Goal: Task Accomplishment & Management: Complete application form

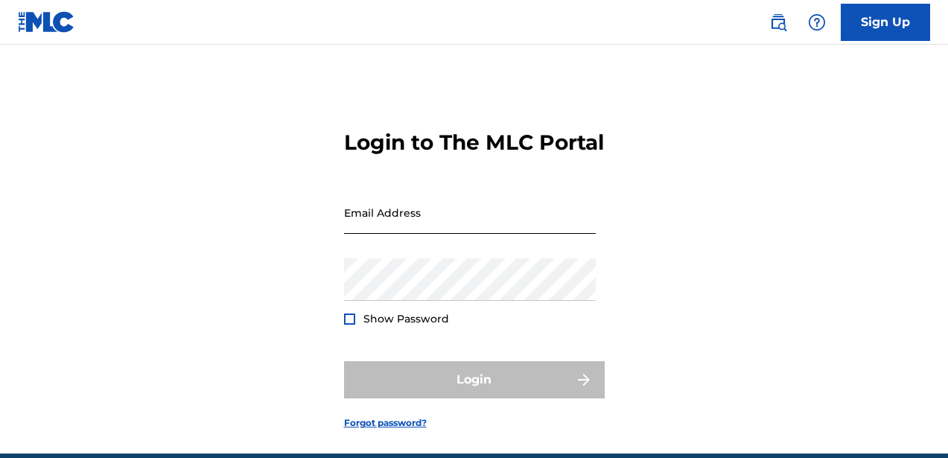
click at [384, 234] on input "Email Address" at bounding box center [470, 212] width 252 height 42
click at [364, 234] on input "Email Address" at bounding box center [470, 212] width 252 height 42
type input "[EMAIL_ADDRESS][DOMAIN_NAME]"
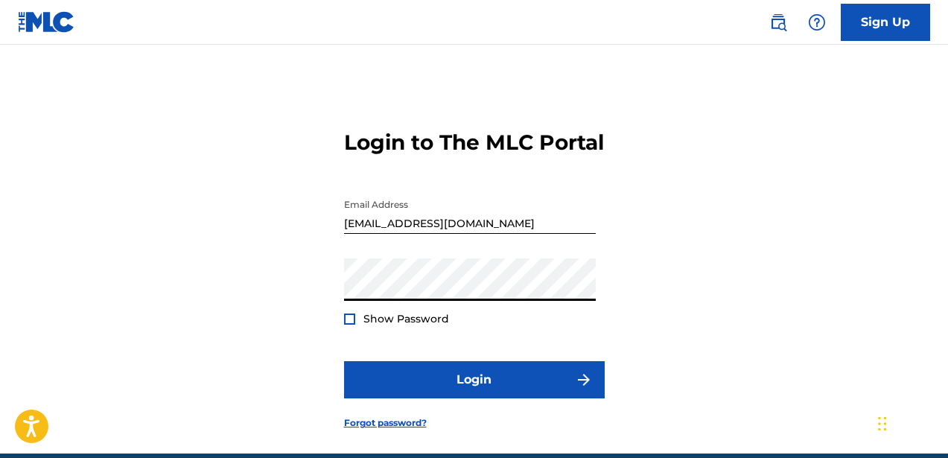
click at [349, 325] on div at bounding box center [349, 319] width 11 height 11
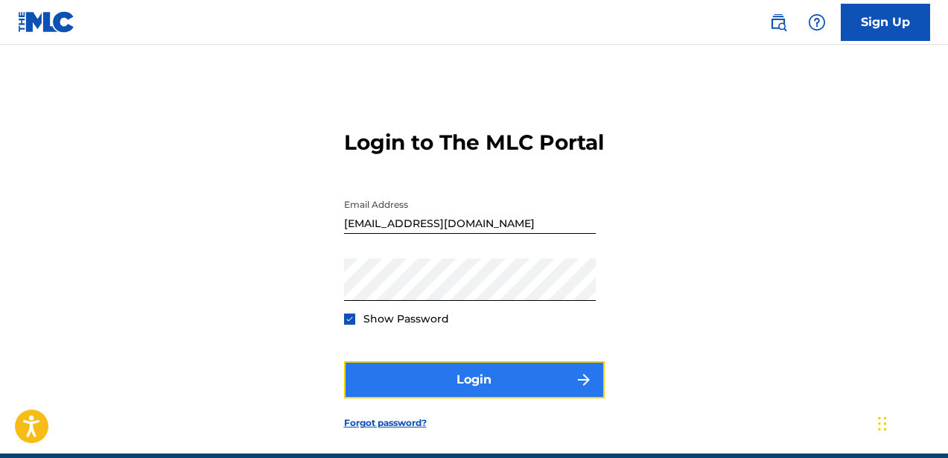
click at [422, 398] on button "Login" at bounding box center [474, 379] width 261 height 37
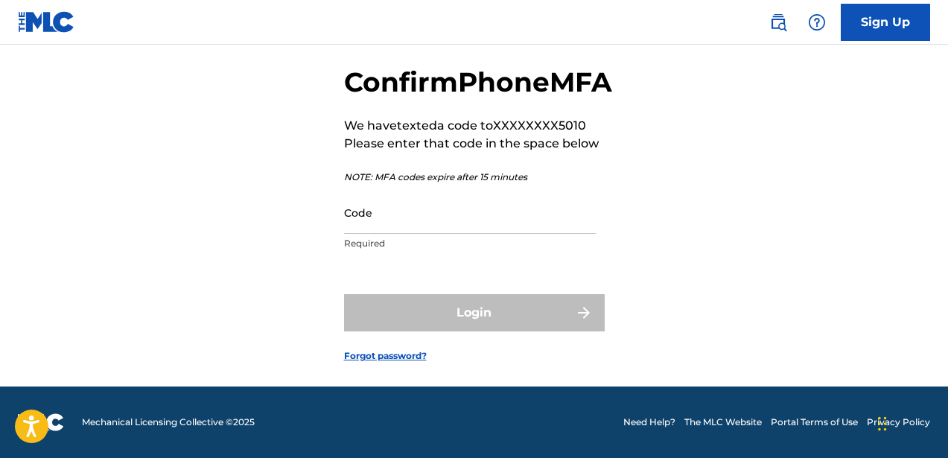
scroll to position [98, 0]
click at [451, 229] on input "Code" at bounding box center [470, 212] width 252 height 42
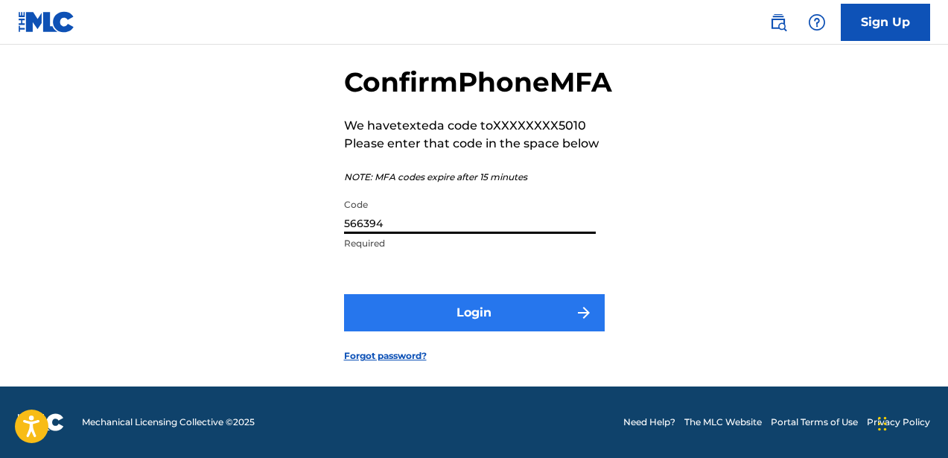
type input "566394"
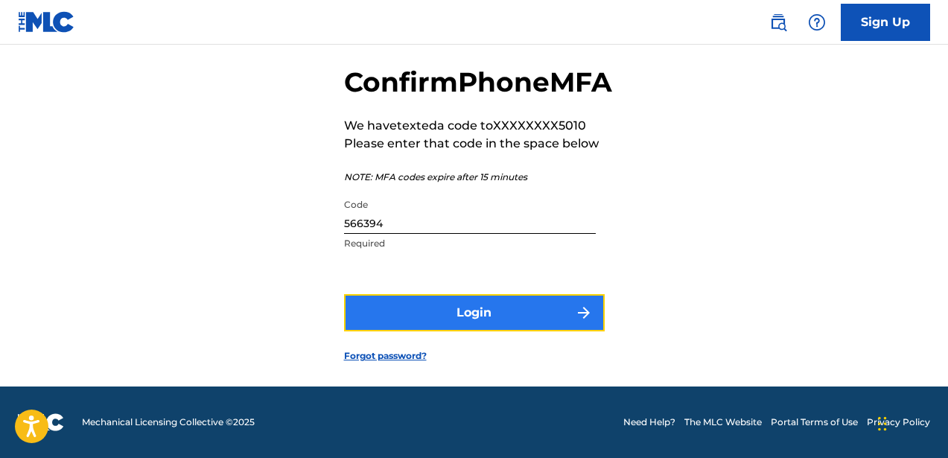
click at [551, 318] on button "Login" at bounding box center [474, 312] width 261 height 37
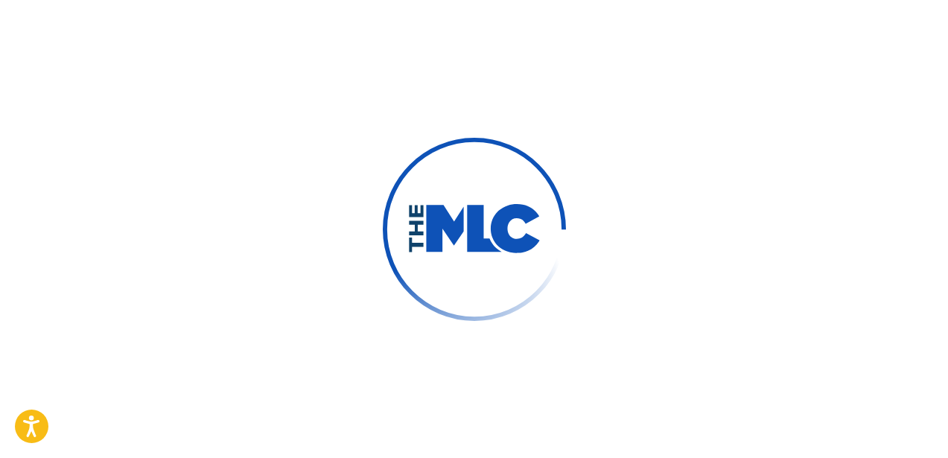
scroll to position [0, 0]
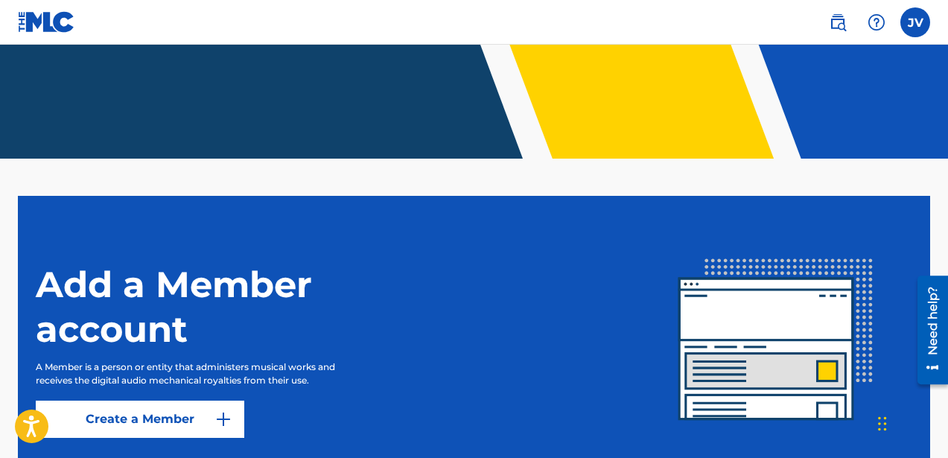
scroll to position [369, 0]
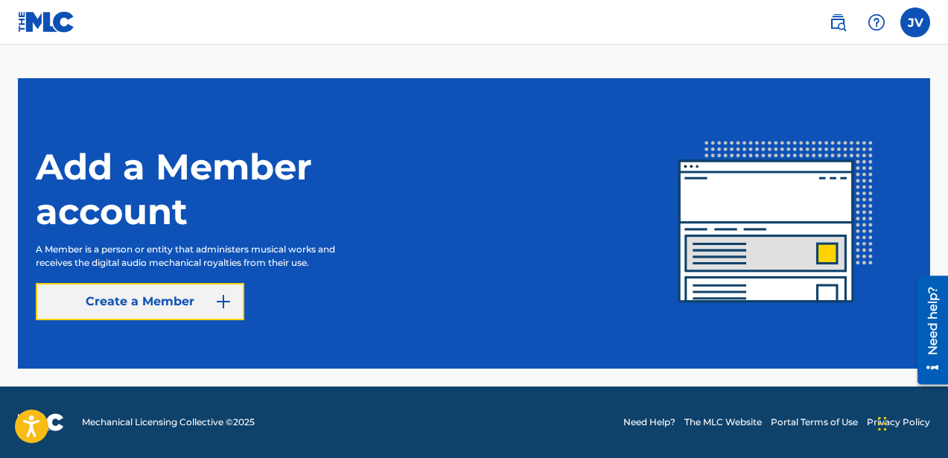
click at [197, 302] on link "Create a Member" at bounding box center [140, 301] width 209 height 37
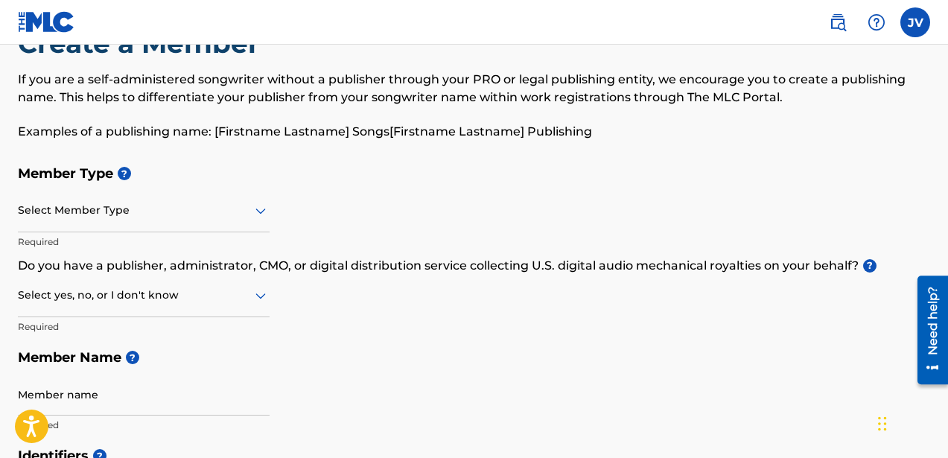
scroll to position [59, 0]
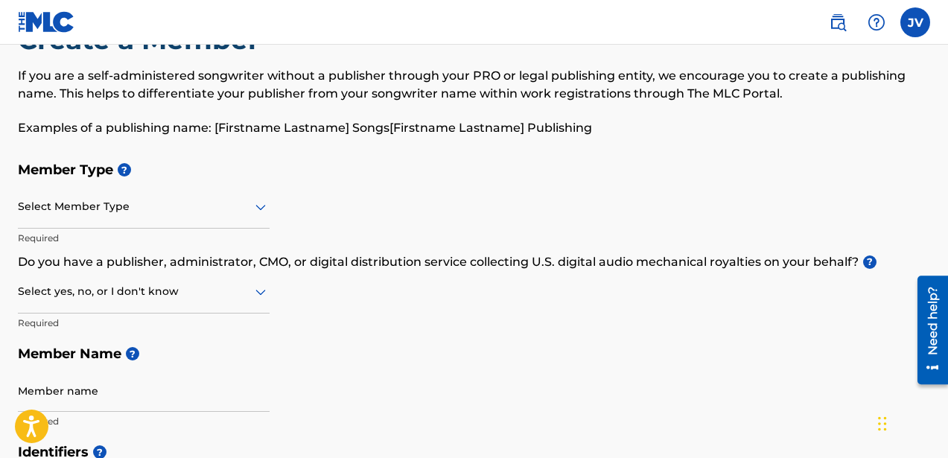
click at [185, 197] on div at bounding box center [144, 206] width 252 height 19
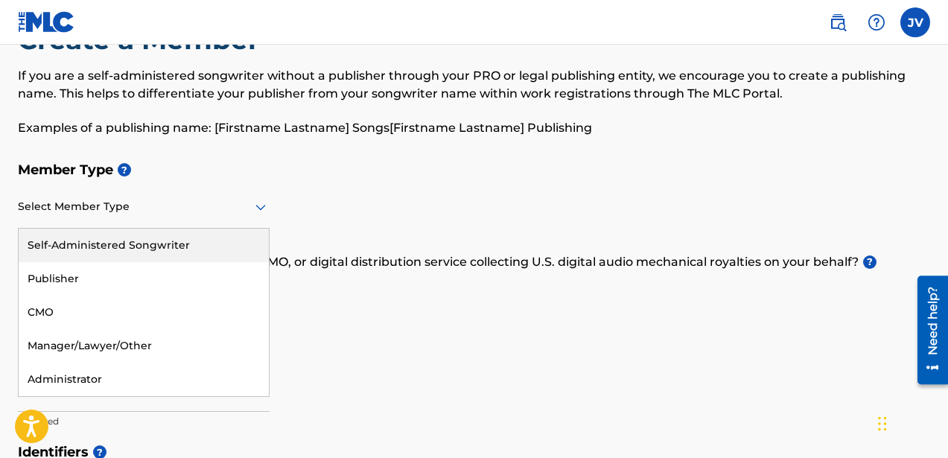
click at [89, 239] on div "Self-Administered Songwriter" at bounding box center [144, 246] width 250 height 34
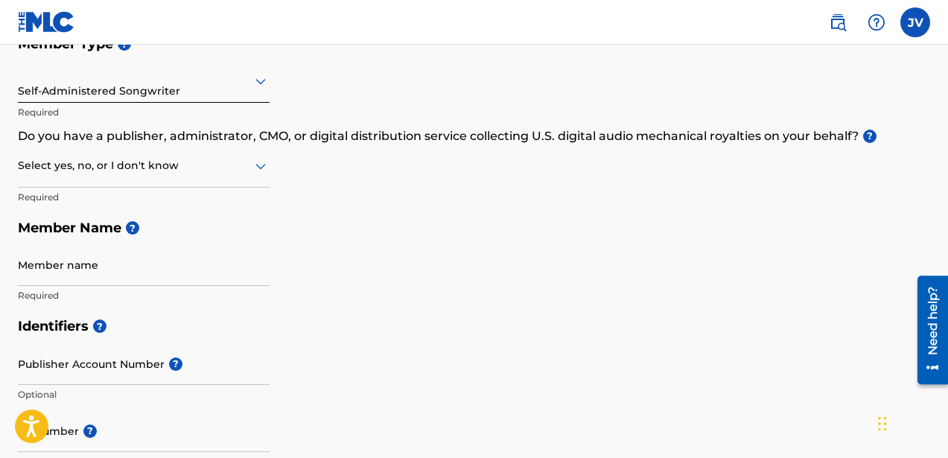
scroll to position [185, 0]
click at [217, 163] on div at bounding box center [144, 165] width 252 height 19
click at [63, 231] on div "No" at bounding box center [144, 237] width 250 height 34
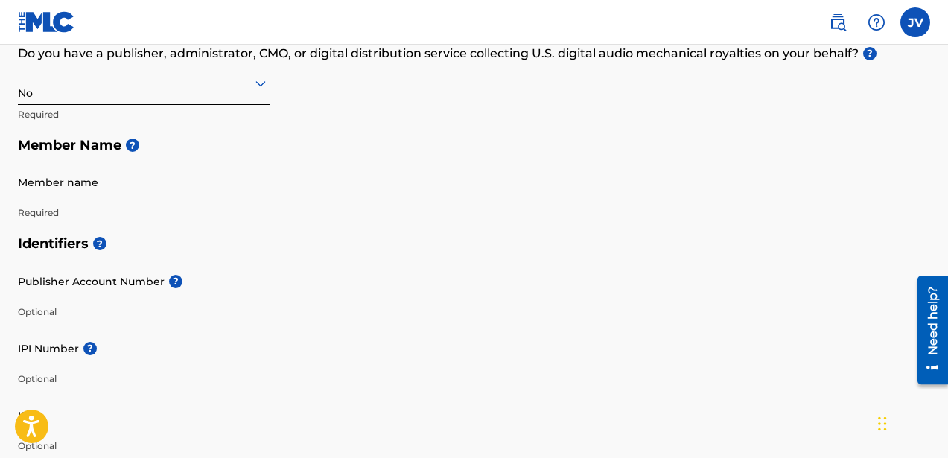
scroll to position [288, 0]
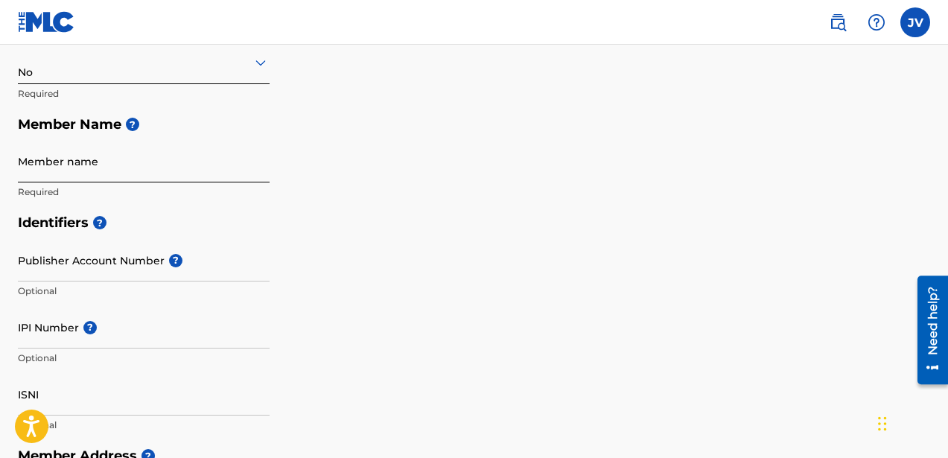
click at [114, 171] on input "Member name" at bounding box center [144, 161] width 252 height 42
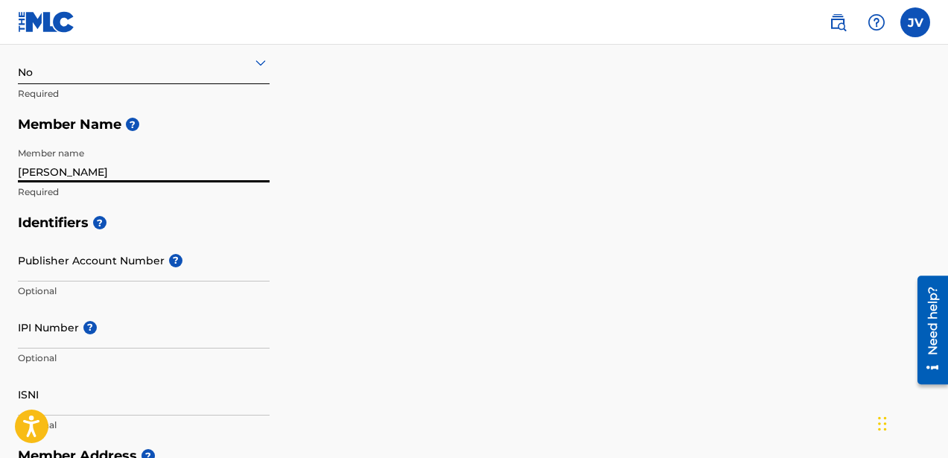
type input "Joseph A. Vaughan"
click at [331, 204] on div "Member Type ? Self-Administered Songwriter Required Do you have a publisher, ad…" at bounding box center [474, 66] width 912 height 282
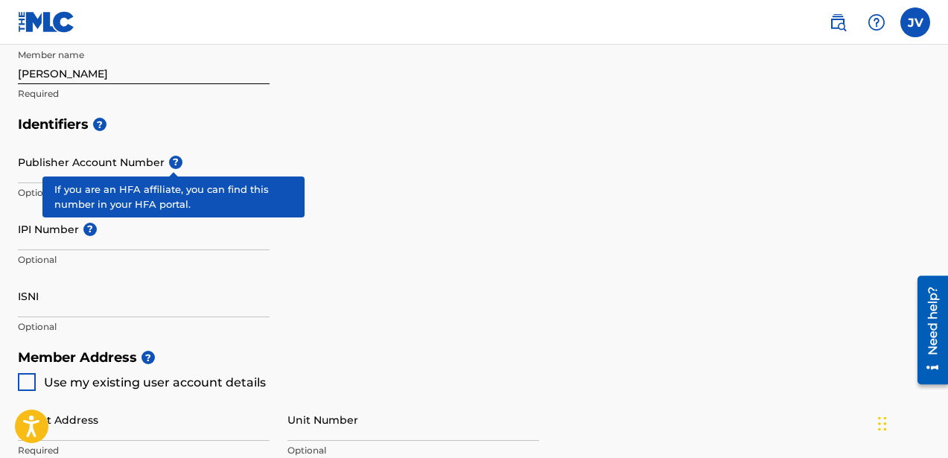
scroll to position [387, 0]
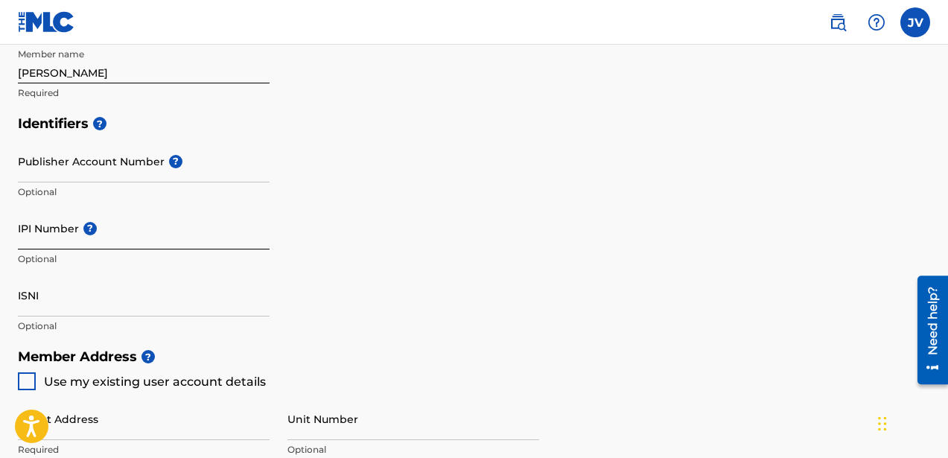
click at [89, 241] on input "IPI Number ?" at bounding box center [144, 228] width 252 height 42
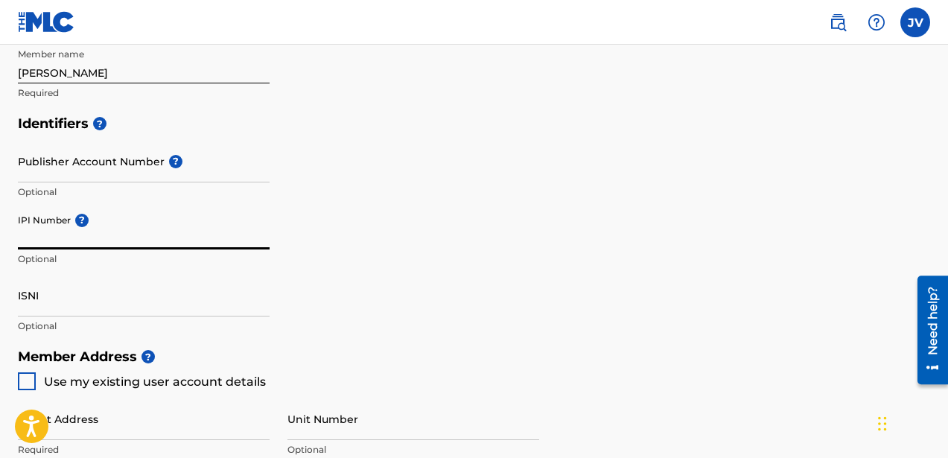
click at [71, 244] on input "IPI Number ?" at bounding box center [144, 228] width 252 height 42
paste input "1313315107"
type input "1313315107"
click at [412, 284] on div "Identifiers ? Publisher Account Number ? Optional IPI Number ? 1313315107 Optio…" at bounding box center [474, 224] width 912 height 233
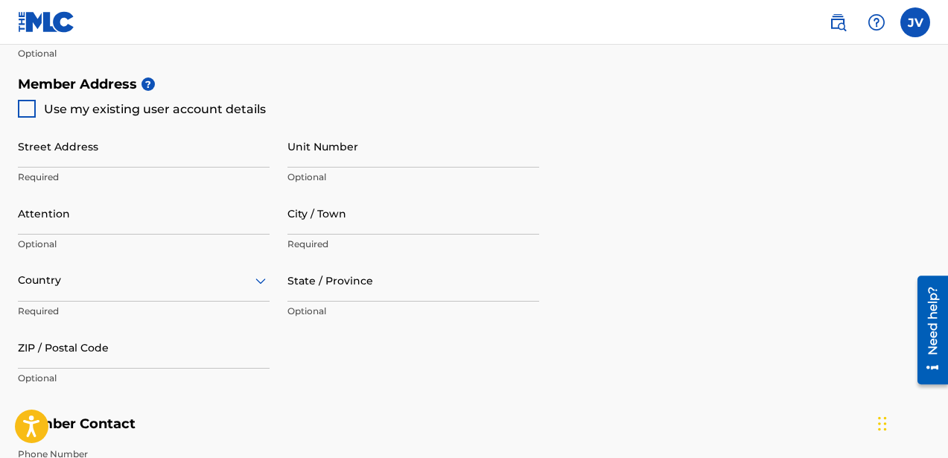
scroll to position [661, 0]
click at [24, 104] on div at bounding box center [27, 107] width 18 height 18
type input "1488 East Ramon Road"
type input "Palm Springs"
type input "92264"
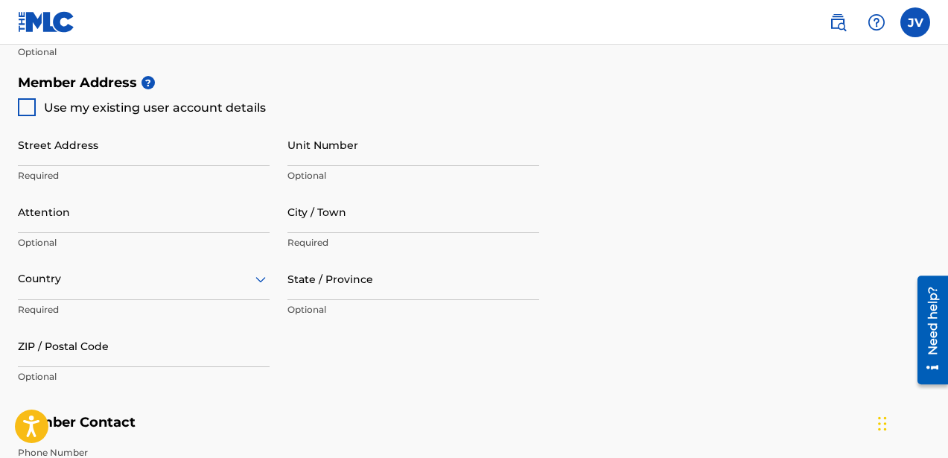
type input "442"
type input "6375010"
type input "[EMAIL_ADDRESS][DOMAIN_NAME]"
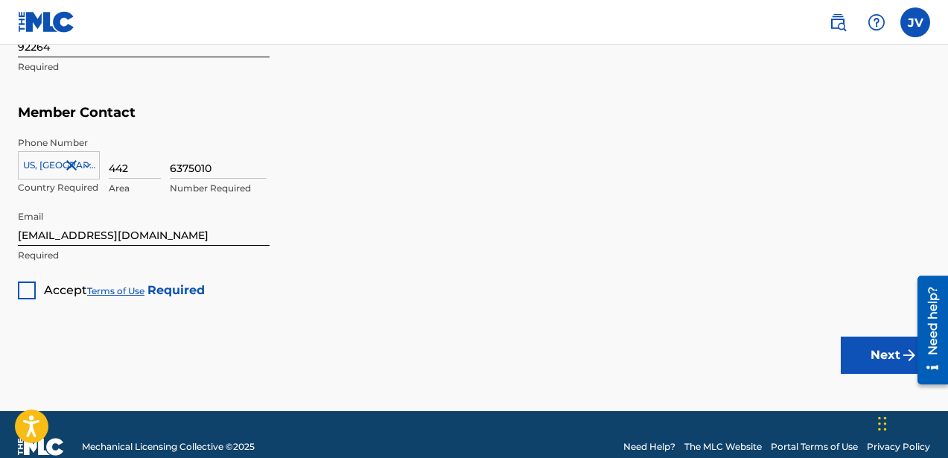
scroll to position [996, 0]
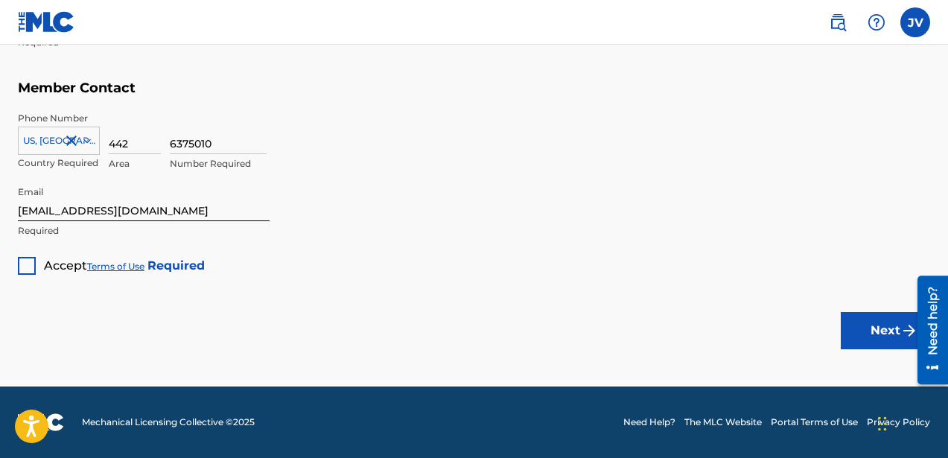
click at [38, 270] on div "Accept Terms of Use Required" at bounding box center [111, 260] width 187 height 29
click at [37, 270] on div "Accept Terms of Use Required" at bounding box center [111, 260] width 187 height 29
click at [31, 267] on div at bounding box center [27, 266] width 18 height 18
click at [909, 327] on div at bounding box center [927, 330] width 42 height 120
click at [871, 343] on button "Next" at bounding box center [885, 330] width 89 height 37
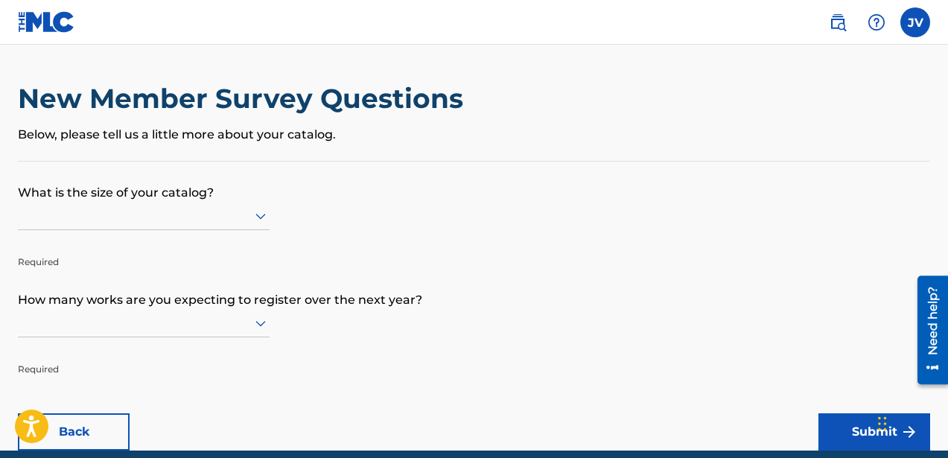
click at [237, 209] on div at bounding box center [144, 215] width 252 height 19
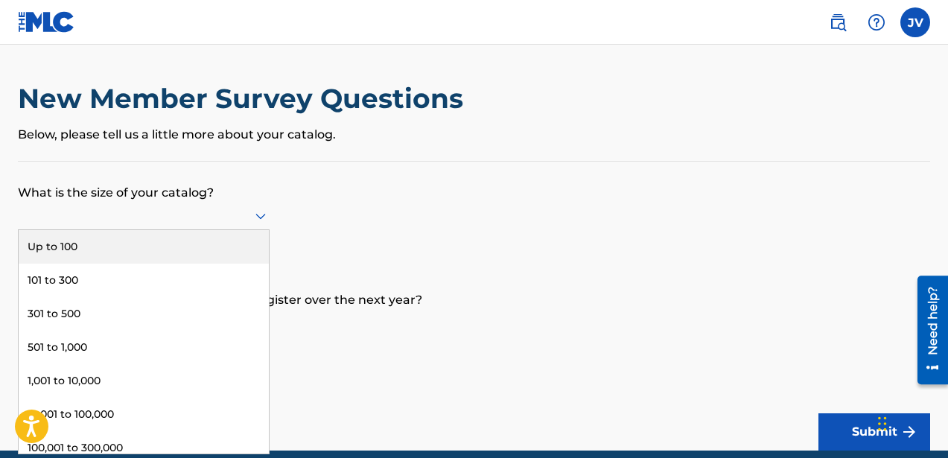
click at [53, 252] on div "Up to 100" at bounding box center [144, 247] width 250 height 34
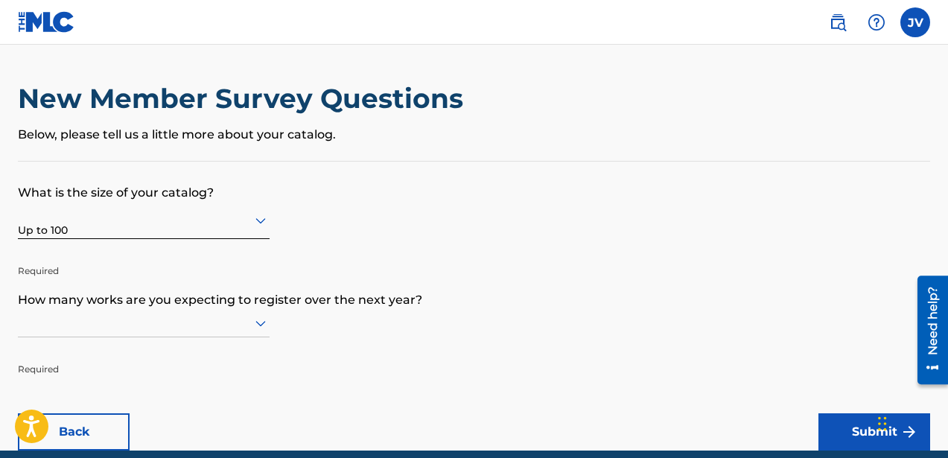
click at [135, 156] on div "New Member Survey Questions Below, please tell us a little more about your cata…" at bounding box center [474, 121] width 912 height 79
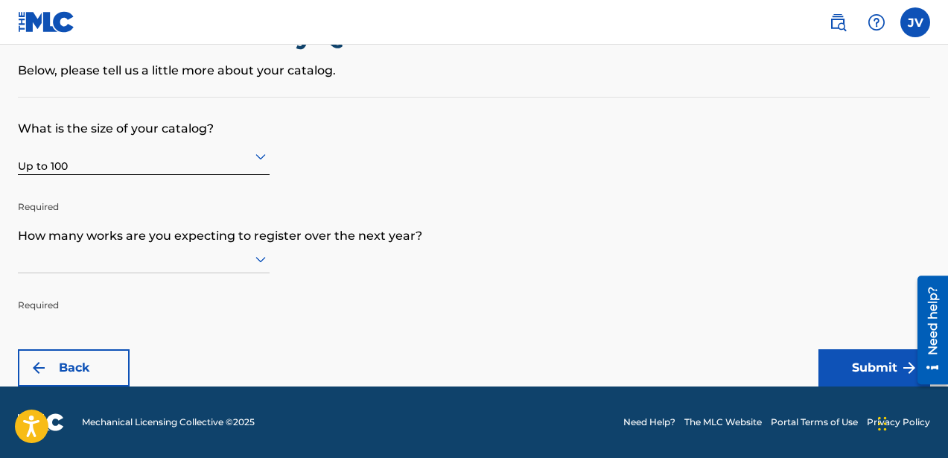
click at [262, 257] on icon at bounding box center [261, 259] width 18 height 18
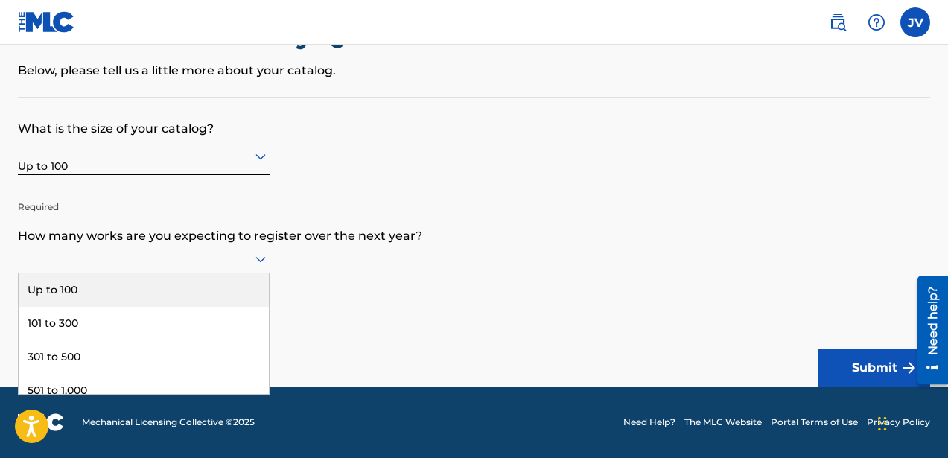
click at [72, 290] on div "Up to 100" at bounding box center [144, 290] width 250 height 34
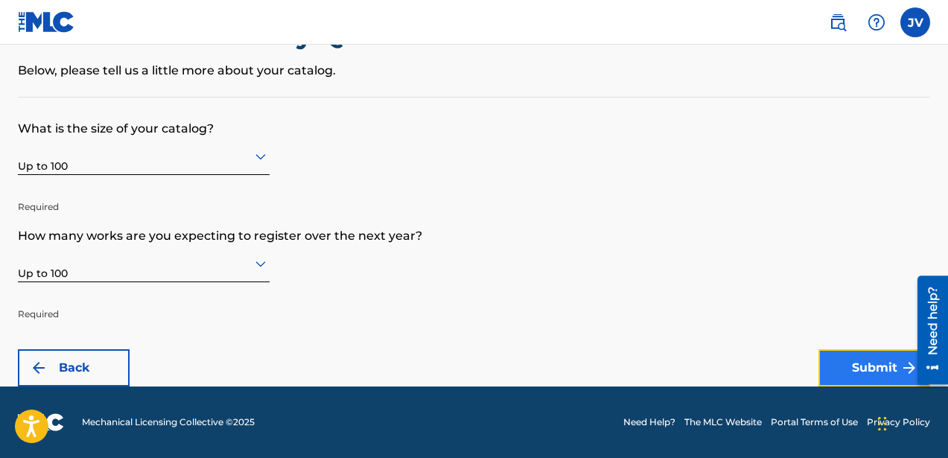
click at [842, 368] on button "Submit" at bounding box center [875, 367] width 112 height 37
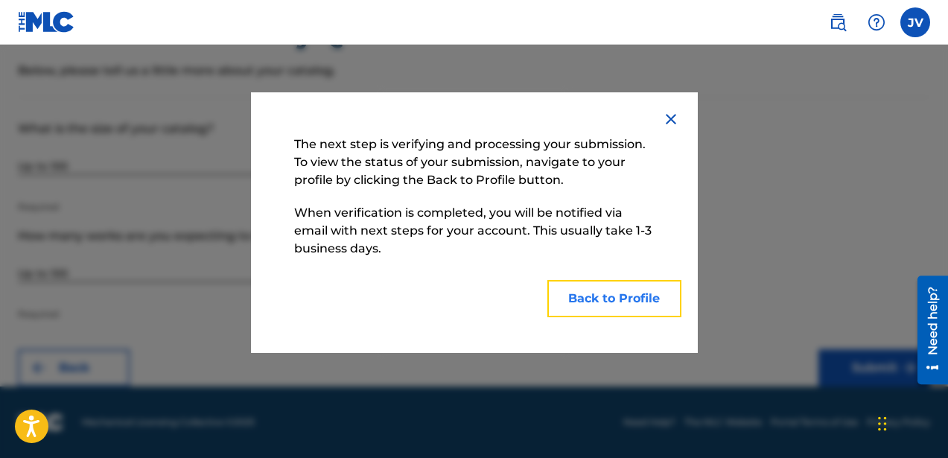
click at [623, 302] on button "Back to Profile" at bounding box center [614, 298] width 134 height 37
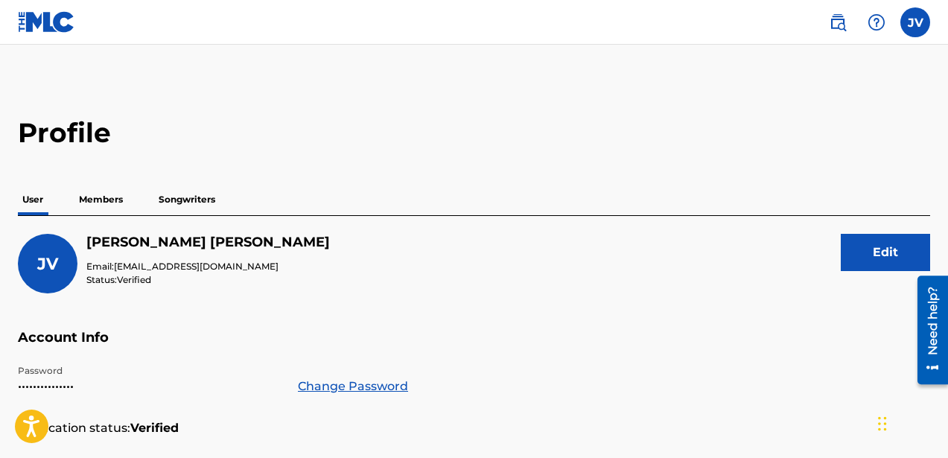
click at [100, 202] on p "Members" at bounding box center [100, 199] width 53 height 31
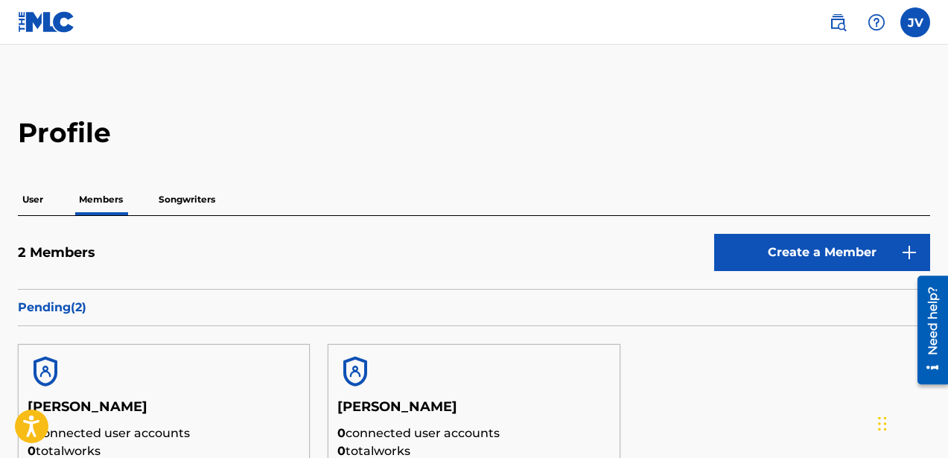
click at [194, 194] on p "Songwriters" at bounding box center [187, 199] width 66 height 31
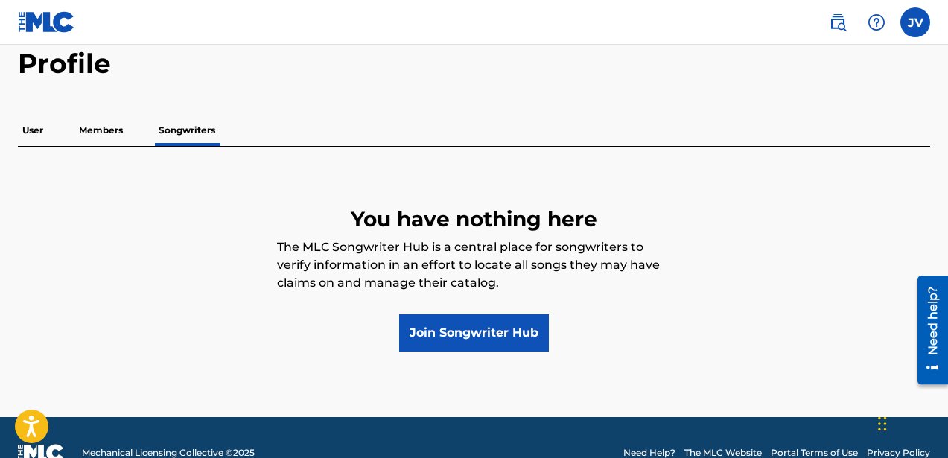
scroll to position [100, 0]
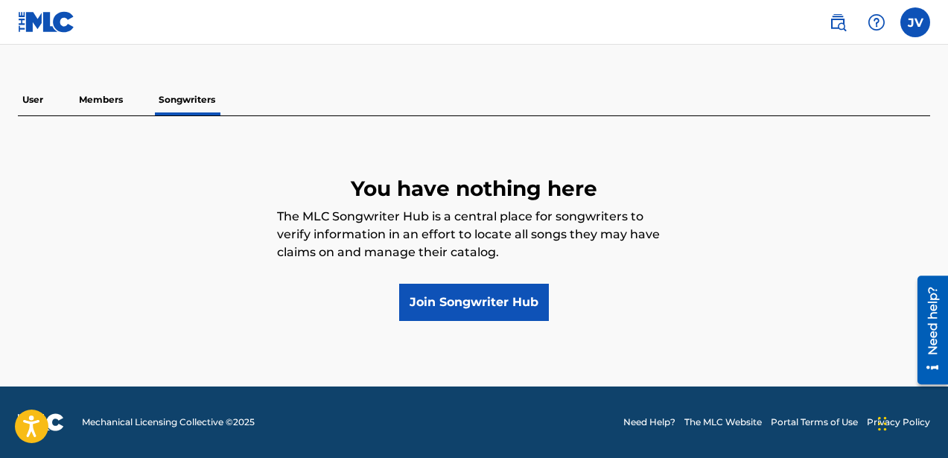
click at [101, 98] on p "Members" at bounding box center [100, 99] width 53 height 31
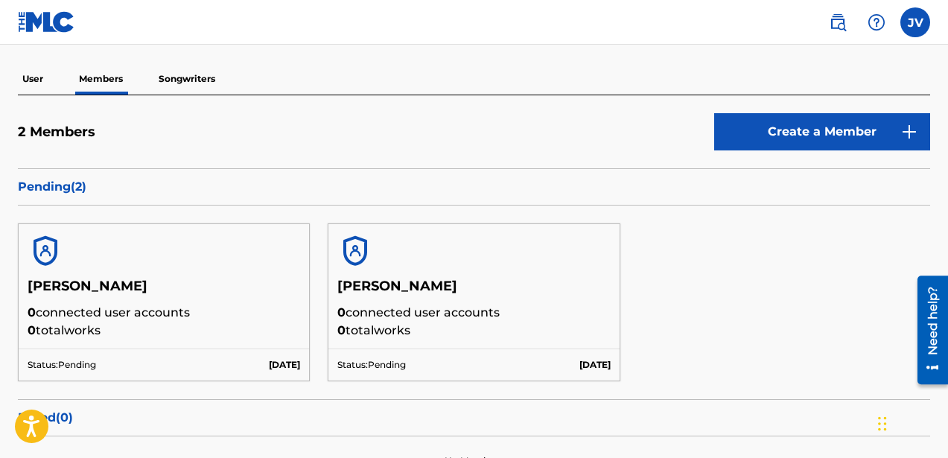
scroll to position [255, 0]
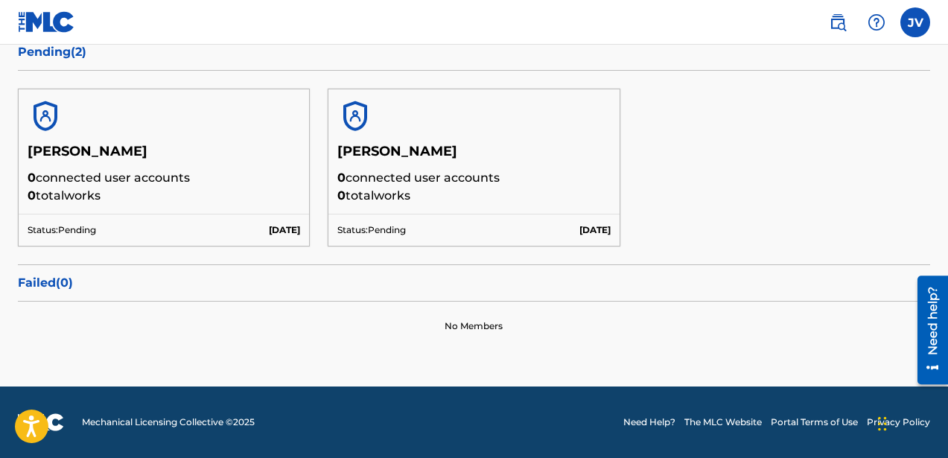
click at [361, 114] on img at bounding box center [355, 116] width 36 height 36
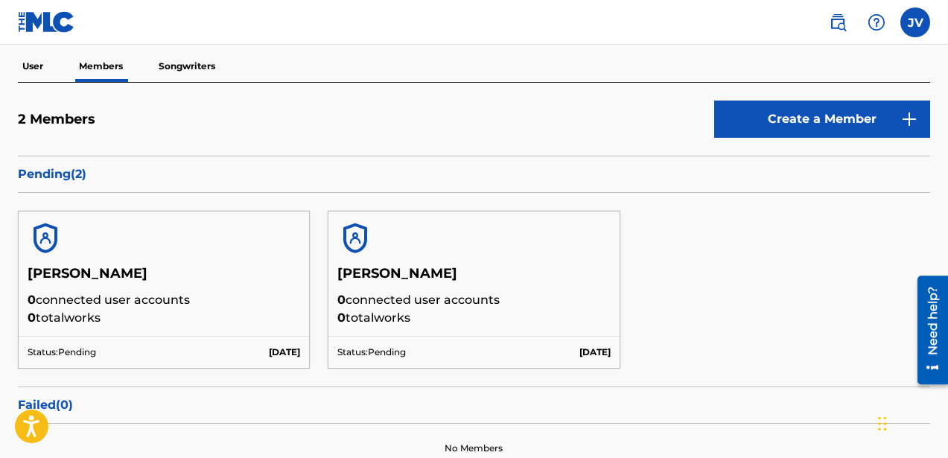
scroll to position [100, 0]
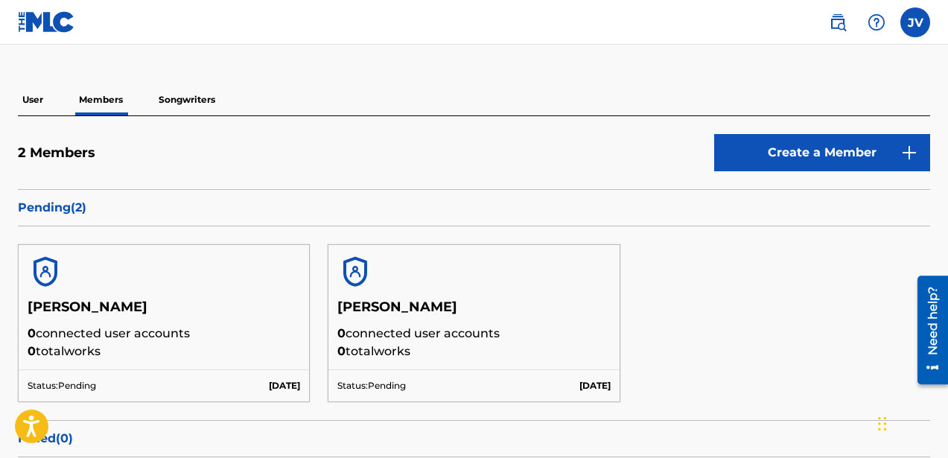
click at [429, 314] on h5 "Joseph Vaughan" at bounding box center [473, 312] width 273 height 26
click at [377, 387] on p "Status: Pending" at bounding box center [371, 385] width 69 height 13
click at [585, 381] on p "Sep 22 2025" at bounding box center [594, 385] width 31 height 13
click at [353, 282] on img at bounding box center [355, 272] width 36 height 36
click at [95, 309] on h5 "Joseph A. Vaughan" at bounding box center [164, 312] width 273 height 26
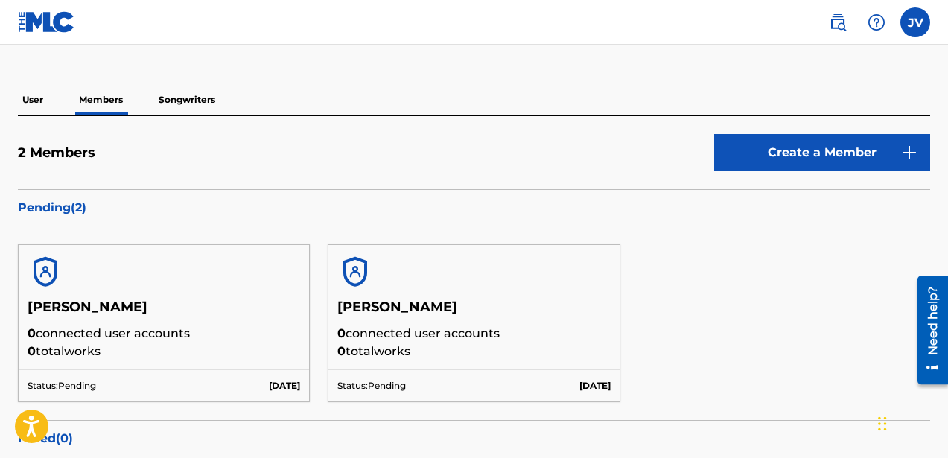
click at [55, 203] on p "Pending ( 2 )" at bounding box center [474, 208] width 912 height 18
click at [190, 104] on p "Songwriters" at bounding box center [187, 99] width 66 height 31
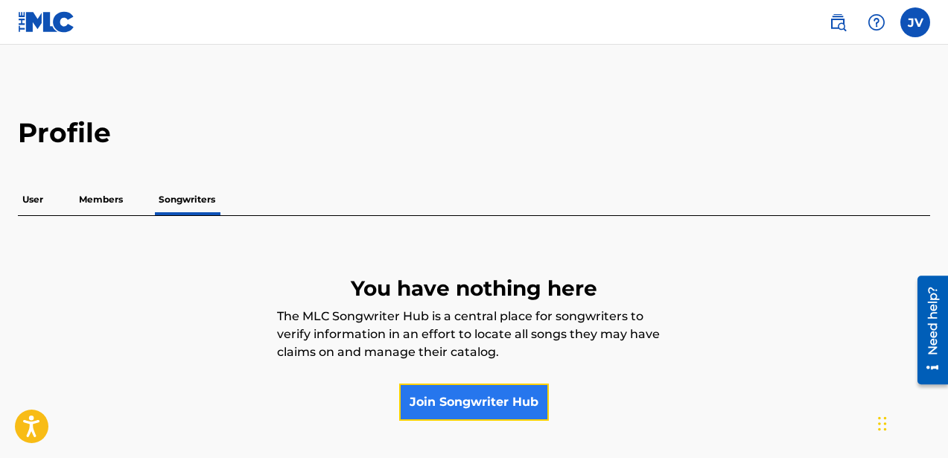
click at [427, 401] on link "Join Songwriter Hub" at bounding box center [474, 402] width 150 height 37
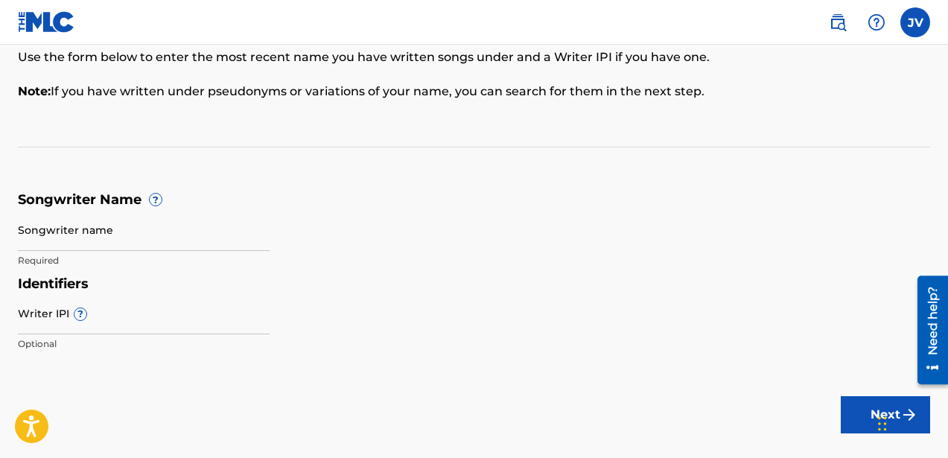
scroll to position [161, 0]
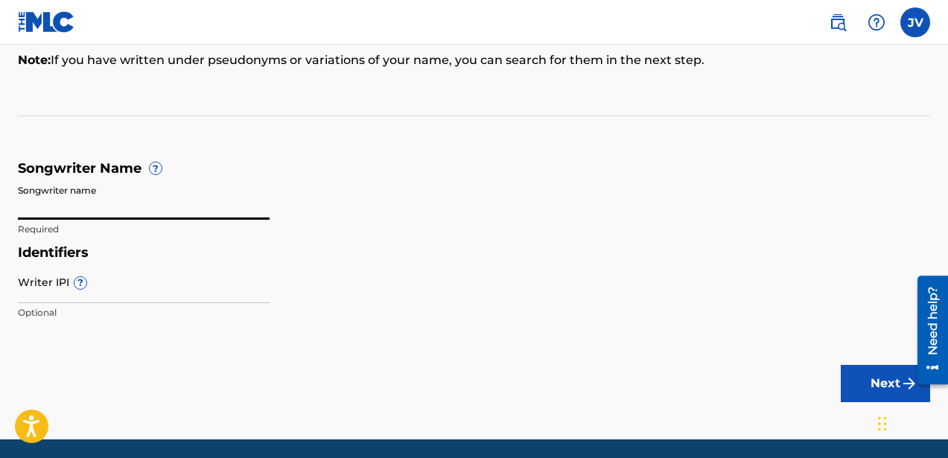
click at [174, 202] on input "Songwriter name" at bounding box center [144, 198] width 252 height 42
type input "Joseph Vaughan"
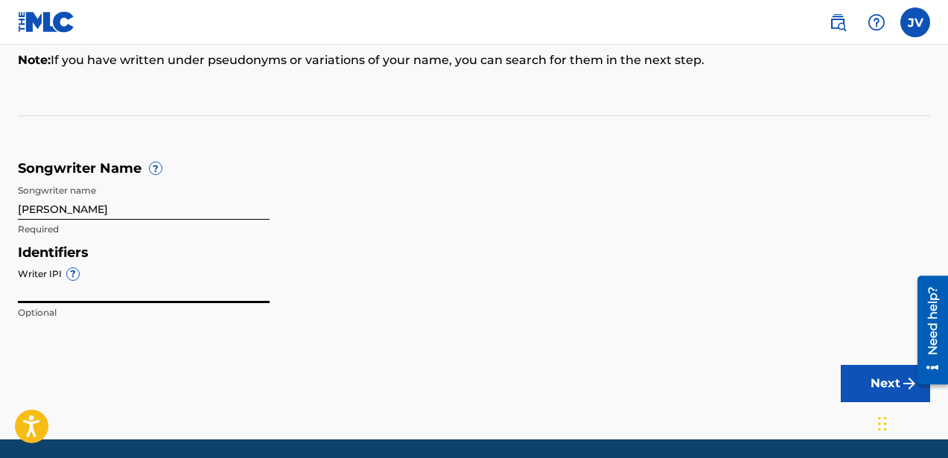
click at [47, 294] on input "Writer IPI ?" at bounding box center [144, 282] width 252 height 42
click at [112, 290] on input "Writer IPI ?" at bounding box center [144, 282] width 252 height 42
paste input "1313315205"
type input "1313315205"
click at [369, 343] on main "Songwriter Name To make sure we find the correct songs (also known as musical w…" at bounding box center [474, 162] width 948 height 556
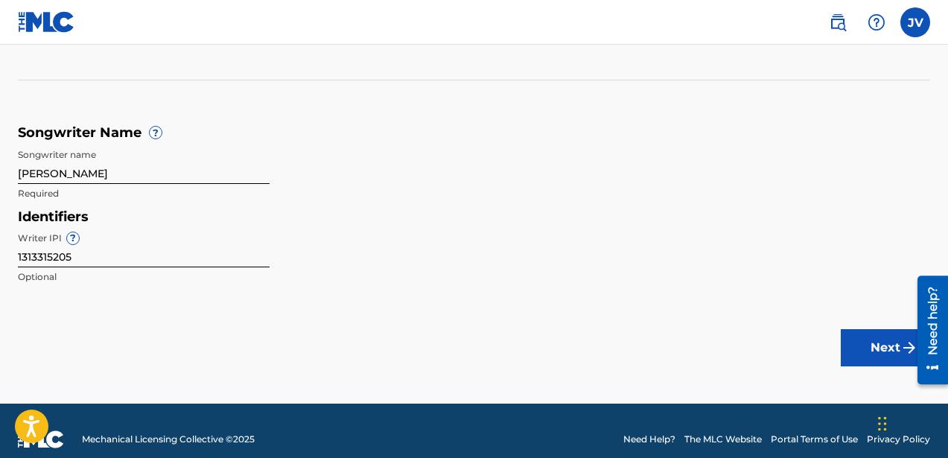
scroll to position [214, 0]
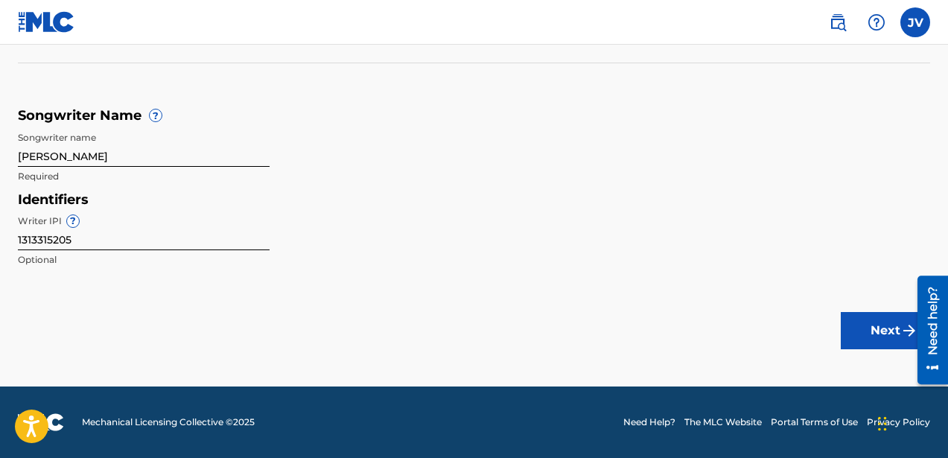
click at [58, 156] on input "Joseph Vaughan" at bounding box center [144, 145] width 252 height 42
type input "[PERSON_NAME]"
click at [861, 326] on button "Next" at bounding box center [885, 330] width 89 height 37
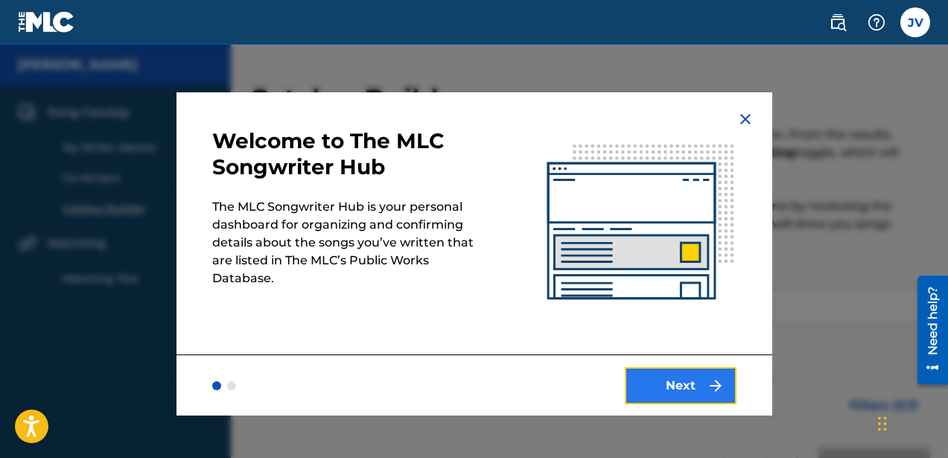
click at [674, 384] on button "Next" at bounding box center [681, 385] width 112 height 37
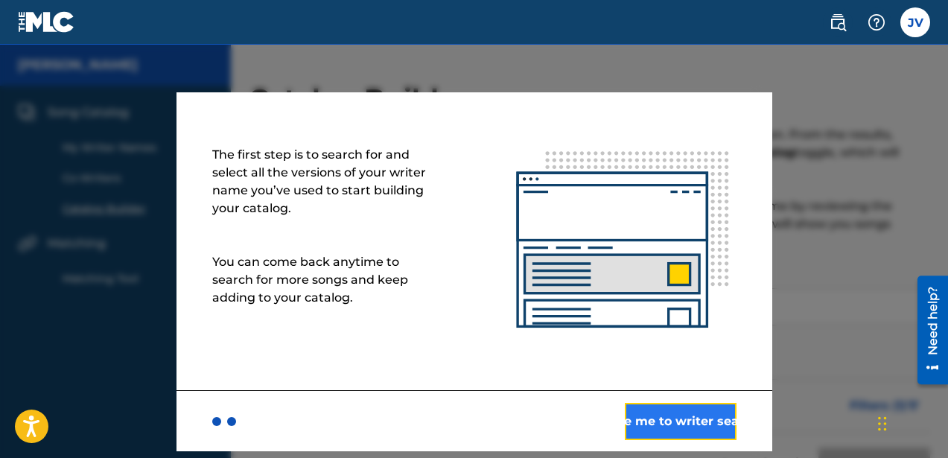
click at [681, 422] on button "Take me to writer search" at bounding box center [681, 421] width 112 height 37
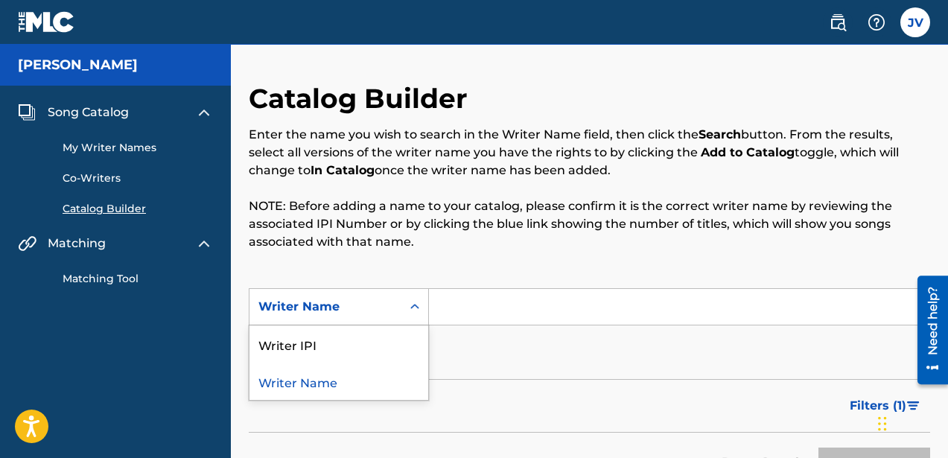
click at [419, 313] on icon "Search Form" at bounding box center [414, 306] width 15 height 15
click at [315, 346] on div "Writer IPI" at bounding box center [339, 343] width 179 height 37
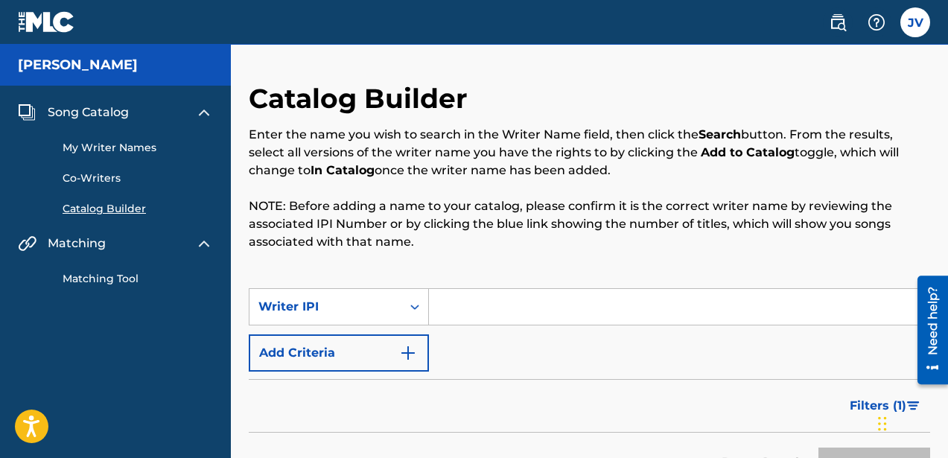
click at [454, 303] on input "Search Form" at bounding box center [679, 307] width 501 height 36
paste input "1313315205"
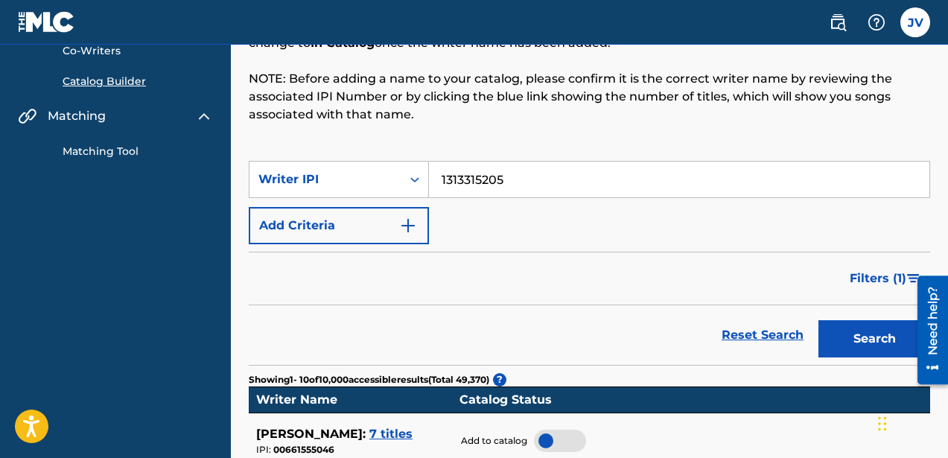
scroll to position [169, 0]
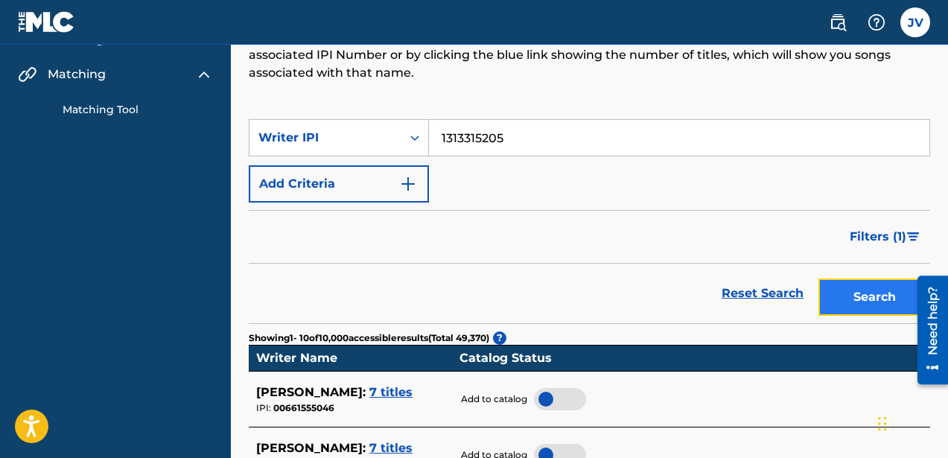
click at [854, 299] on button "Search" at bounding box center [875, 297] width 112 height 37
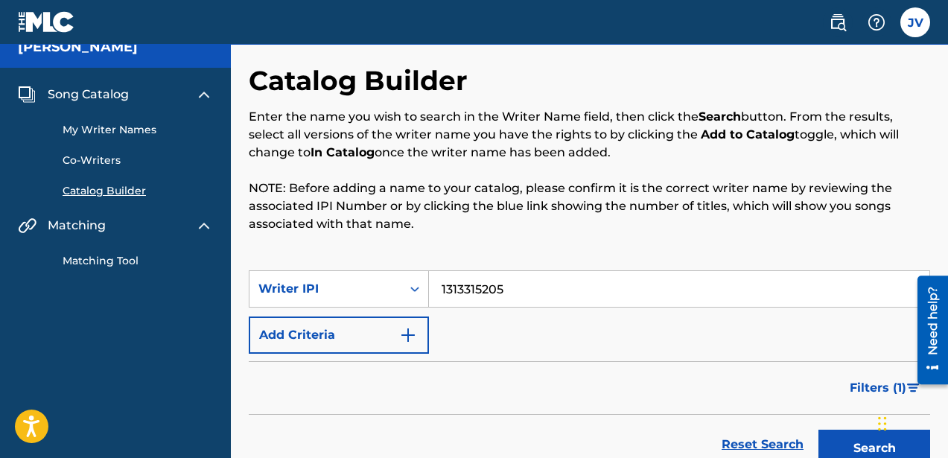
scroll to position [0, 0]
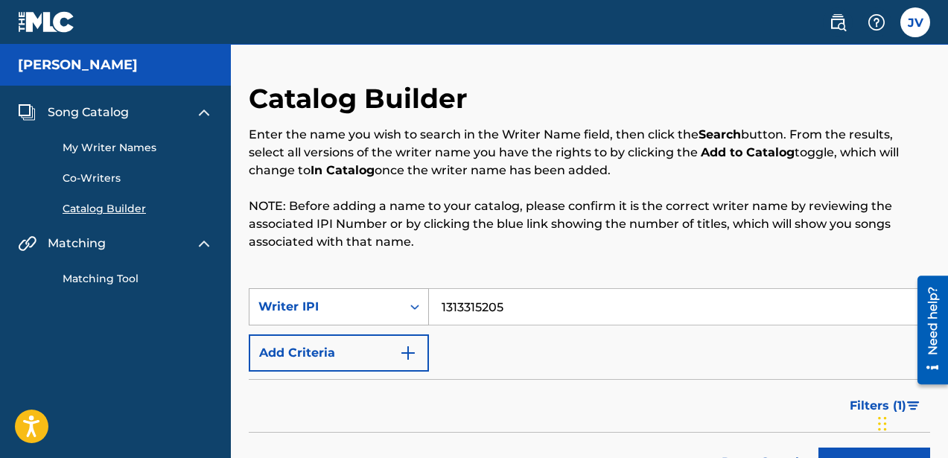
drag, startPoint x: 536, startPoint y: 308, endPoint x: 349, endPoint y: 299, distance: 187.1
click at [349, 299] on div "SearchWithCriteria2bd764b0-a11e-4bbf-bd36-3a7f85e1f939 Writer IPI 1313315205" at bounding box center [589, 306] width 681 height 37
type input "[PERSON_NAME]"
click at [819, 448] on button "Search" at bounding box center [875, 466] width 112 height 37
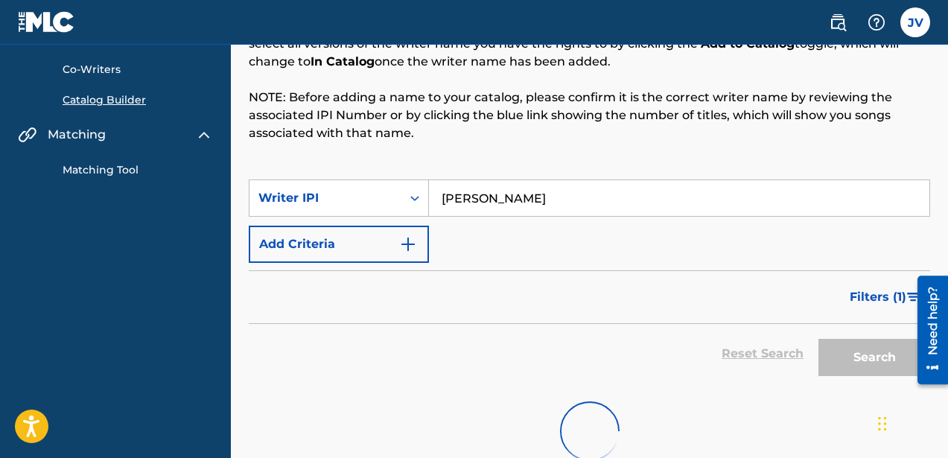
scroll to position [201, 0]
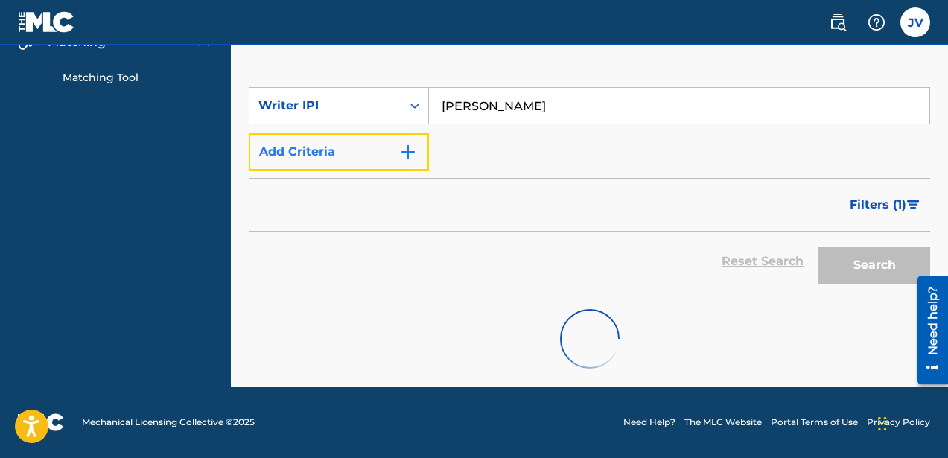
click at [405, 157] on img "Search Form" at bounding box center [408, 152] width 18 height 18
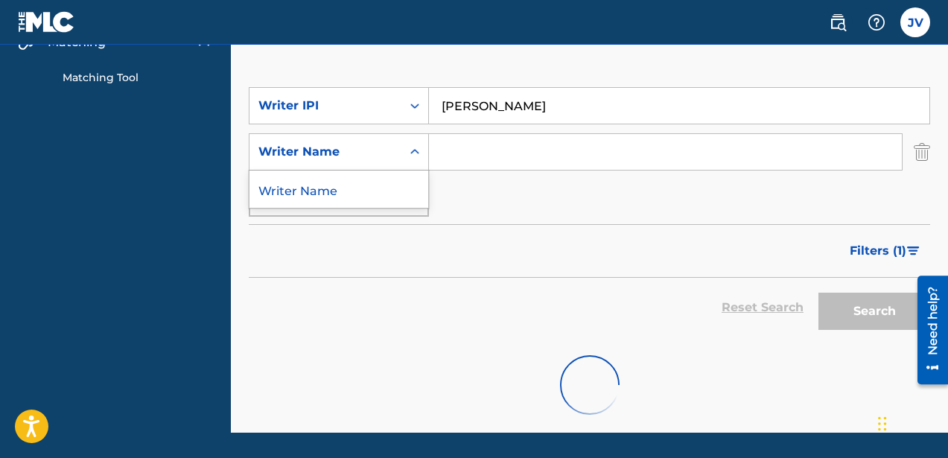
click at [419, 152] on icon "Search Form" at bounding box center [414, 151] width 15 height 15
click at [419, 95] on div "Search Form" at bounding box center [414, 105] width 27 height 27
click at [416, 186] on div "Max Criteria Reached" at bounding box center [339, 197] width 180 height 37
drag, startPoint x: 635, startPoint y: 106, endPoint x: 317, endPoint y: 106, distance: 317.3
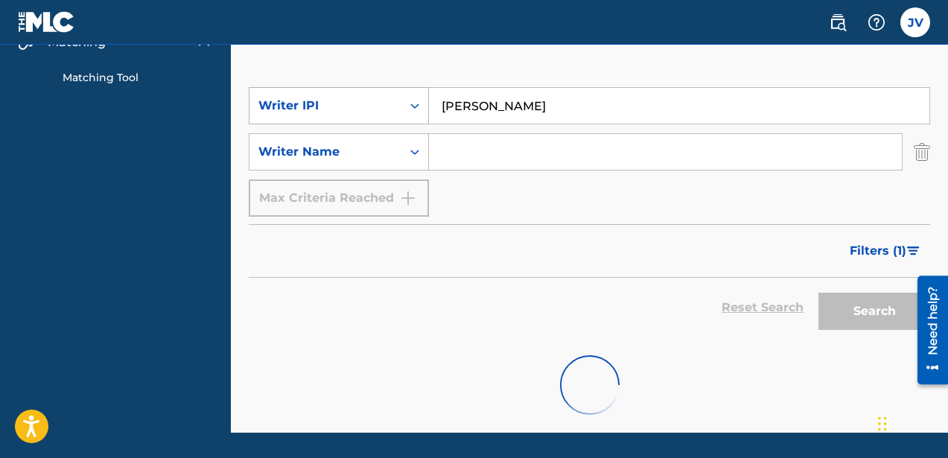
click at [317, 106] on div "SearchWithCriteria2bd764b0-a11e-4bbf-bd36-3a7f85e1f939 Writer IPI Joseph Anthon…" at bounding box center [589, 105] width 681 height 37
click at [391, 150] on div "Writer Name" at bounding box center [325, 152] width 134 height 18
click at [370, 184] on div "Writer Name" at bounding box center [339, 189] width 179 height 37
click at [479, 148] on input "Search Form" at bounding box center [665, 152] width 473 height 36
type input "Jose"
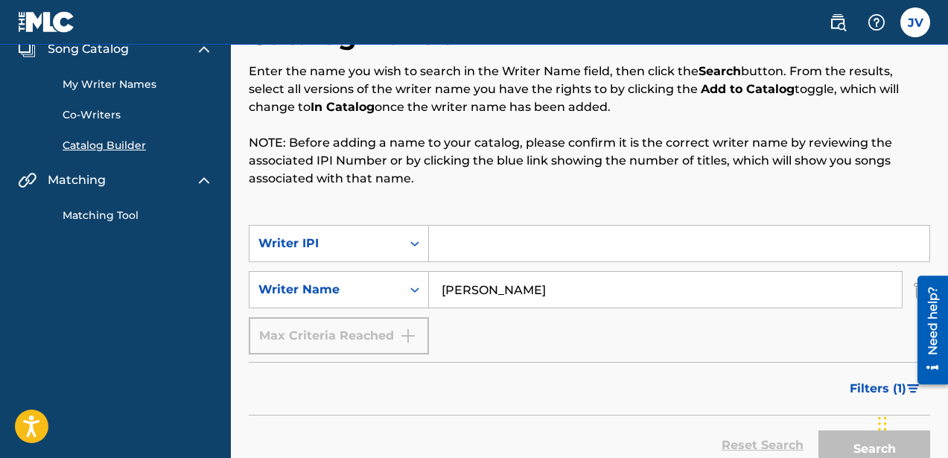
scroll to position [0, 0]
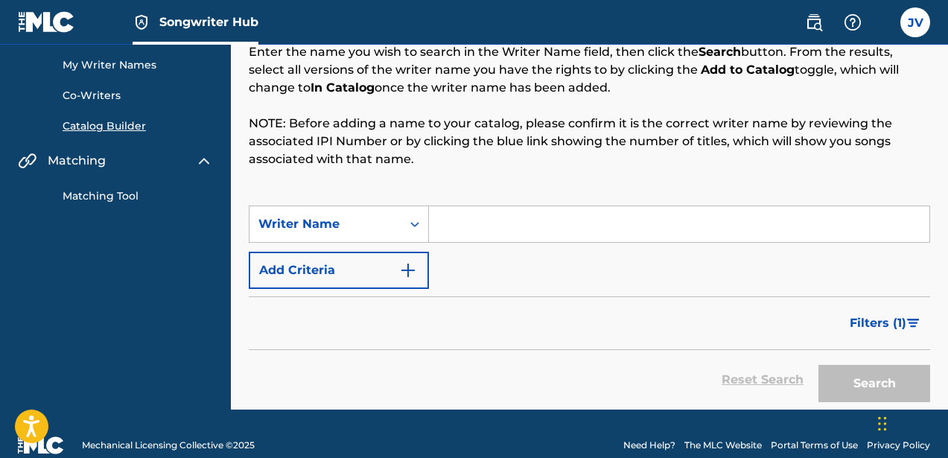
scroll to position [106, 0]
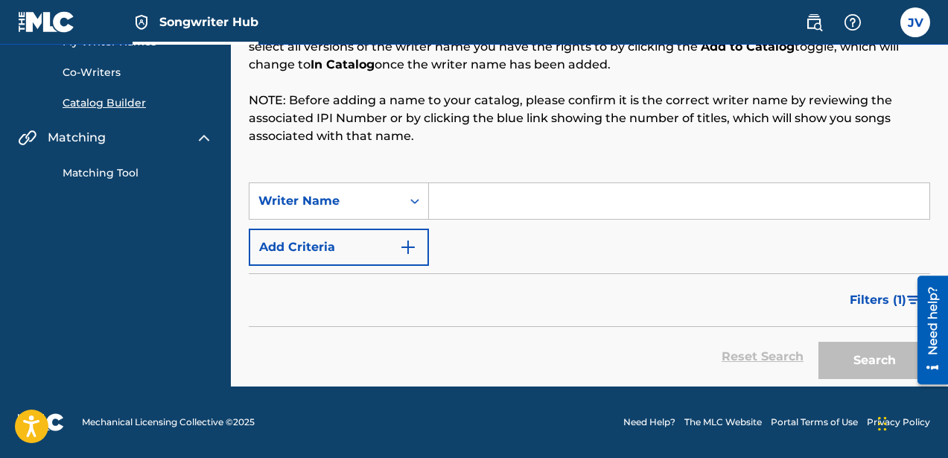
click at [465, 194] on input "Search Form" at bounding box center [679, 201] width 501 height 36
click at [446, 251] on div "SearchWithCriteria2e086264-d183-45fa-a4e0-3bd2bb3ab78a Writer Name Add Criteria" at bounding box center [589, 223] width 681 height 83
click at [899, 300] on span "Filters ( 1 )" at bounding box center [878, 300] width 57 height 18
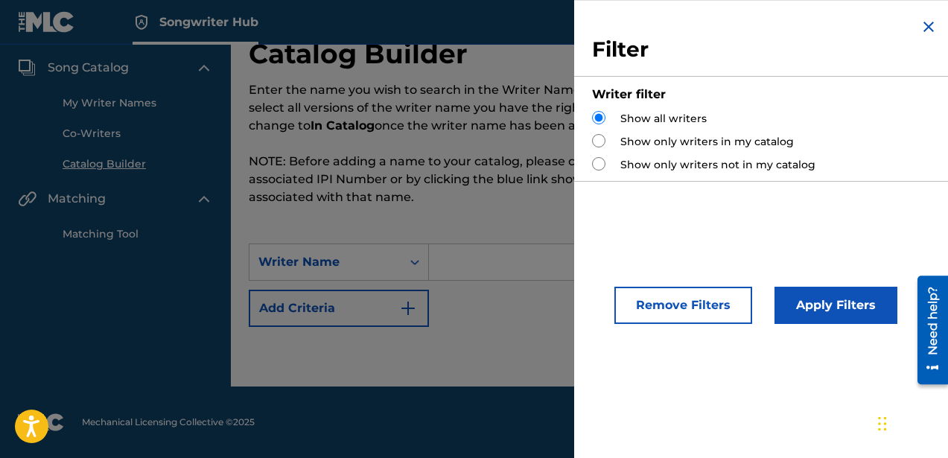
click at [927, 27] on img "Search Form" at bounding box center [929, 27] width 18 height 18
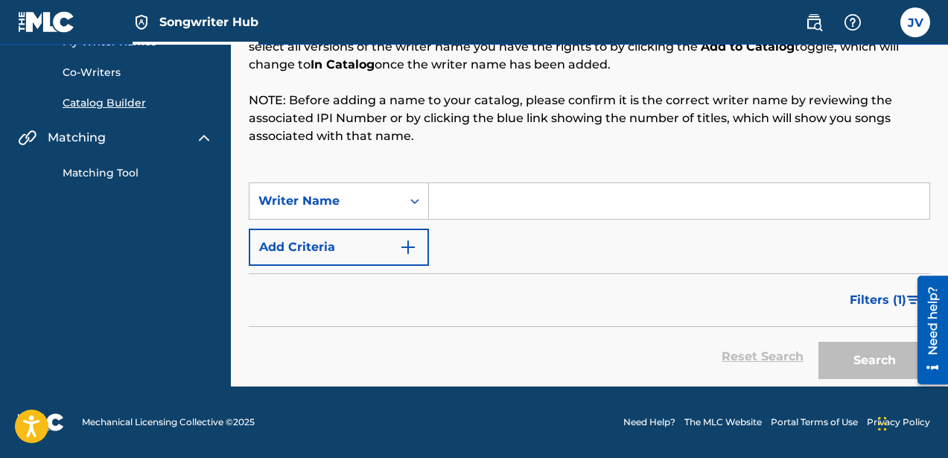
click at [465, 195] on input "Search Form" at bounding box center [679, 201] width 501 height 36
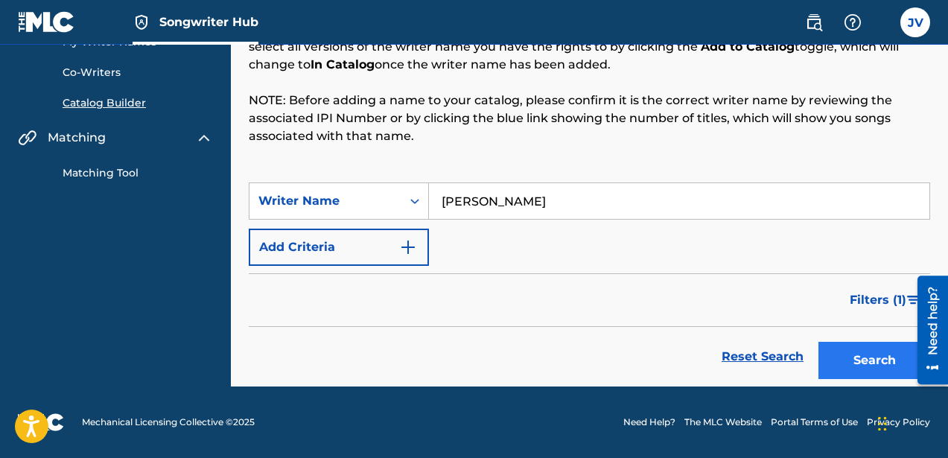
type input "[PERSON_NAME]"
click at [859, 368] on button "Search" at bounding box center [875, 360] width 112 height 37
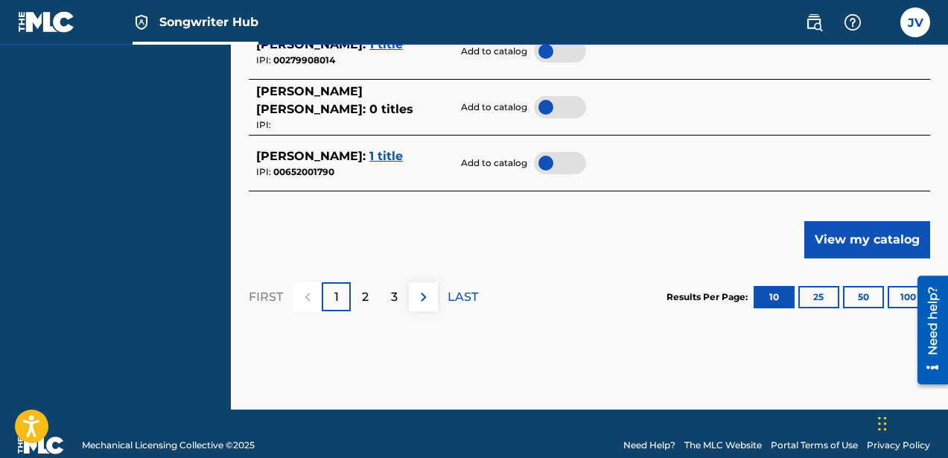
scroll to position [909, 0]
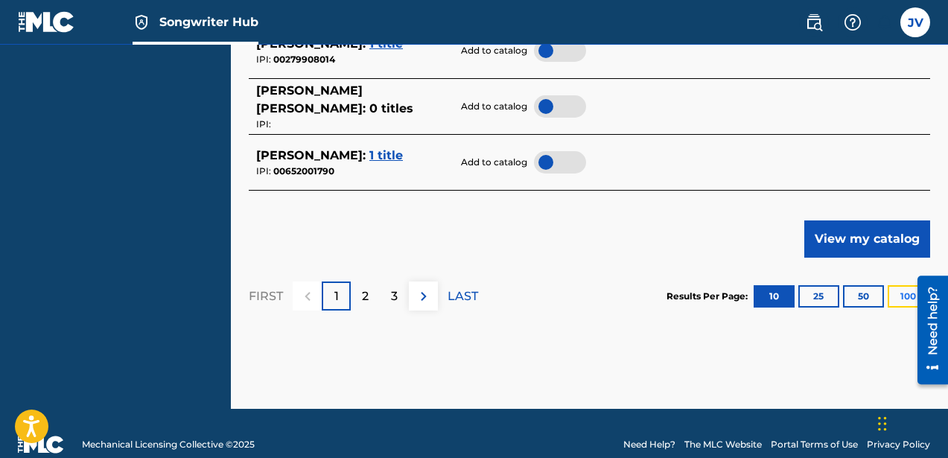
click at [890, 291] on button "100" at bounding box center [908, 296] width 41 height 22
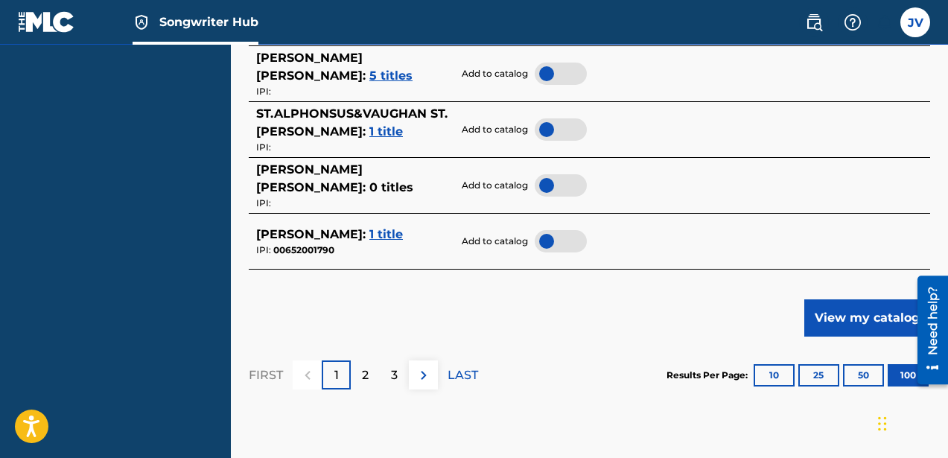
scroll to position [5858, 0]
click at [367, 384] on p "2" at bounding box center [365, 375] width 7 height 18
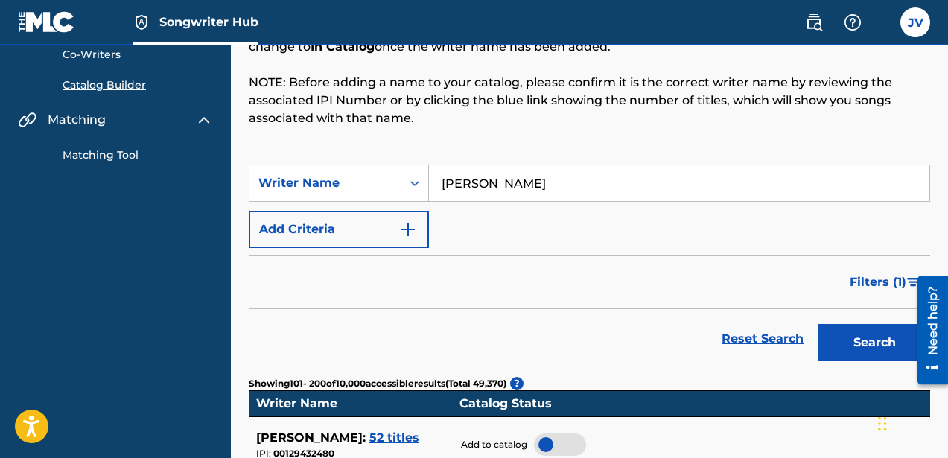
scroll to position [83, 0]
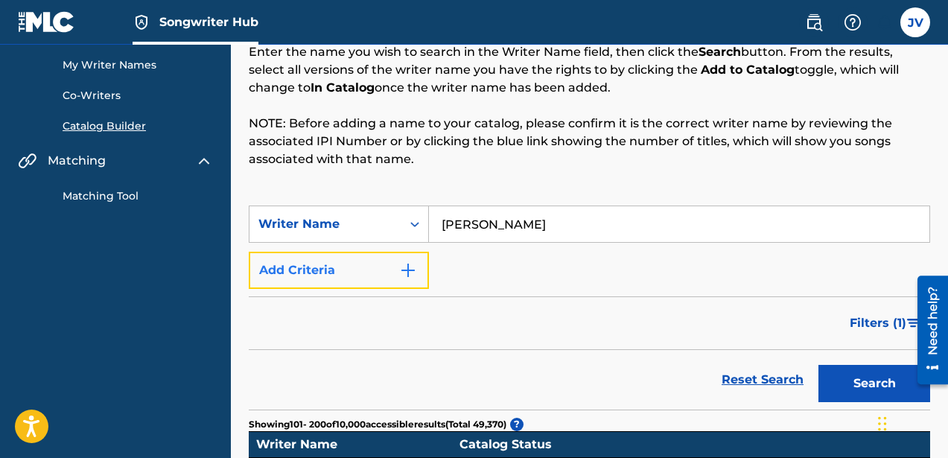
click at [406, 262] on img "Search Form" at bounding box center [408, 270] width 18 height 18
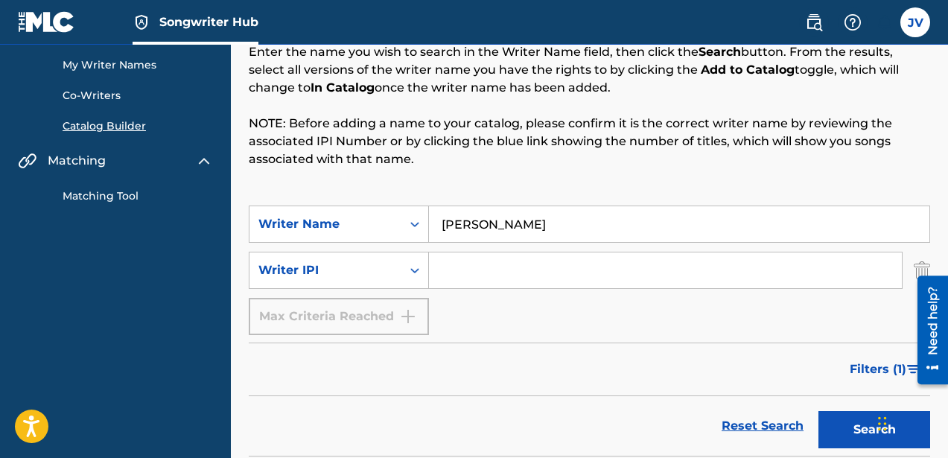
click at [467, 276] on input "Search Form" at bounding box center [665, 270] width 473 height 36
paste input "1313315205"
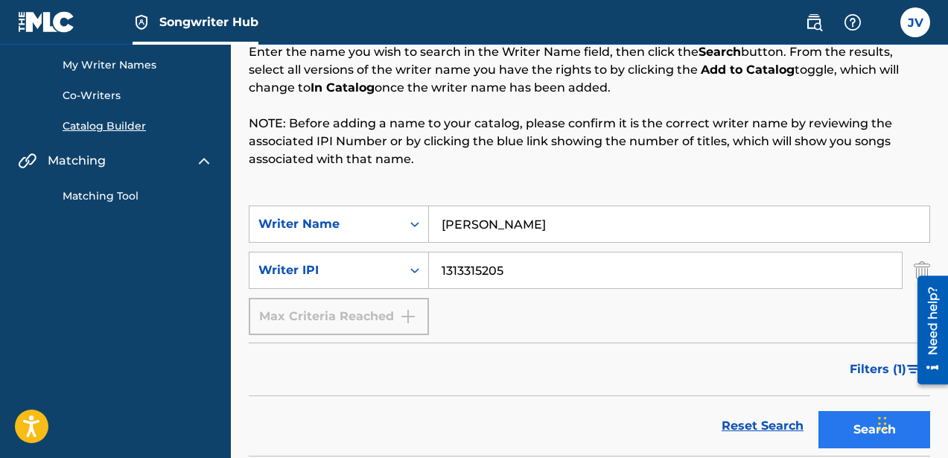
type input "1313315205"
click at [862, 420] on button "Search" at bounding box center [875, 429] width 112 height 37
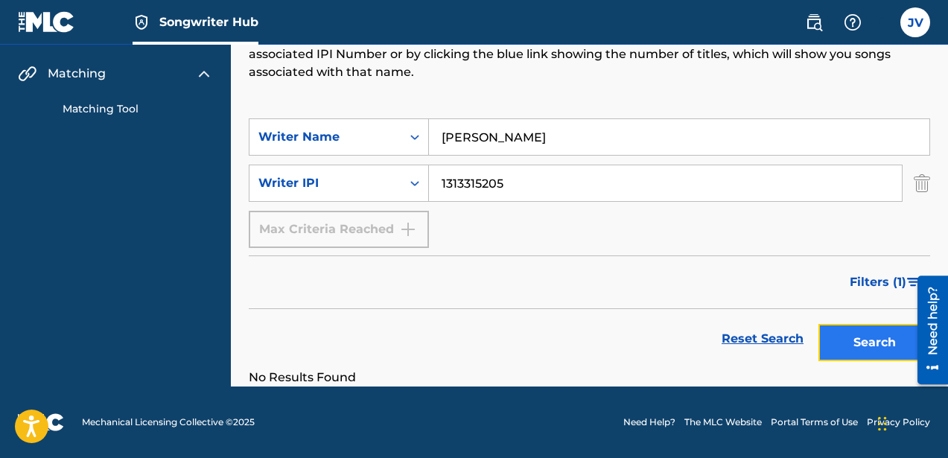
click at [855, 328] on button "Search" at bounding box center [875, 342] width 112 height 37
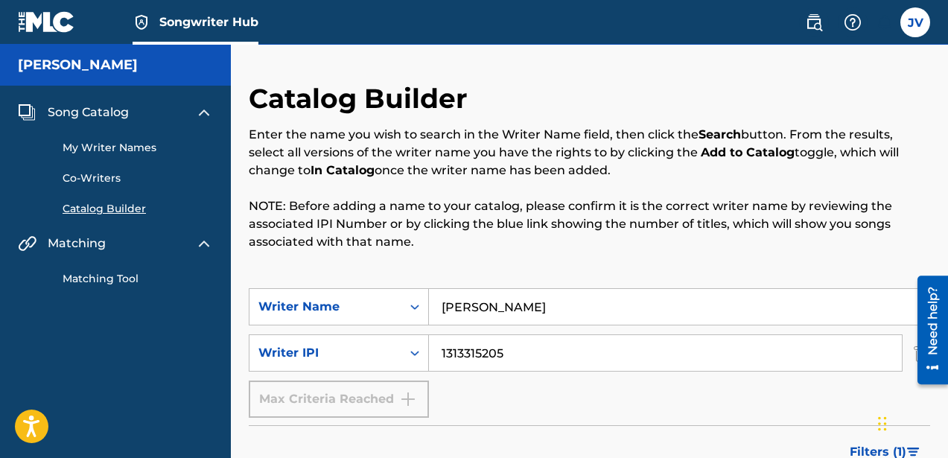
click at [106, 156] on div "My Writer Names Co-Writers Catalog Builder" at bounding box center [115, 168] width 195 height 95
click at [91, 142] on link "My Writer Names" at bounding box center [138, 148] width 150 height 16
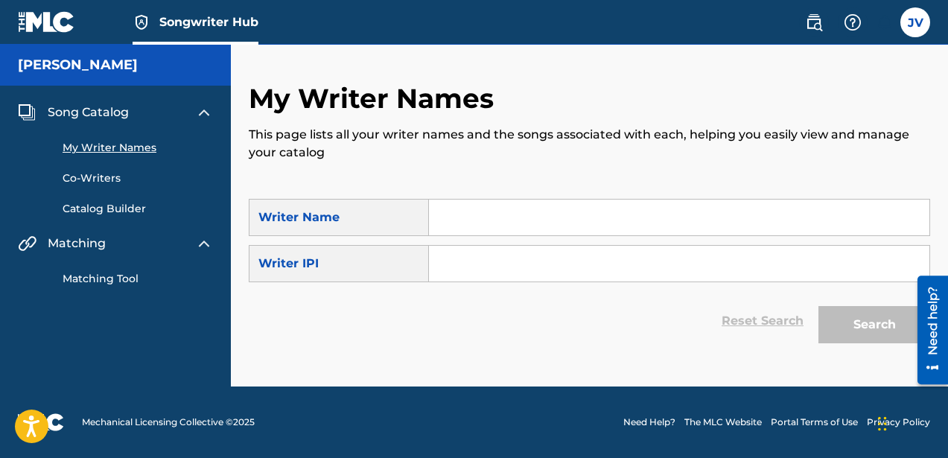
click at [513, 225] on input "Search Form" at bounding box center [679, 218] width 501 height 36
type input "[PERSON_NAME]"
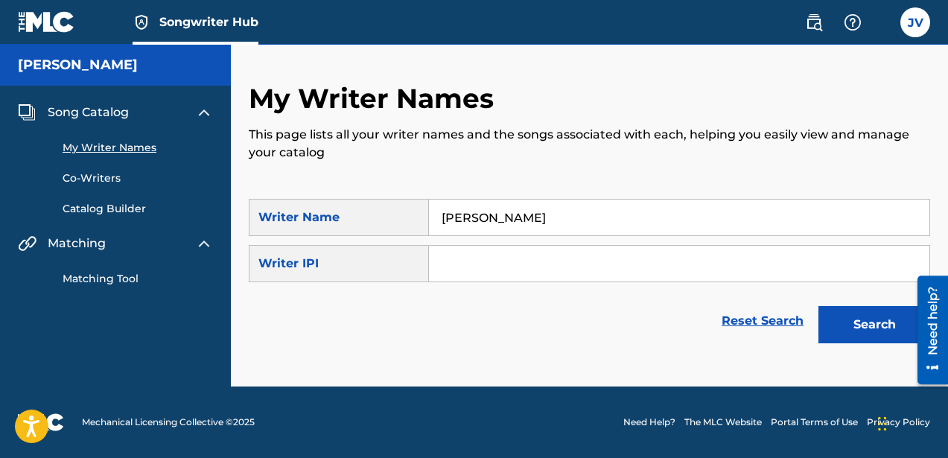
click at [626, 261] on input "Search Form" at bounding box center [679, 264] width 501 height 36
click at [857, 314] on button "Search" at bounding box center [875, 324] width 112 height 37
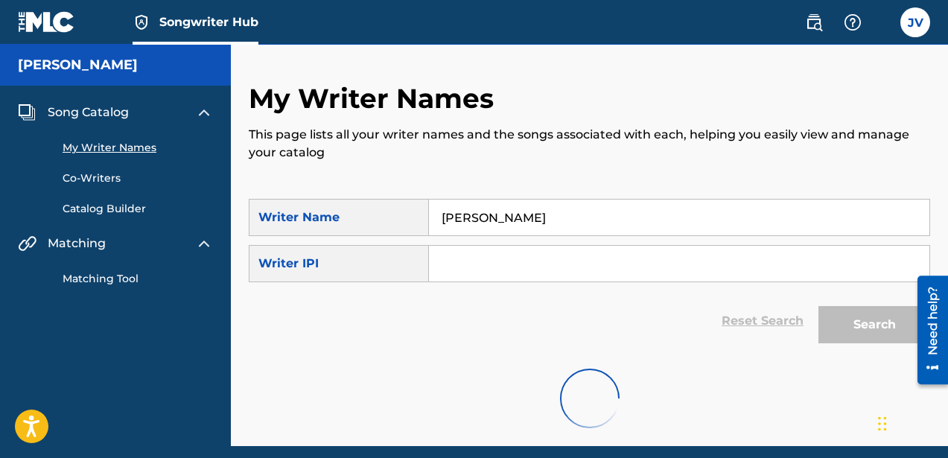
click at [203, 244] on img at bounding box center [204, 244] width 18 height 18
click at [209, 247] on img at bounding box center [204, 244] width 18 height 18
click at [119, 278] on link "Matching Tool" at bounding box center [138, 279] width 150 height 16
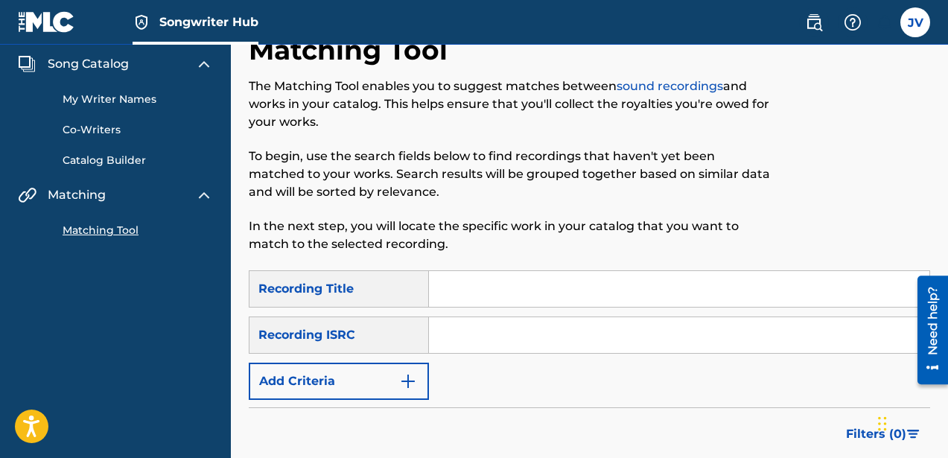
scroll to position [34, 0]
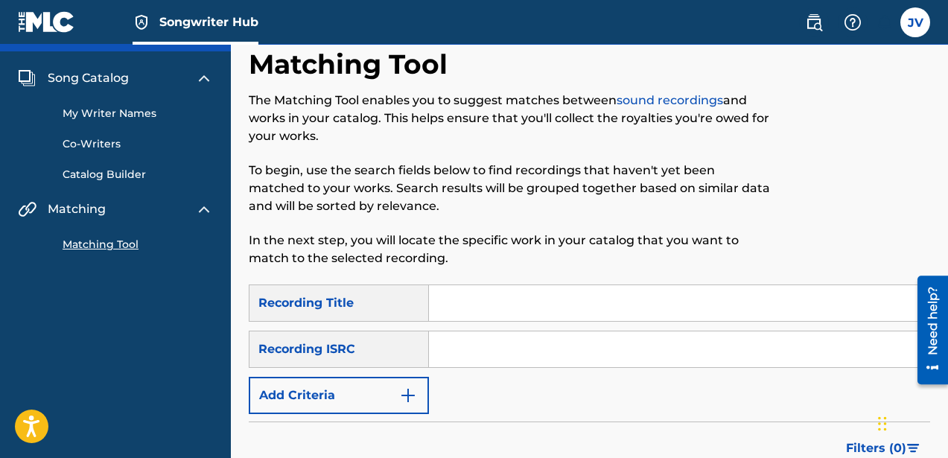
click at [476, 290] on input "Search Form" at bounding box center [679, 303] width 501 height 36
click at [452, 352] on input "Search Form" at bounding box center [679, 349] width 501 height 36
paste input "CAGOO2508851"
type input "CAGOO2508851"
click at [465, 306] on input "Search Form" at bounding box center [679, 303] width 501 height 36
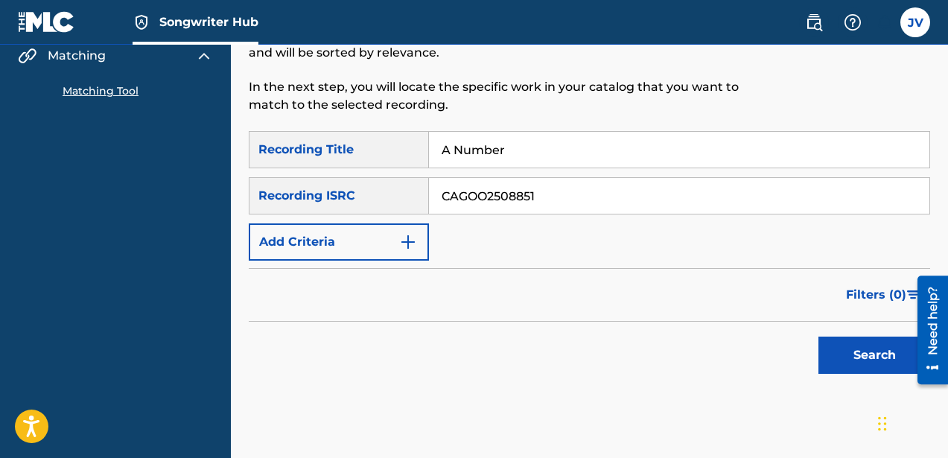
scroll to position [200, 0]
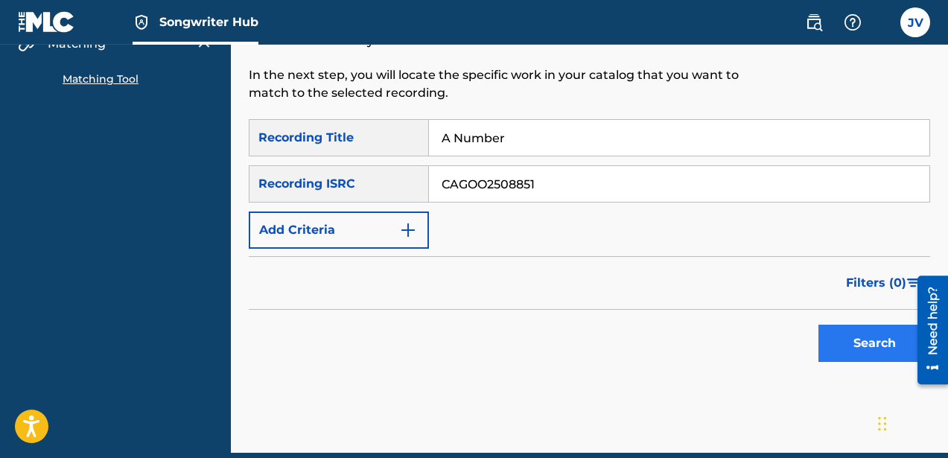
type input "A Number"
click at [837, 341] on button "Search" at bounding box center [875, 343] width 112 height 37
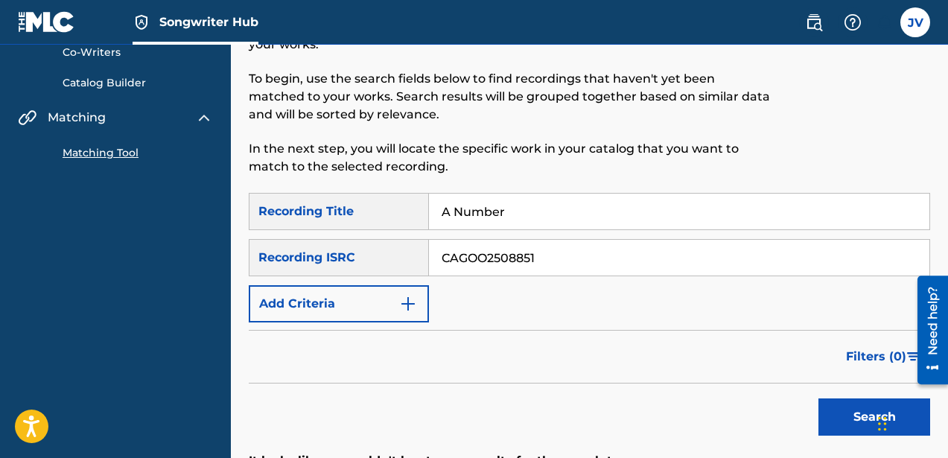
scroll to position [103, 0]
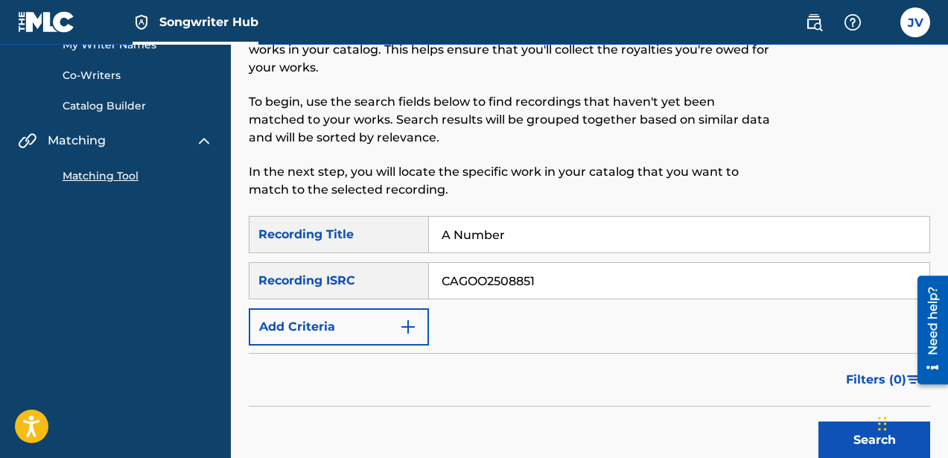
drag, startPoint x: 513, startPoint y: 234, endPoint x: 340, endPoint y: 228, distance: 173.6
click at [340, 228] on div "SearchWithCriteria4fa97a9e-0e22-47ad-bd68-d583eac36352 Recording Title A Number" at bounding box center [589, 234] width 681 height 37
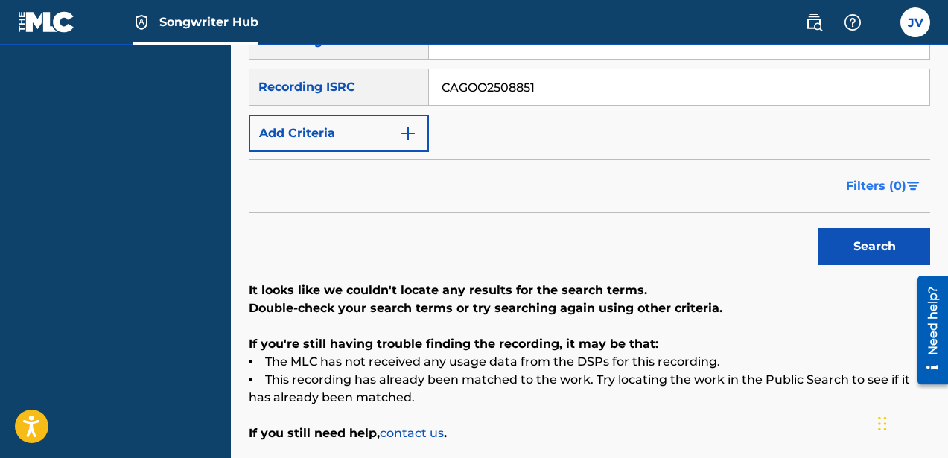
scroll to position [331, 0]
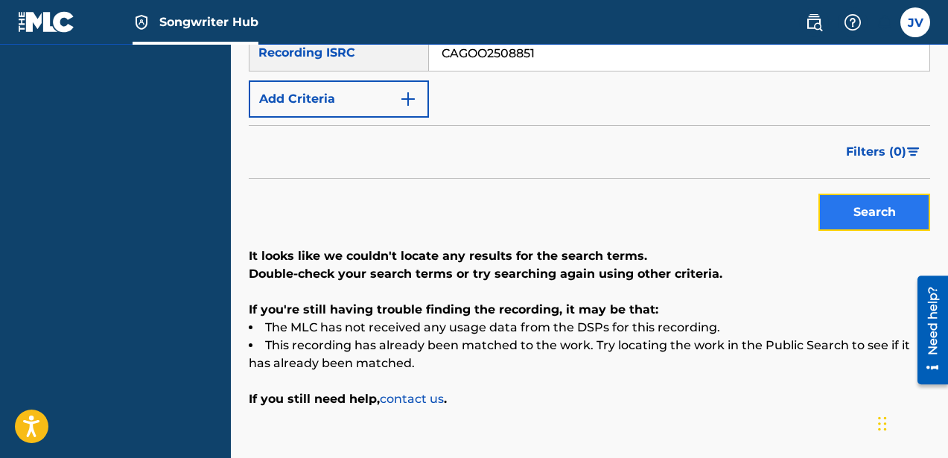
click at [870, 209] on button "Search" at bounding box center [875, 212] width 112 height 37
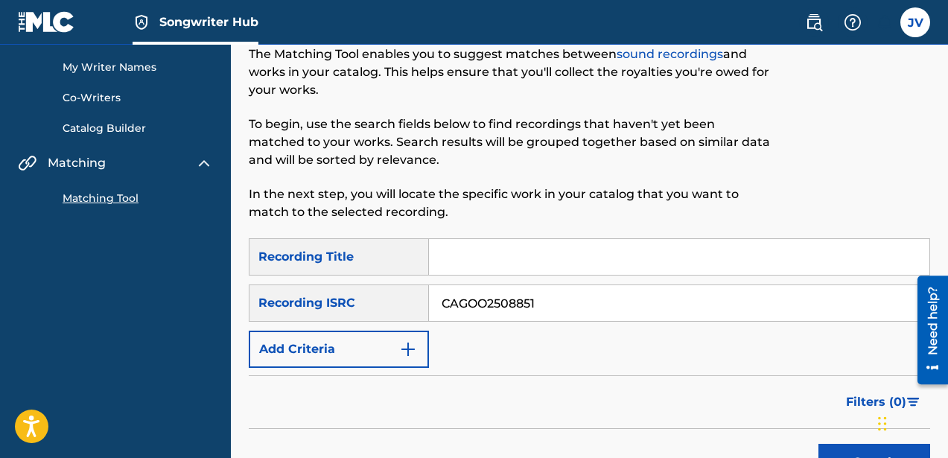
scroll to position [0, 0]
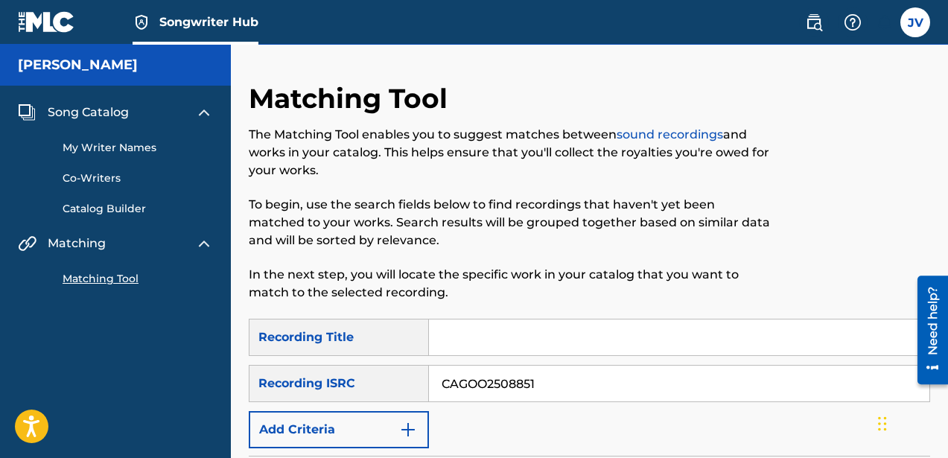
click at [117, 282] on link "Matching Tool" at bounding box center [138, 279] width 150 height 16
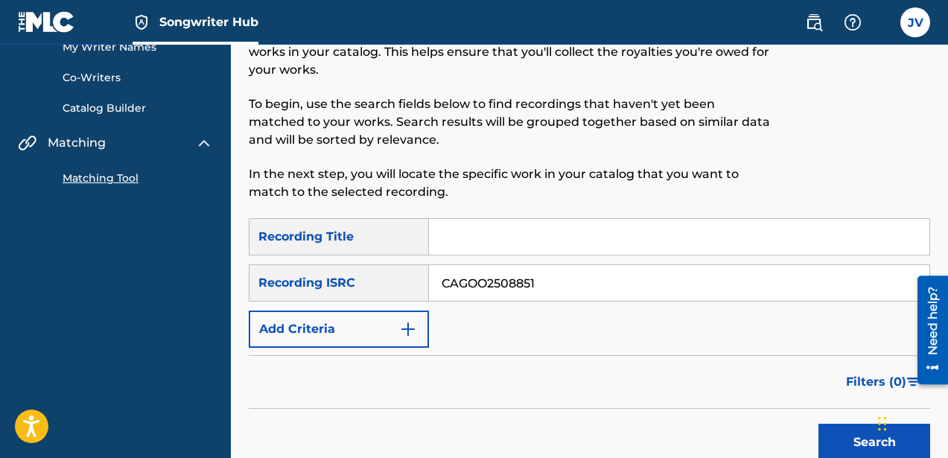
scroll to position [235, 0]
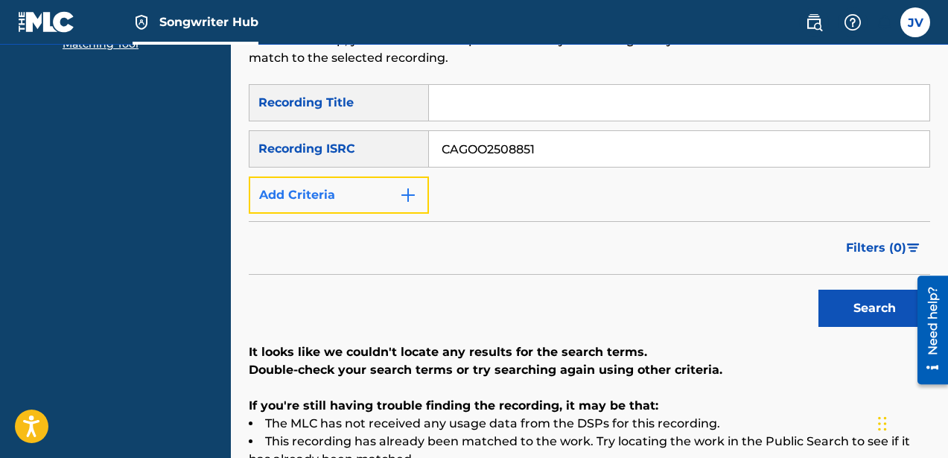
click at [407, 197] on img "Search Form" at bounding box center [408, 195] width 18 height 18
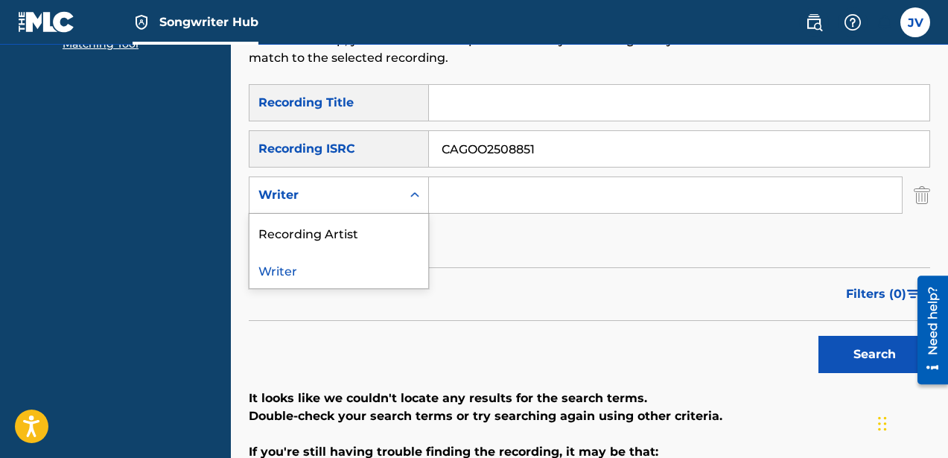
click at [417, 190] on icon "Search Form" at bounding box center [414, 195] width 15 height 15
click at [351, 276] on div "Writer" at bounding box center [339, 269] width 179 height 37
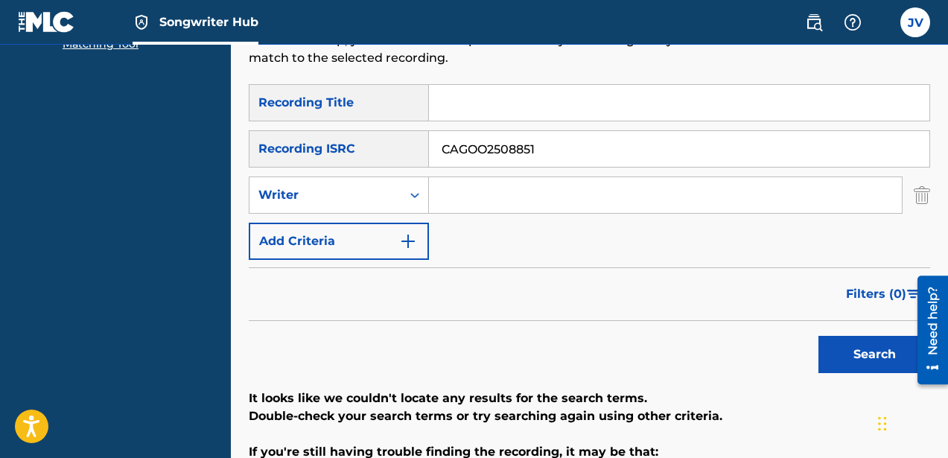
click at [499, 177] on input "Search Form" at bounding box center [665, 195] width 473 height 36
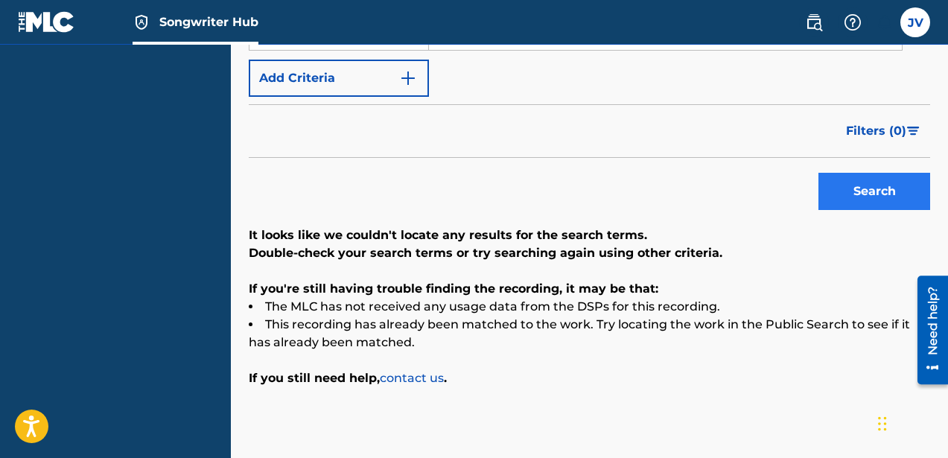
type input "[PERSON_NAME]"
click at [888, 183] on button "Search" at bounding box center [875, 191] width 112 height 37
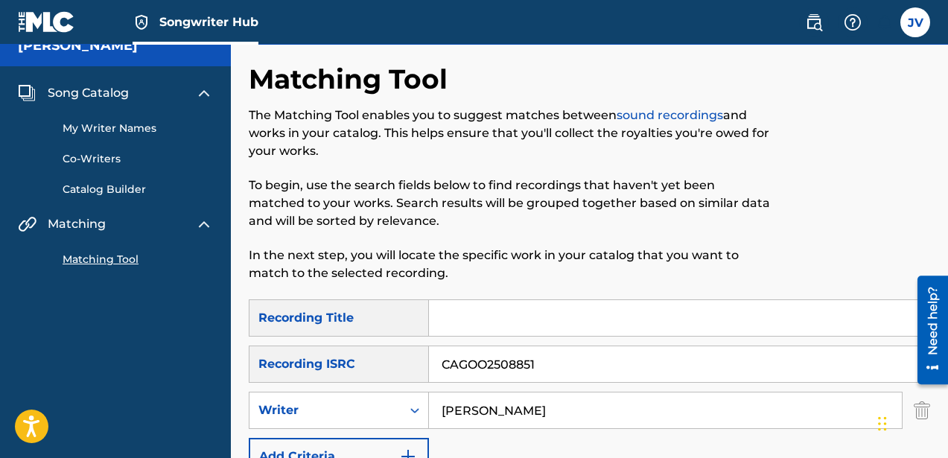
scroll to position [0, 0]
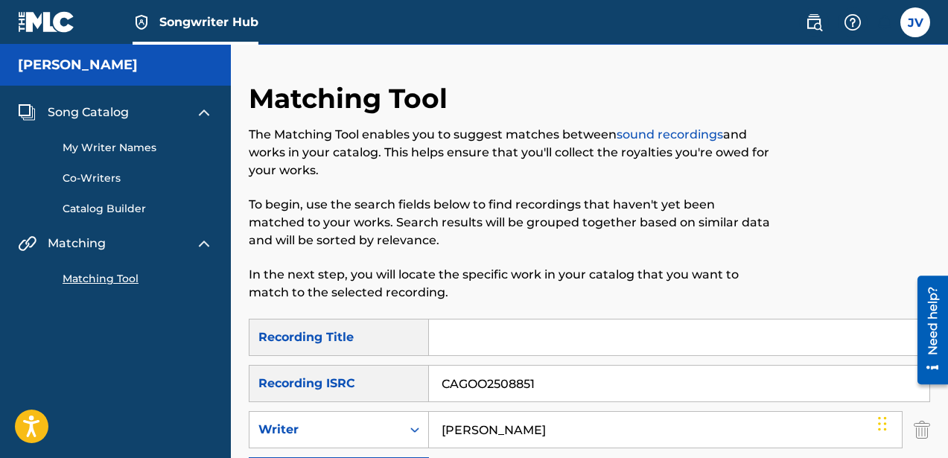
drag, startPoint x: 556, startPoint y: 384, endPoint x: 347, endPoint y: 384, distance: 209.3
click at [347, 384] on div "SearchWithCriteria064b4f46-b165-40ac-ba81-ff5b3e097387 Recording ISRC CAGOO2508…" at bounding box center [589, 383] width 681 height 37
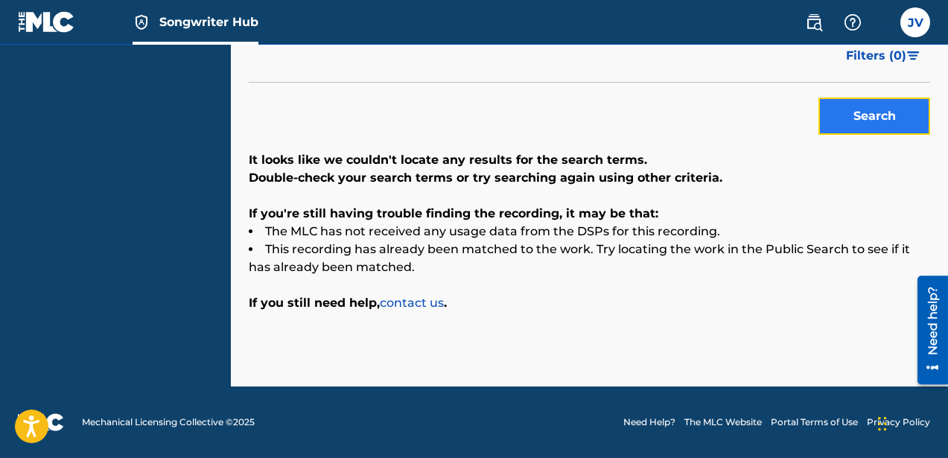
click at [859, 127] on button "Search" at bounding box center [875, 116] width 112 height 37
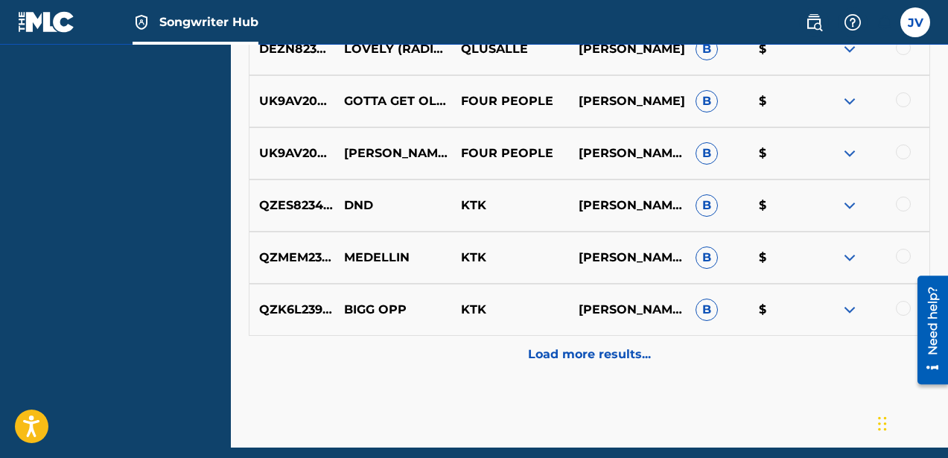
scroll to position [920, 0]
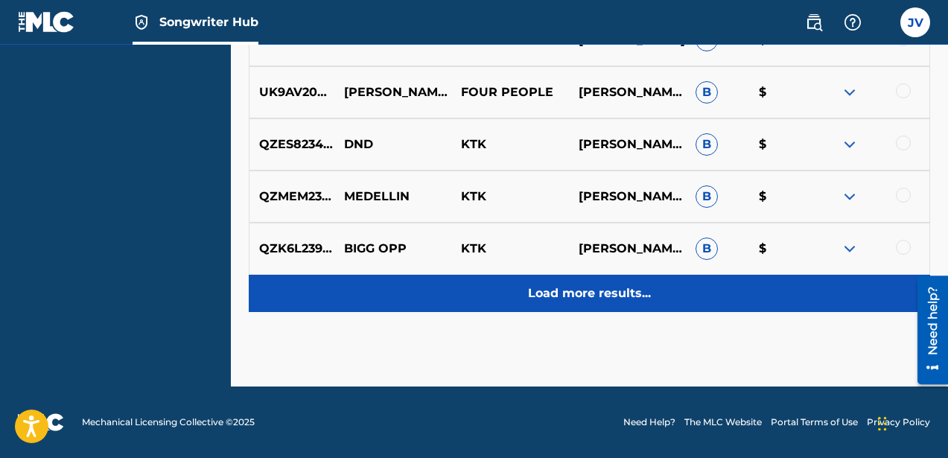
click at [548, 287] on p "Load more results..." at bounding box center [589, 294] width 123 height 18
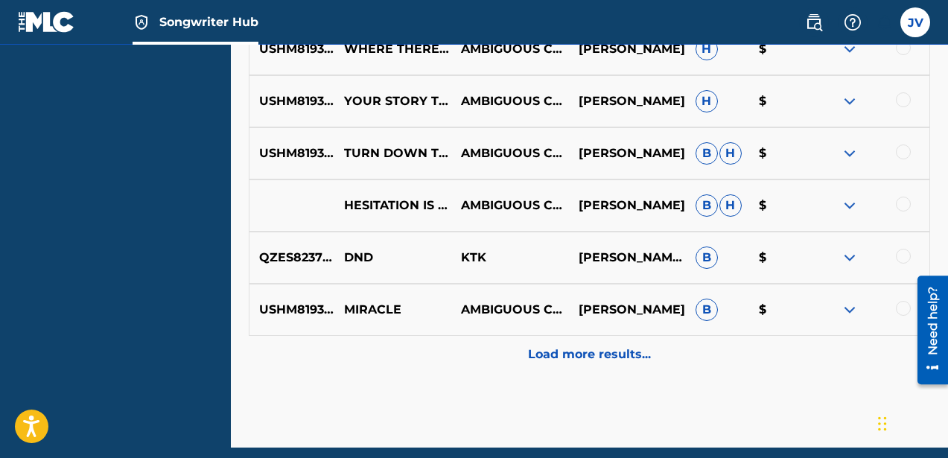
scroll to position [1441, 0]
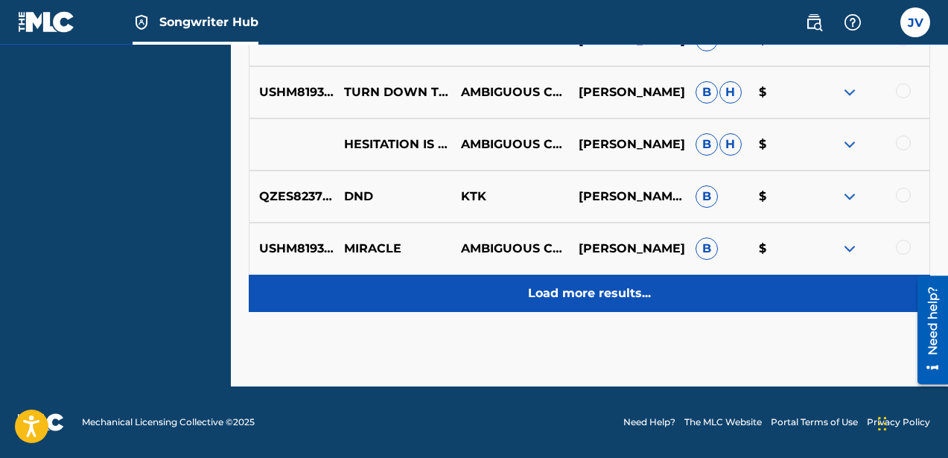
click at [558, 285] on p "Load more results..." at bounding box center [589, 294] width 123 height 18
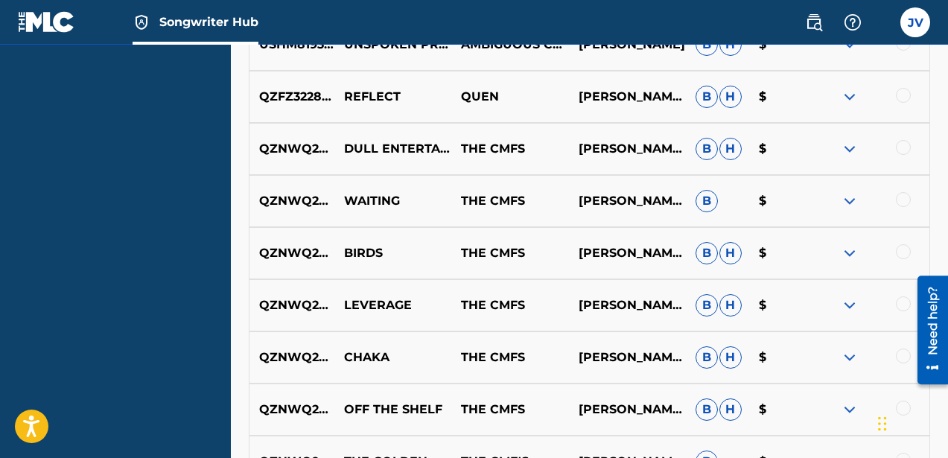
scroll to position [1711, 0]
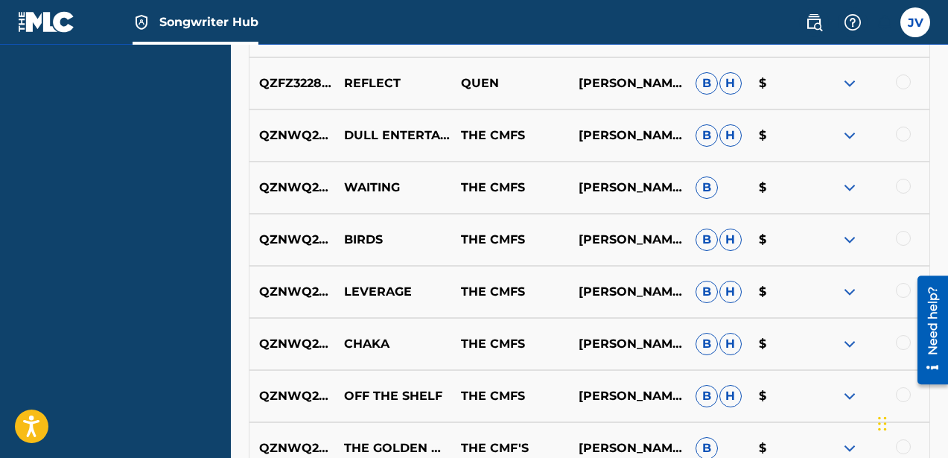
click at [854, 136] on img at bounding box center [850, 136] width 18 height 18
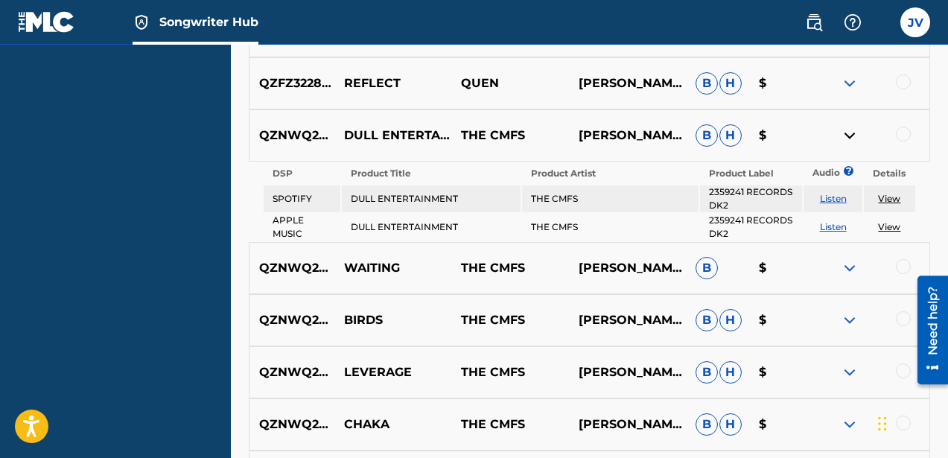
click at [906, 134] on div at bounding box center [903, 134] width 15 height 15
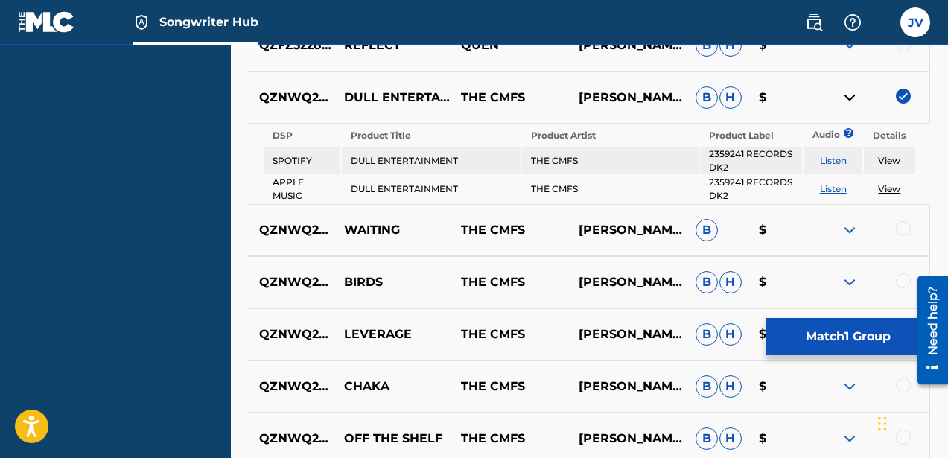
scroll to position [1779, 0]
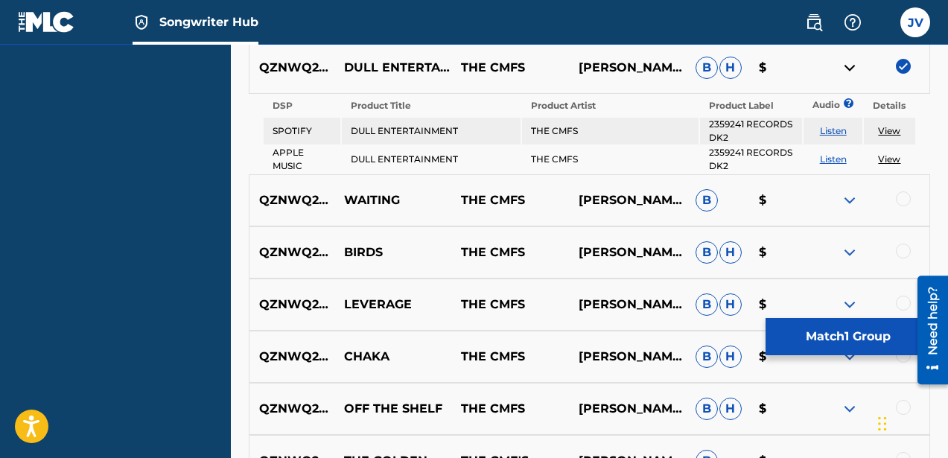
click at [905, 200] on div at bounding box center [903, 198] width 15 height 15
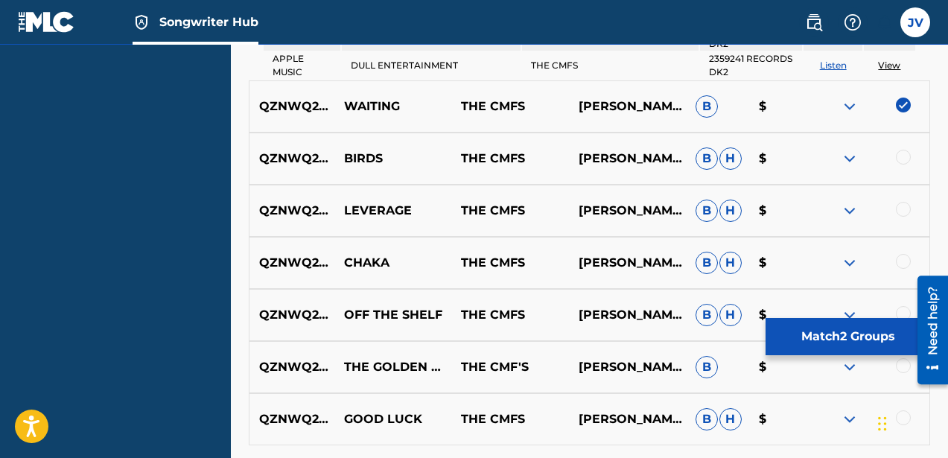
scroll to position [1877, 0]
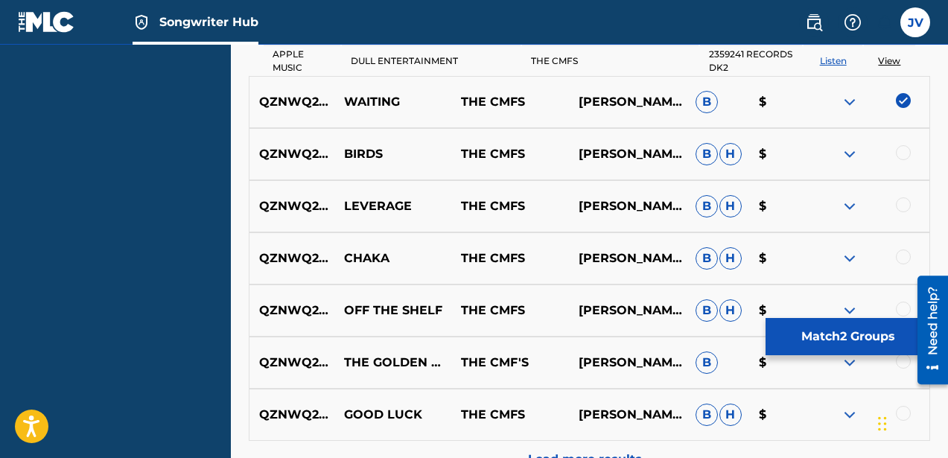
click at [851, 152] on img at bounding box center [850, 154] width 18 height 18
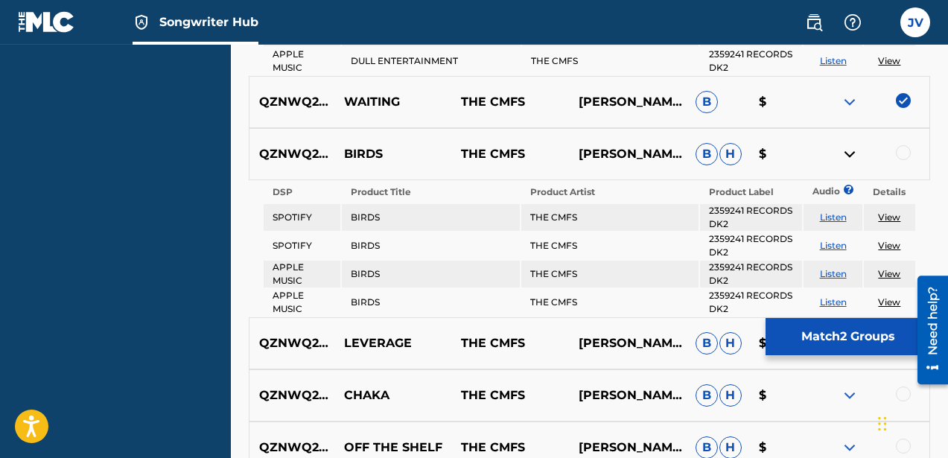
click at [907, 152] on div at bounding box center [903, 152] width 15 height 15
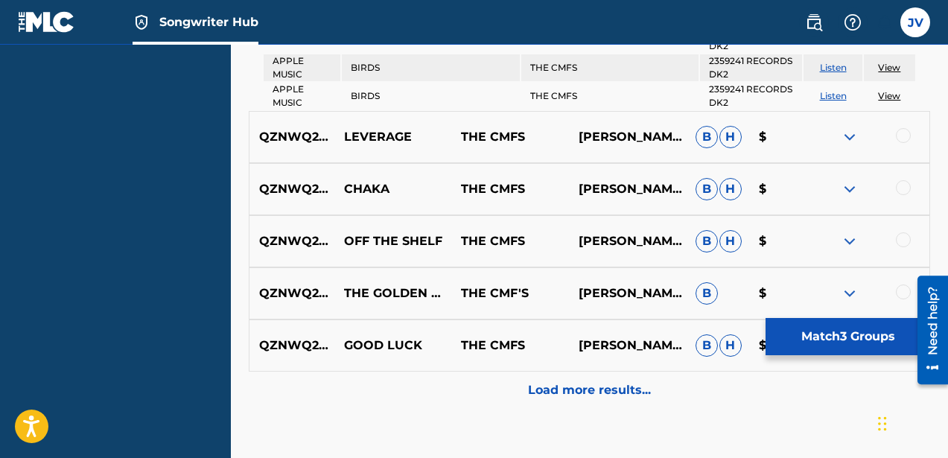
scroll to position [2103, 0]
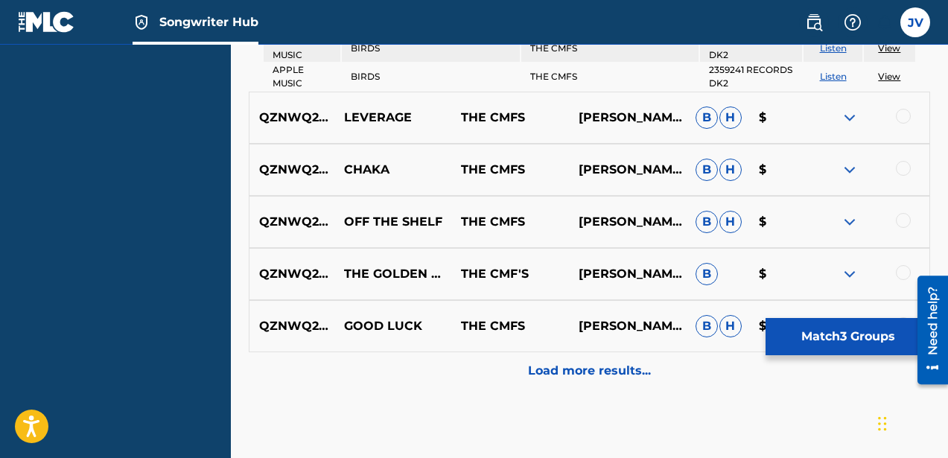
click at [909, 110] on div at bounding box center [871, 118] width 117 height 18
click at [908, 115] on div at bounding box center [903, 116] width 15 height 15
click at [903, 171] on div at bounding box center [903, 168] width 15 height 15
click at [902, 220] on div at bounding box center [903, 220] width 15 height 15
click at [903, 278] on div at bounding box center [903, 272] width 15 height 15
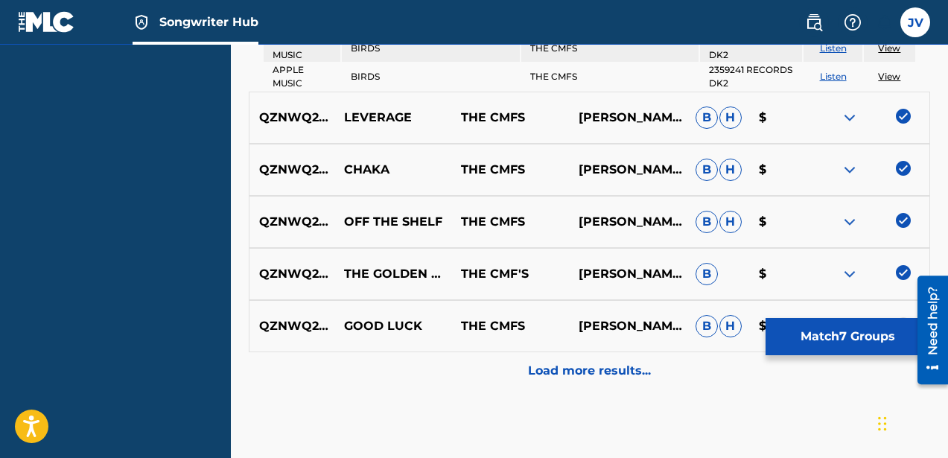
scroll to position [2180, 0]
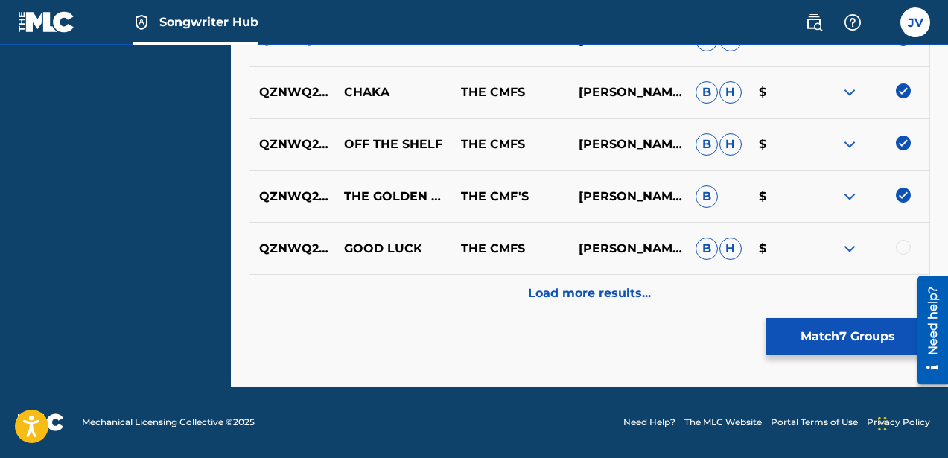
click at [902, 247] on div at bounding box center [903, 247] width 15 height 15
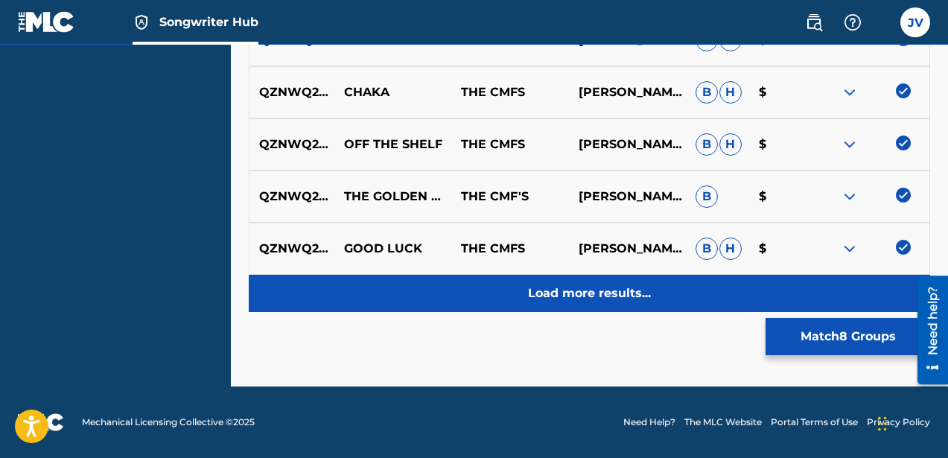
click at [594, 298] on p "Load more results..." at bounding box center [589, 294] width 123 height 18
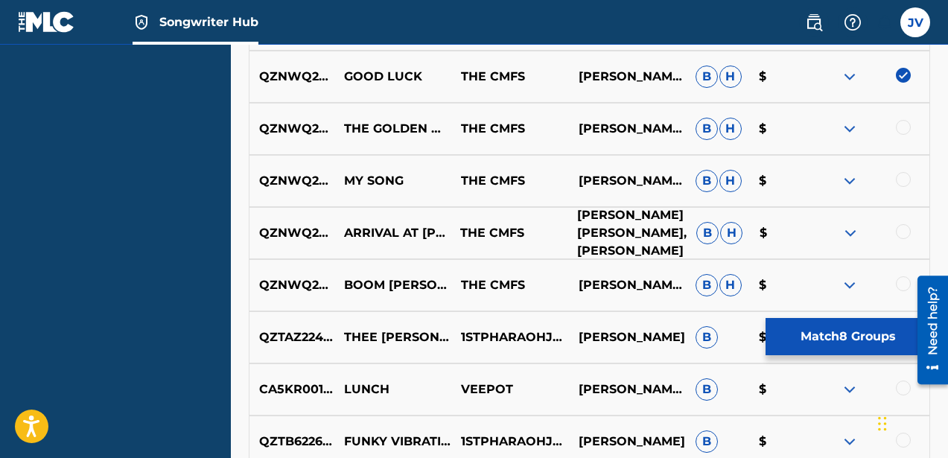
scroll to position [2134, 0]
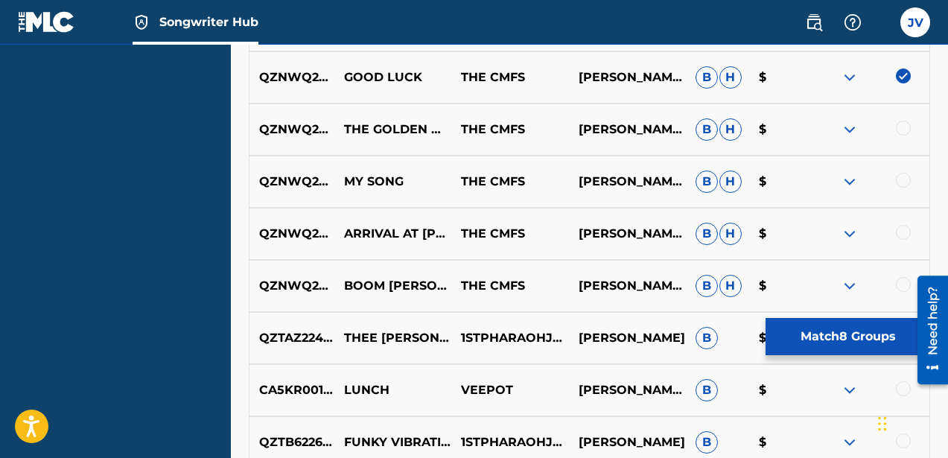
click at [900, 128] on div at bounding box center [903, 128] width 15 height 15
click at [900, 182] on div at bounding box center [903, 180] width 15 height 15
click at [902, 236] on div at bounding box center [903, 232] width 15 height 15
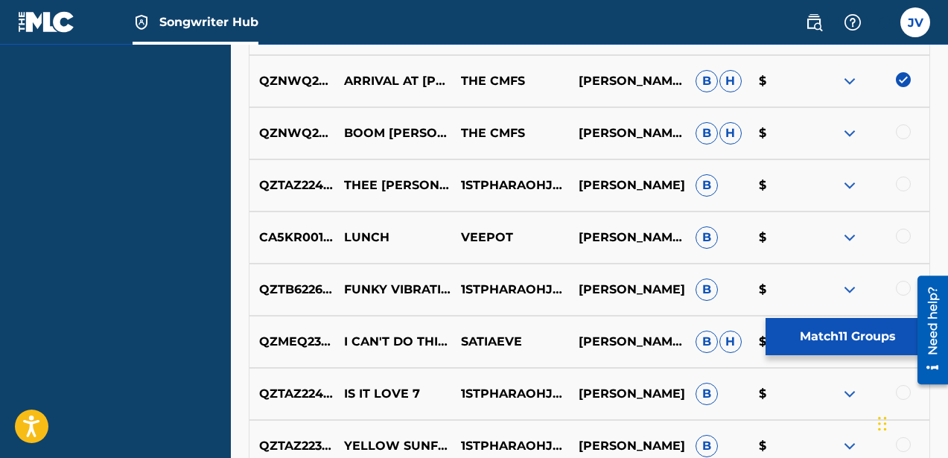
scroll to position [2292, 0]
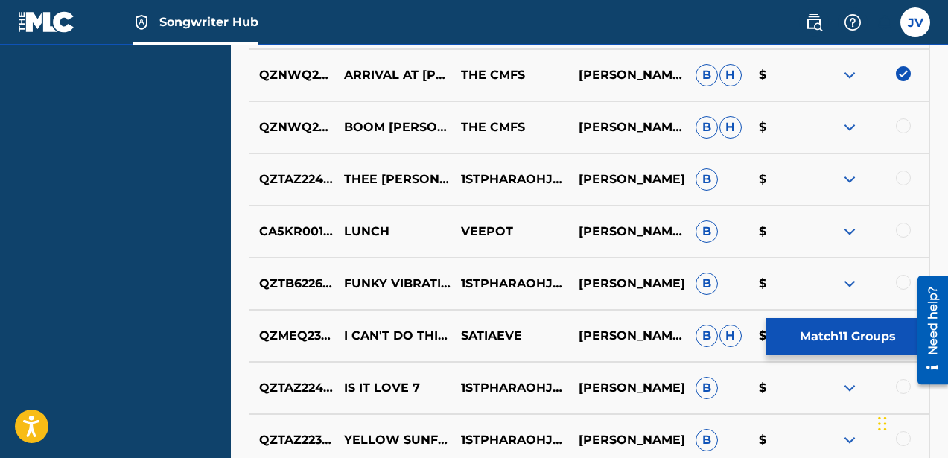
click at [904, 124] on div at bounding box center [903, 125] width 15 height 15
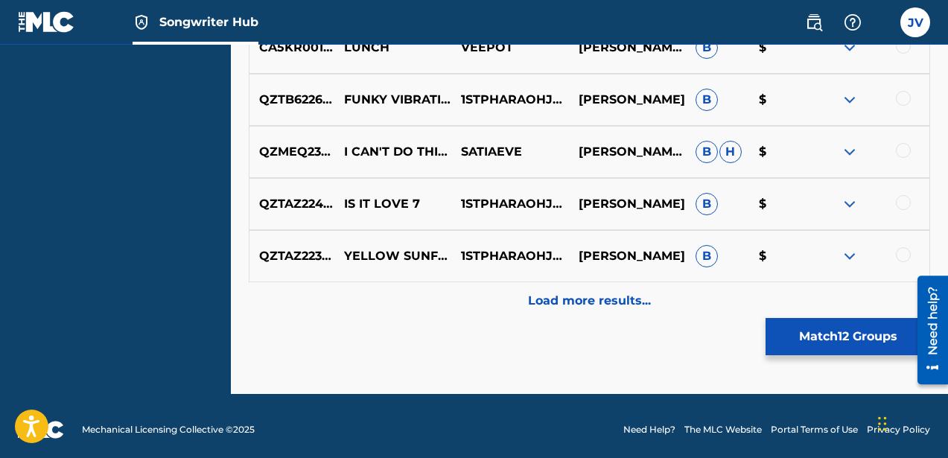
scroll to position [2484, 0]
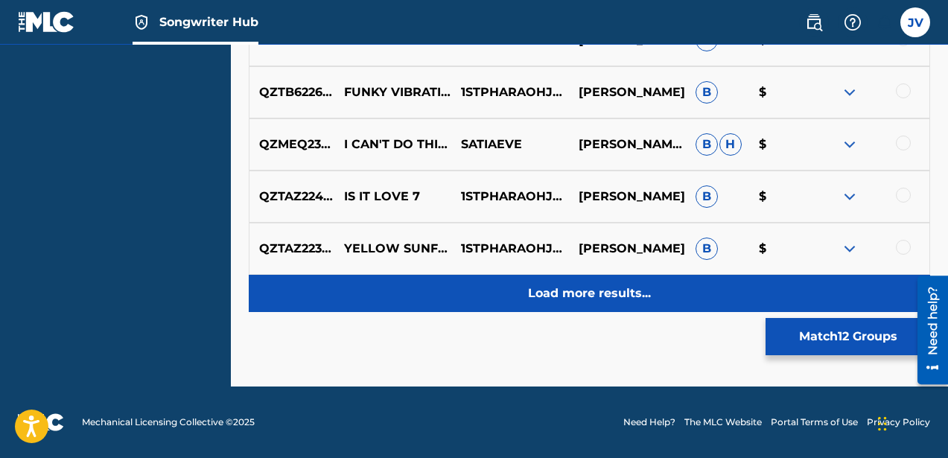
click at [572, 290] on p "Load more results..." at bounding box center [589, 294] width 123 height 18
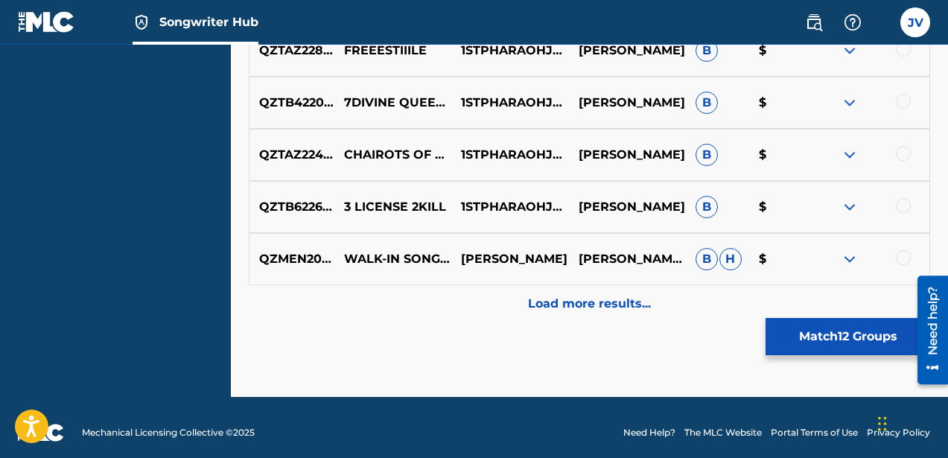
scroll to position [3005, 0]
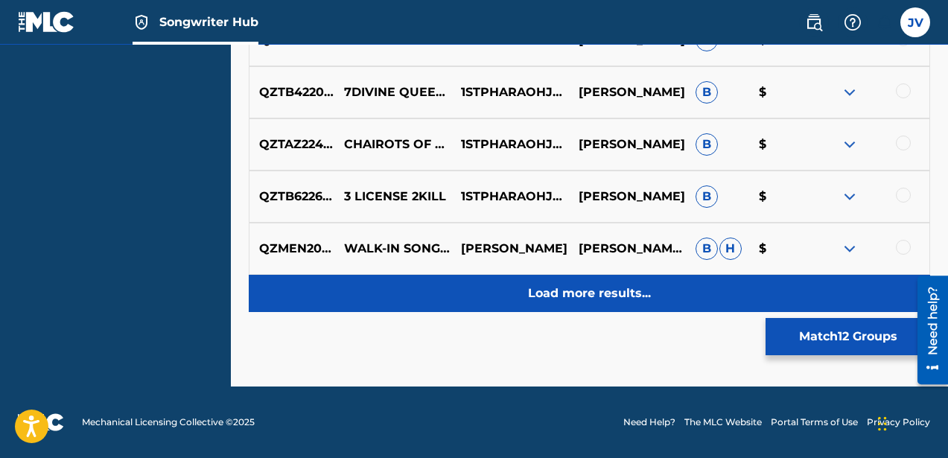
click at [589, 299] on p "Load more results..." at bounding box center [589, 294] width 123 height 18
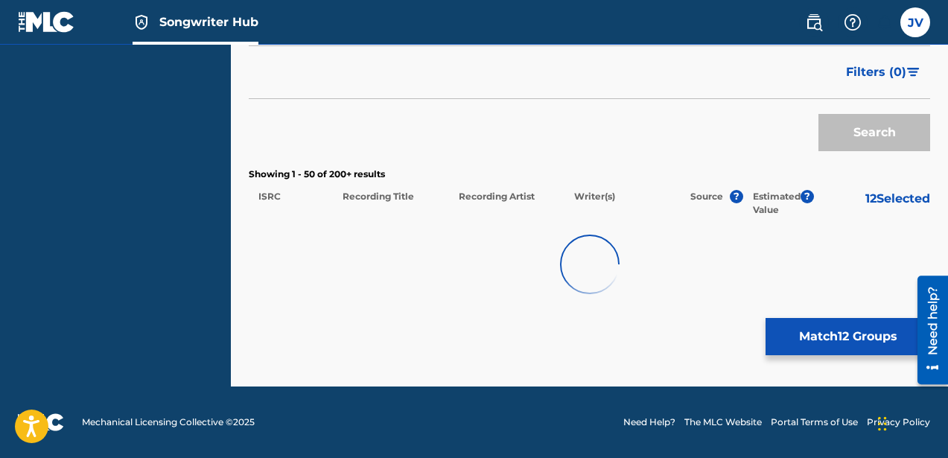
scroll to position [457, 0]
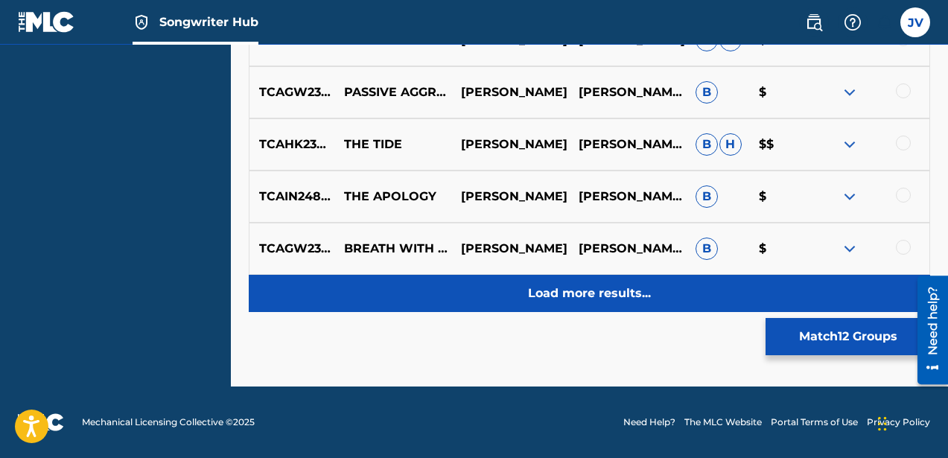
click at [570, 302] on p "Load more results..." at bounding box center [589, 294] width 123 height 18
click at [569, 287] on p "Load more results..." at bounding box center [589, 294] width 123 height 18
click at [570, 304] on div "Load more results..." at bounding box center [589, 293] width 681 height 37
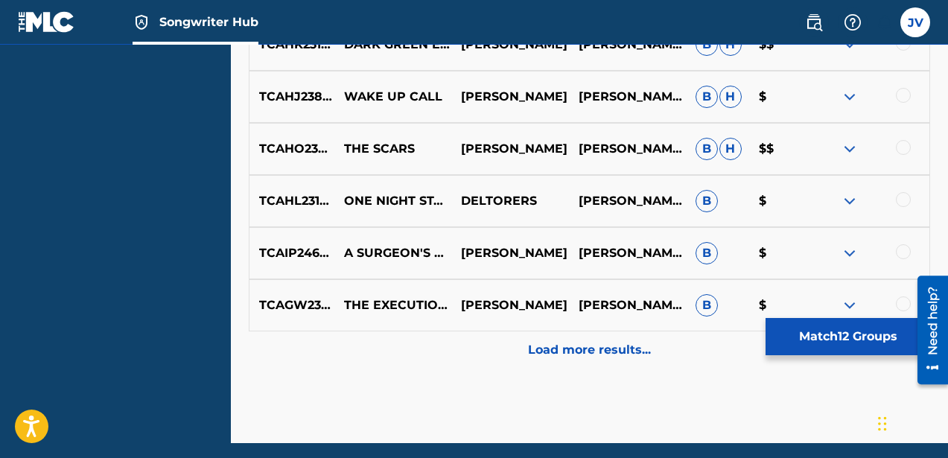
scroll to position [5091, 0]
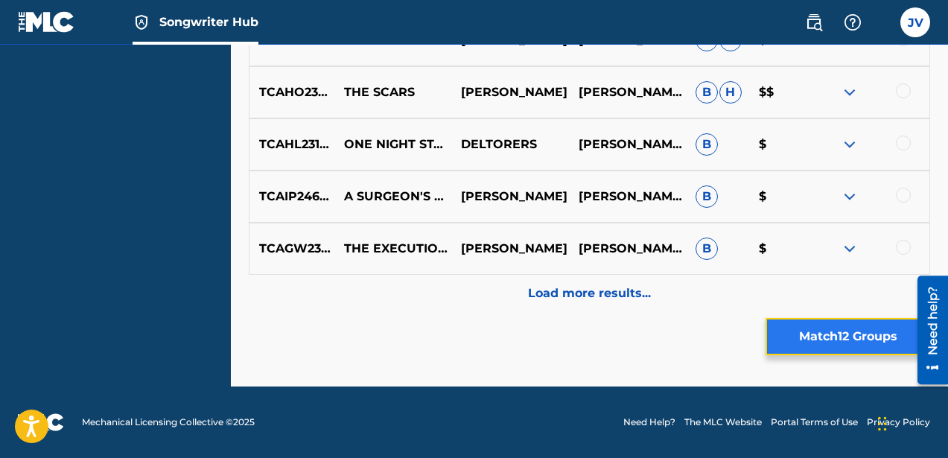
click at [810, 334] on button "Match 12 Groups" at bounding box center [848, 336] width 165 height 37
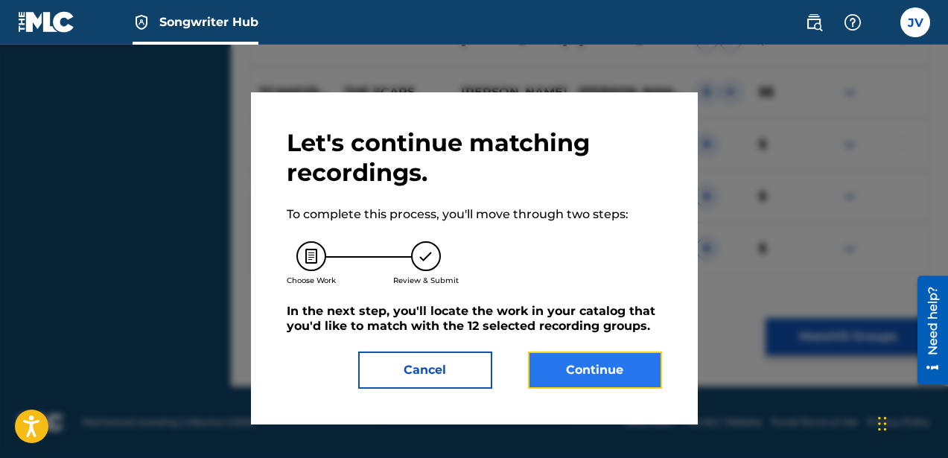
click at [595, 374] on button "Continue" at bounding box center [595, 370] width 134 height 37
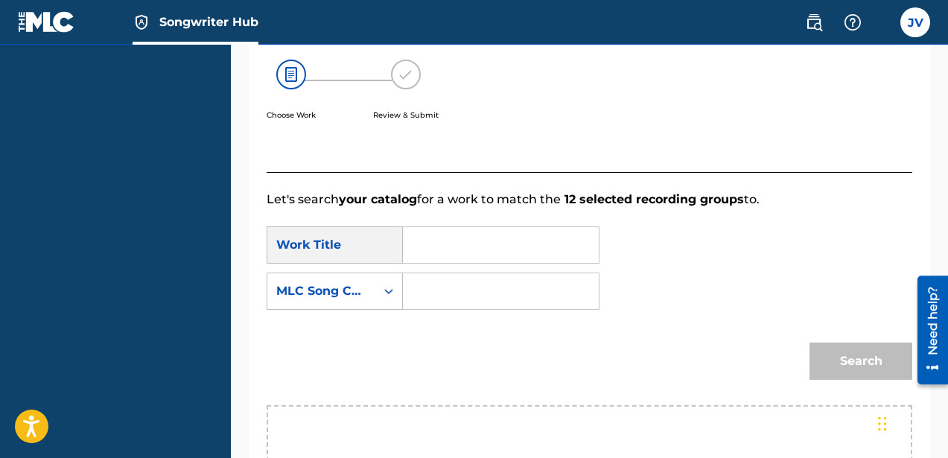
scroll to position [280, 0]
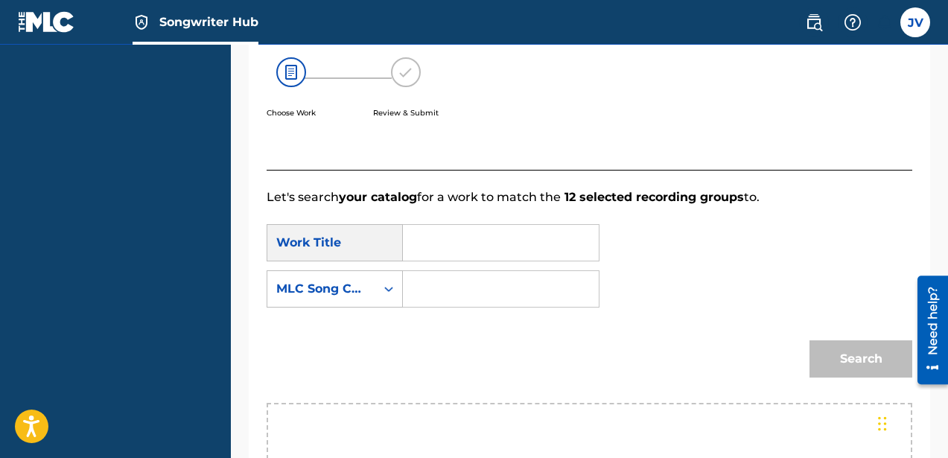
click at [416, 239] on input "Search Form" at bounding box center [501, 243] width 171 height 36
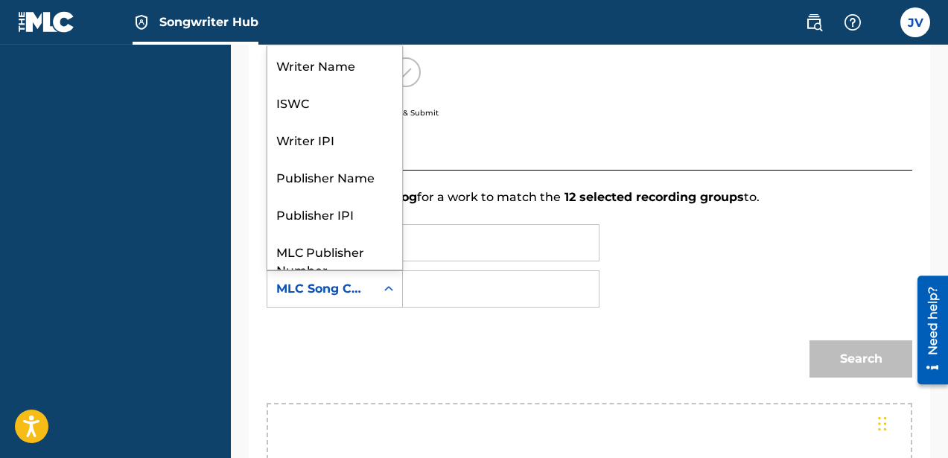
click at [367, 288] on div "MLC Song Code" at bounding box center [321, 289] width 108 height 28
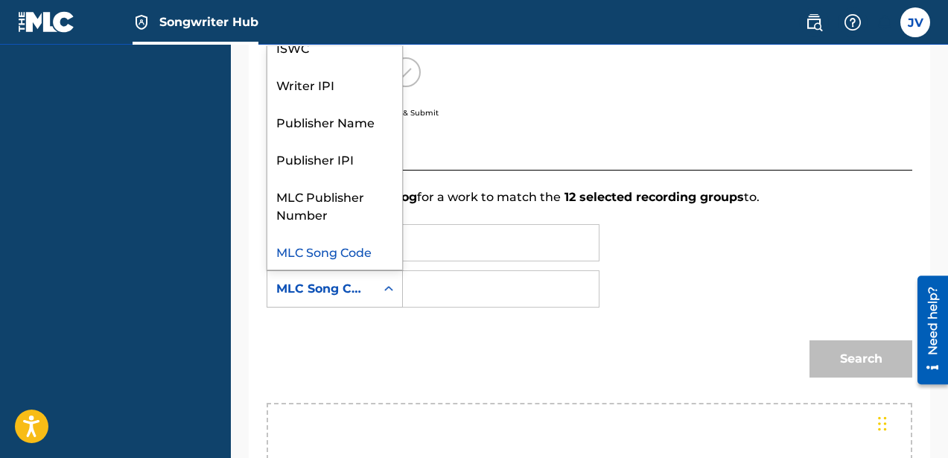
click at [463, 311] on div "SearchWithCriteriaba4fd6f2-5bad-4d9d-8fc1-3e0af6a1c4ba Work Title SearchWithCri…" at bounding box center [590, 270] width 646 height 92
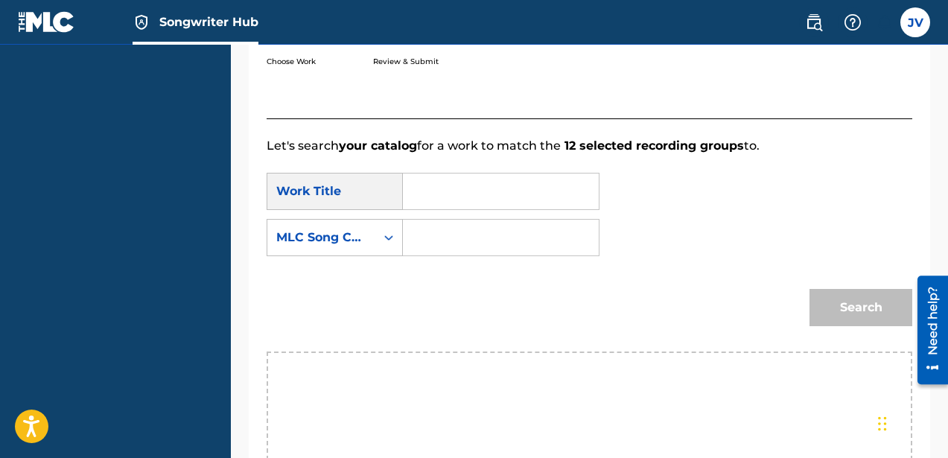
scroll to position [343, 0]
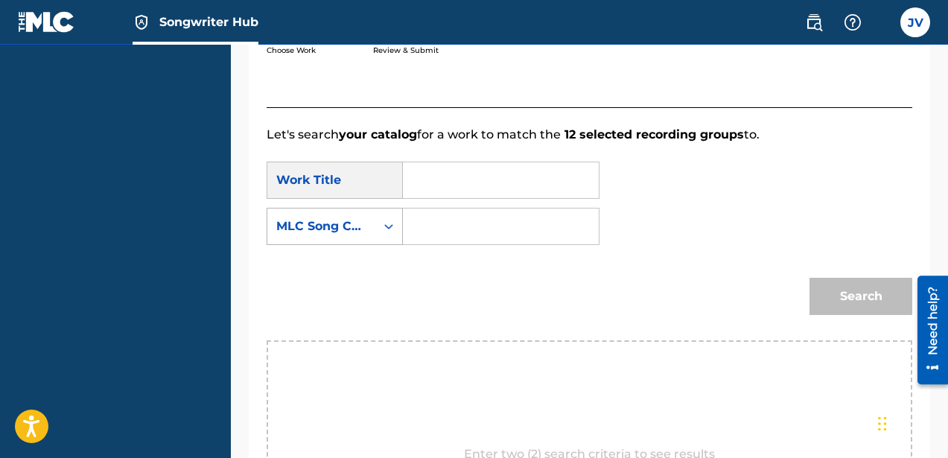
click at [381, 228] on icon "Search Form" at bounding box center [388, 226] width 15 height 15
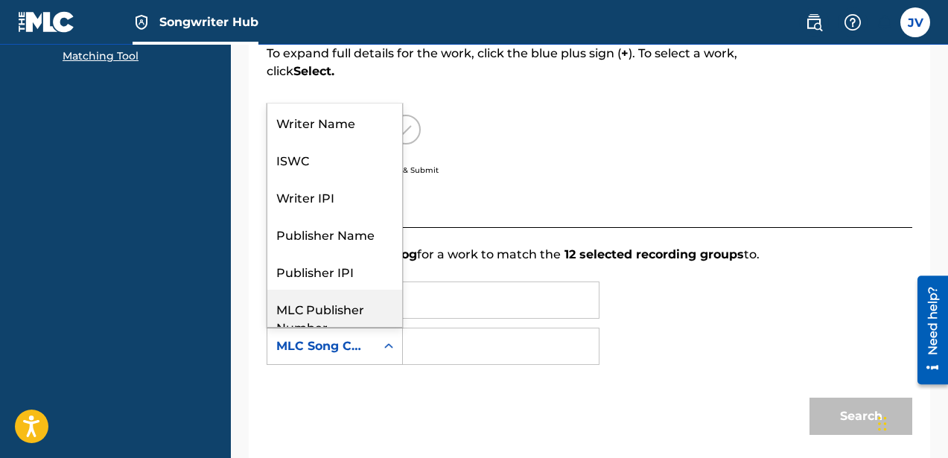
scroll to position [55, 0]
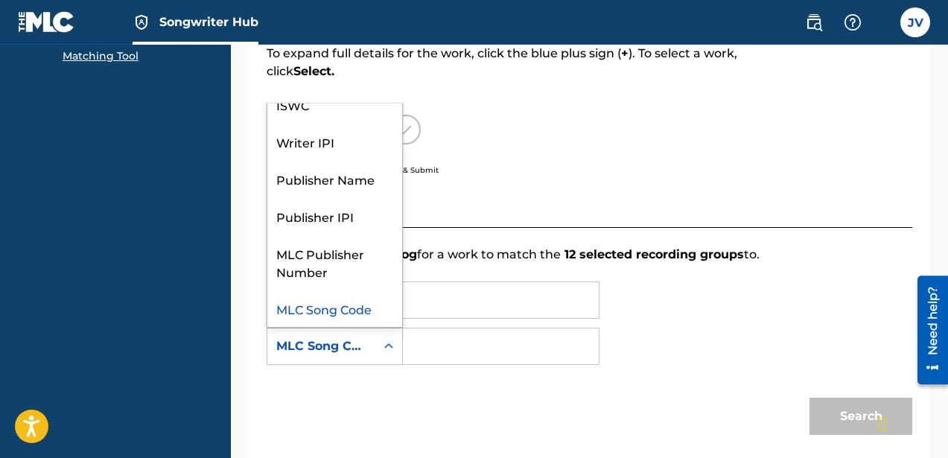
click at [364, 310] on div "MLC Song Code" at bounding box center [334, 308] width 135 height 37
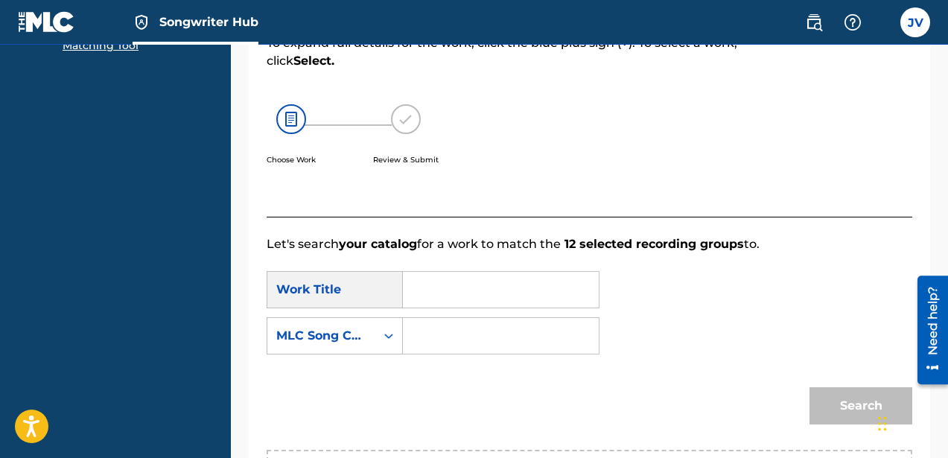
scroll to position [235, 0]
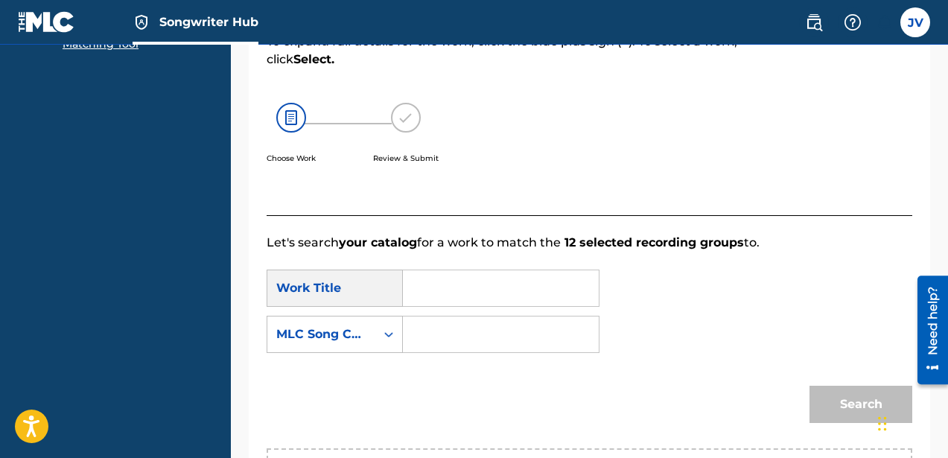
click at [424, 285] on input "Search Form" at bounding box center [501, 288] width 171 height 36
click at [378, 338] on div "Search Form" at bounding box center [388, 334] width 27 height 27
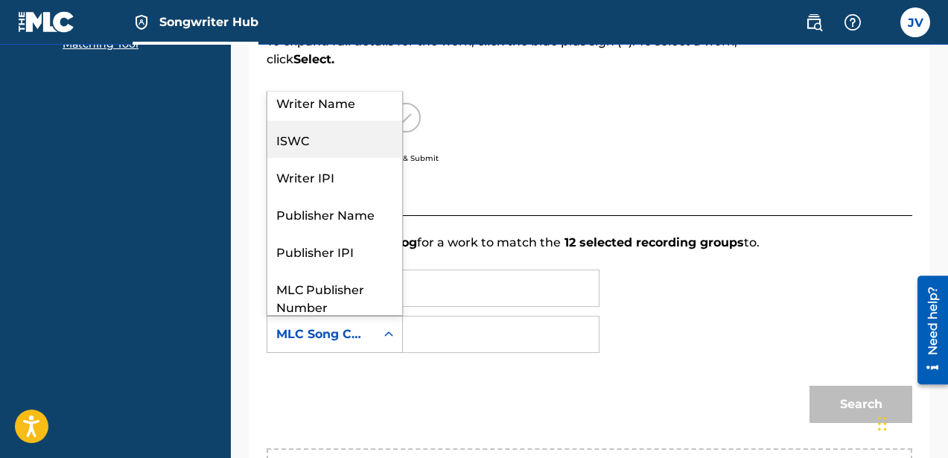
scroll to position [0, 0]
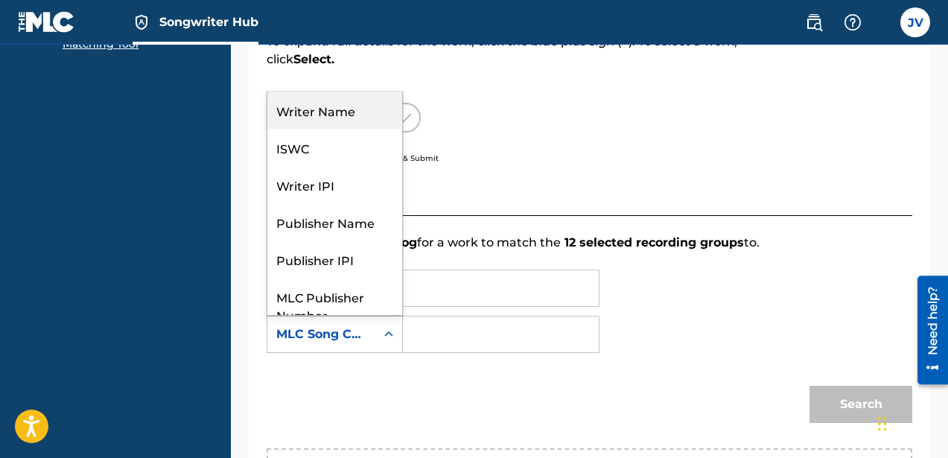
click at [331, 107] on div "Writer Name" at bounding box center [334, 110] width 135 height 37
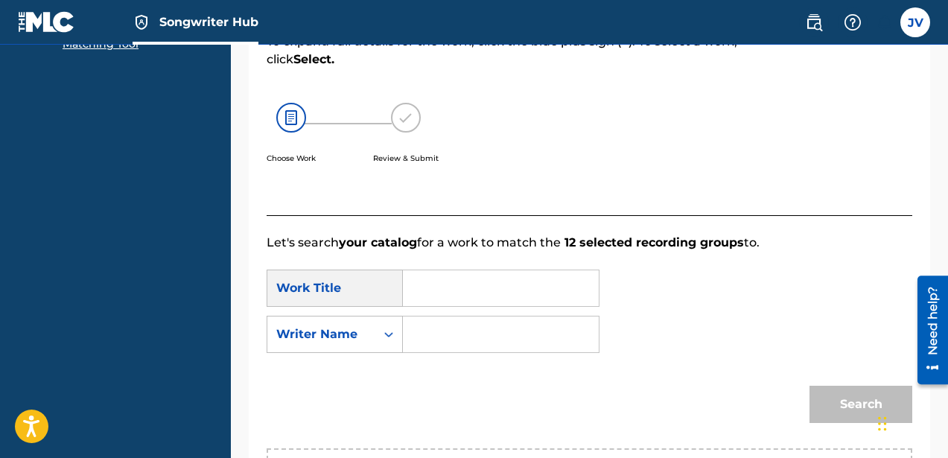
click at [468, 339] on input "Search Form" at bounding box center [501, 335] width 171 height 36
type input "[PERSON_NAME]"
click at [457, 289] on input "Search Form" at bounding box center [501, 288] width 171 height 36
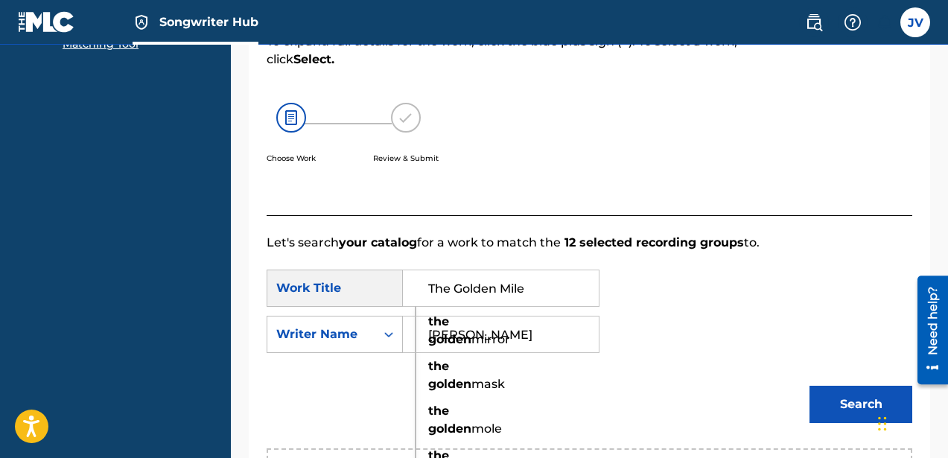
type input "The Golden Mile"
click at [810, 386] on button "Search" at bounding box center [861, 404] width 103 height 37
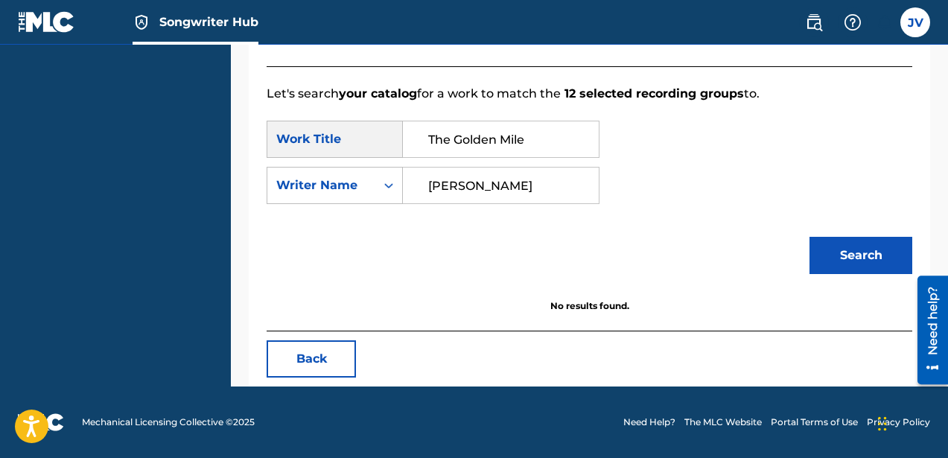
scroll to position [384, 0]
click at [766, 156] on div "SearchWithCriteriaba4fd6f2-5bad-4d9d-8fc1-3e0af6a1c4ba Work Title The Golden Mi…" at bounding box center [590, 167] width 646 height 92
click at [848, 261] on button "Search" at bounding box center [861, 255] width 103 height 37
click at [848, 249] on button "Search" at bounding box center [861, 255] width 103 height 37
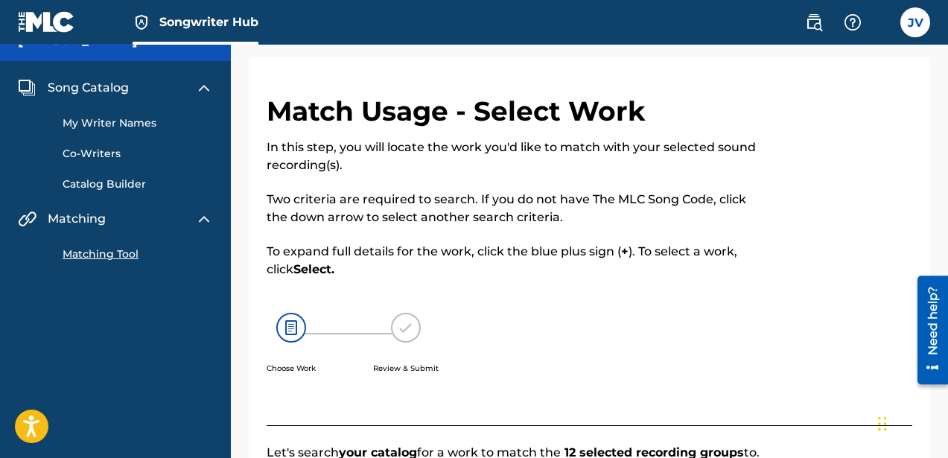
scroll to position [6, 0]
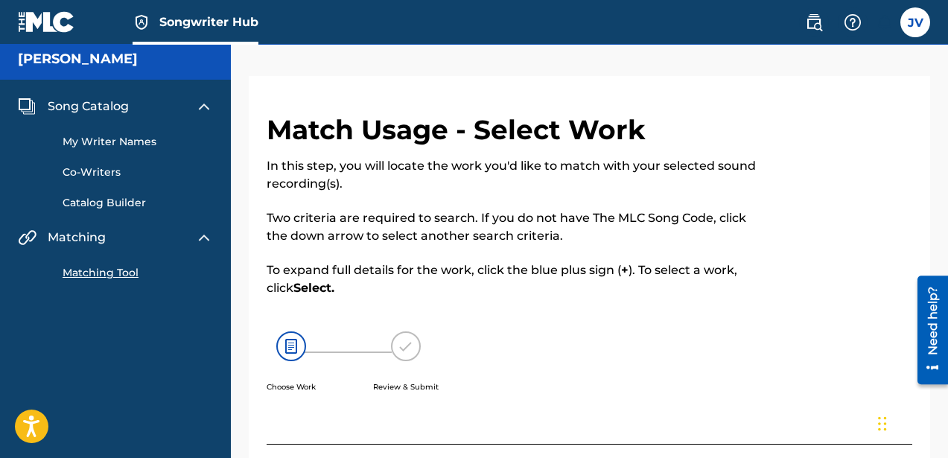
click at [289, 347] on img at bounding box center [291, 346] width 30 height 30
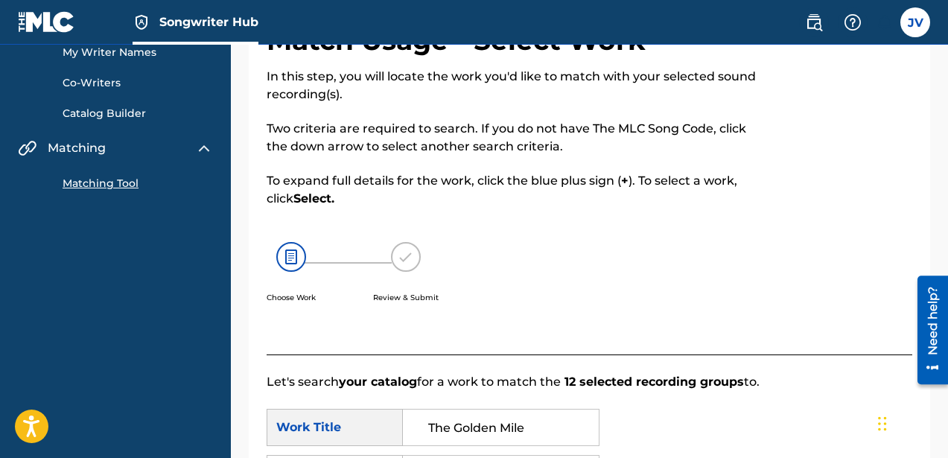
scroll to position [384, 0]
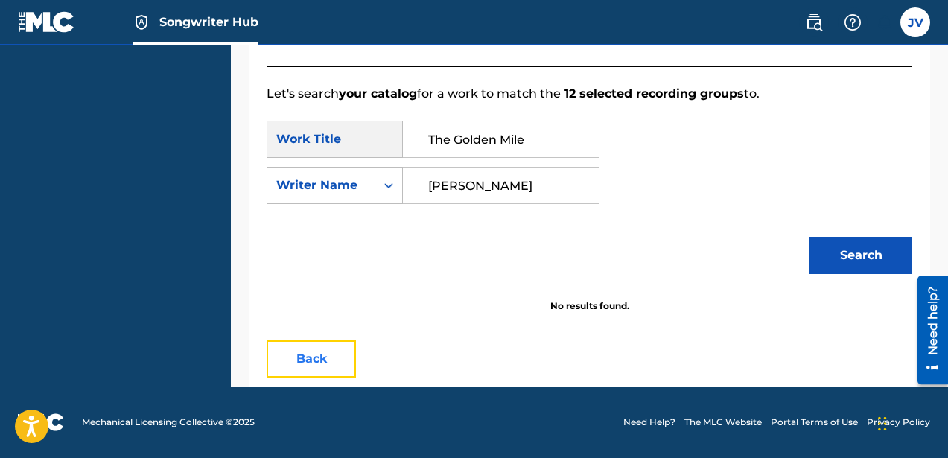
click at [334, 355] on button "Back" at bounding box center [311, 358] width 89 height 37
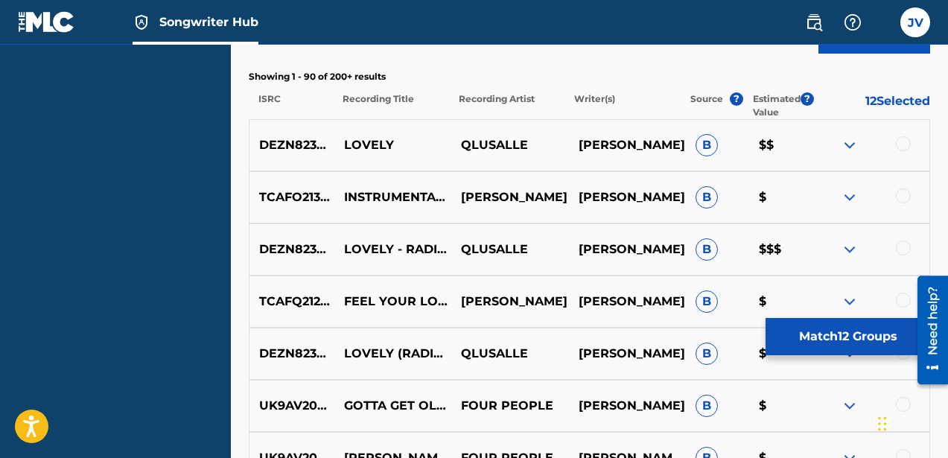
scroll to position [576, 0]
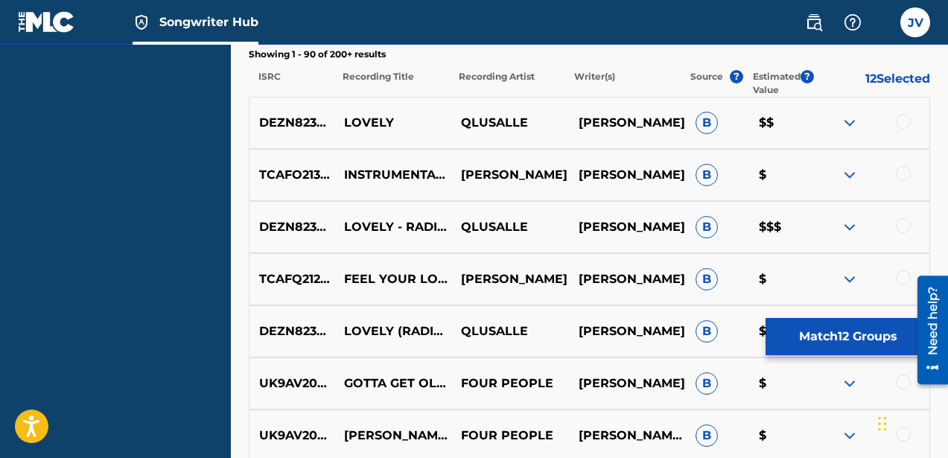
click at [851, 121] on img at bounding box center [850, 123] width 18 height 18
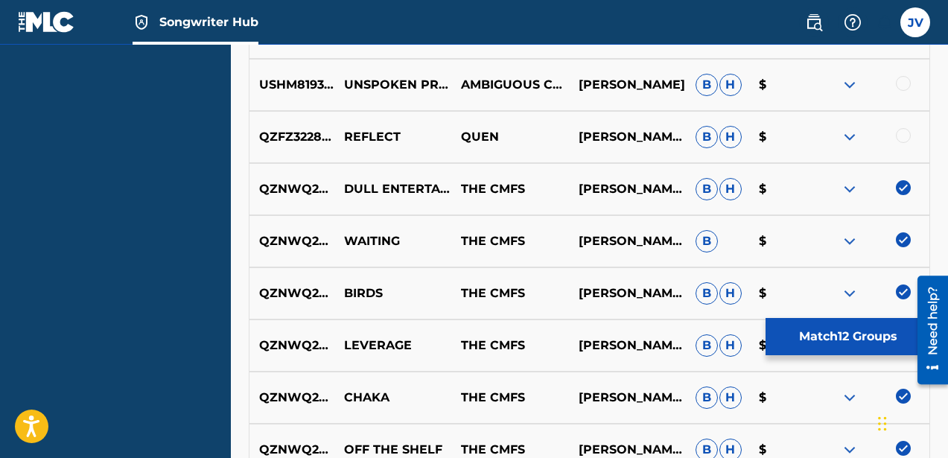
scroll to position [1718, 0]
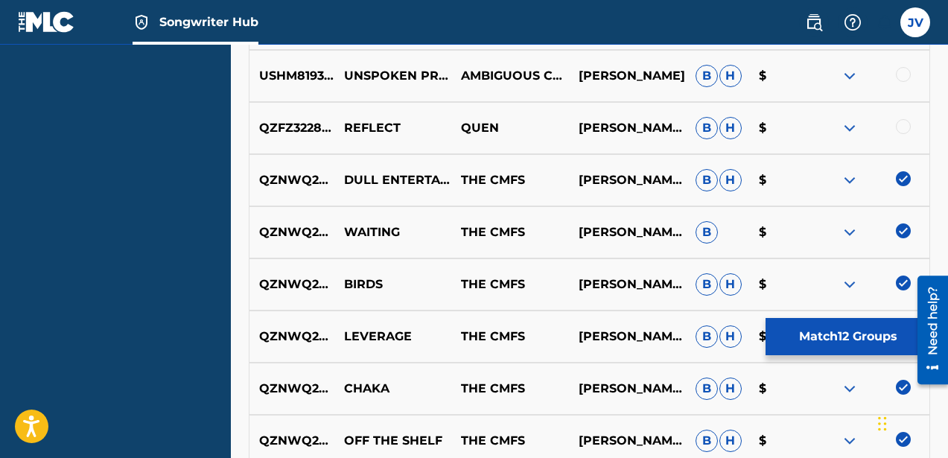
click at [854, 178] on img at bounding box center [850, 180] width 18 height 18
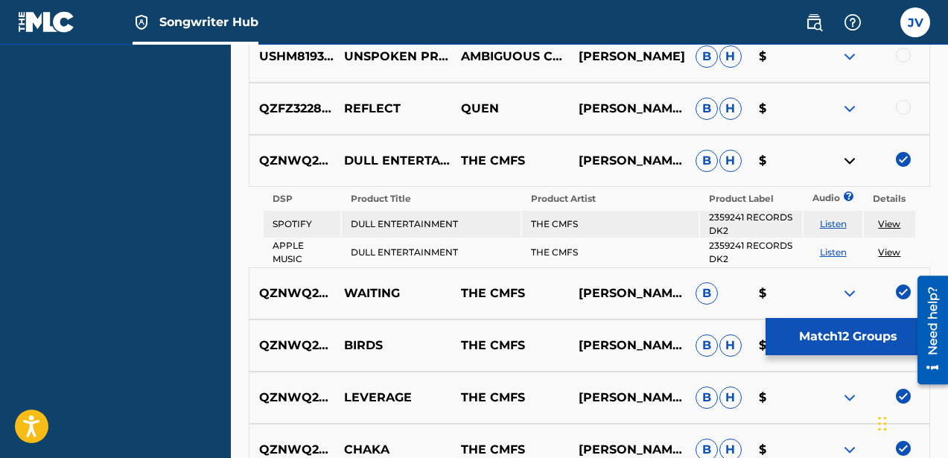
scroll to position [1739, 0]
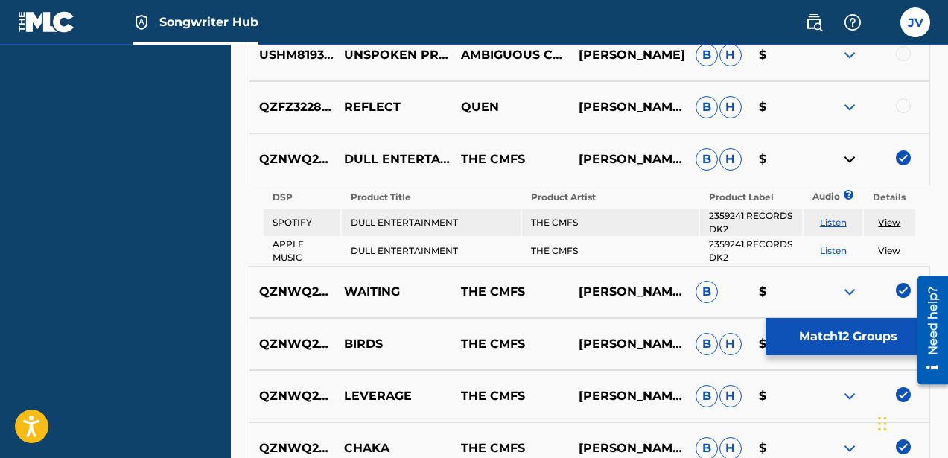
click at [838, 223] on link "Listen" at bounding box center [833, 222] width 27 height 11
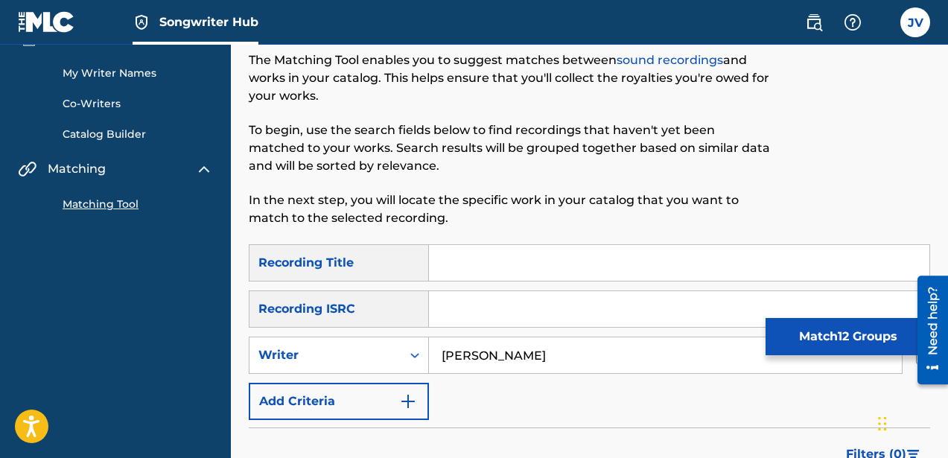
scroll to position [99, 0]
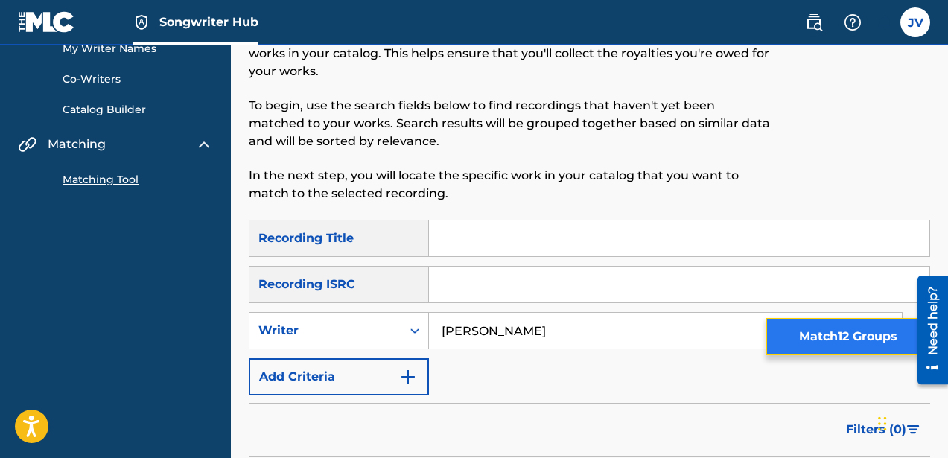
click at [851, 324] on button "Match 12 Groups" at bounding box center [848, 336] width 165 height 37
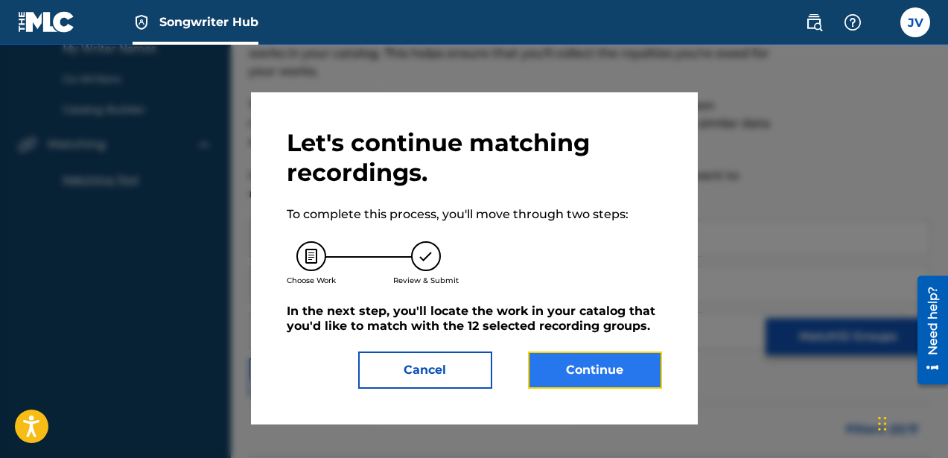
click at [562, 369] on button "Continue" at bounding box center [595, 370] width 134 height 37
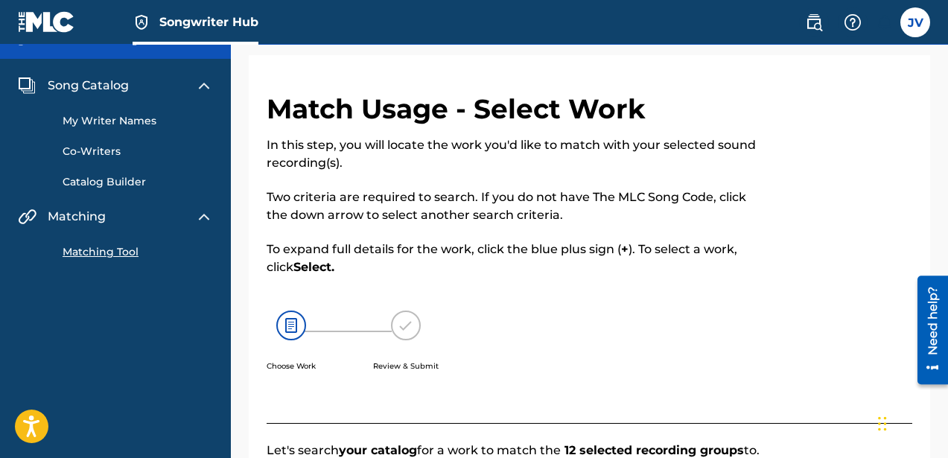
scroll to position [0, 0]
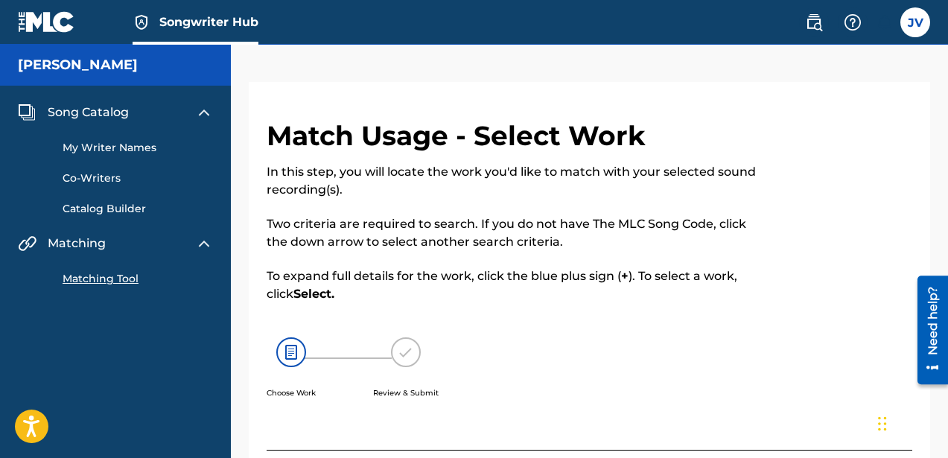
click at [89, 73] on h5 "[PERSON_NAME]" at bounding box center [78, 65] width 120 height 17
click at [56, 20] on img at bounding box center [46, 22] width 57 height 22
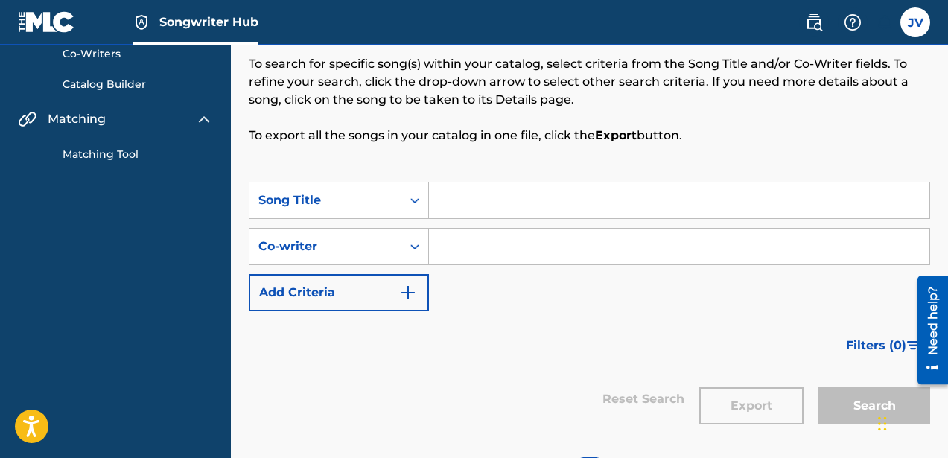
scroll to position [134, 0]
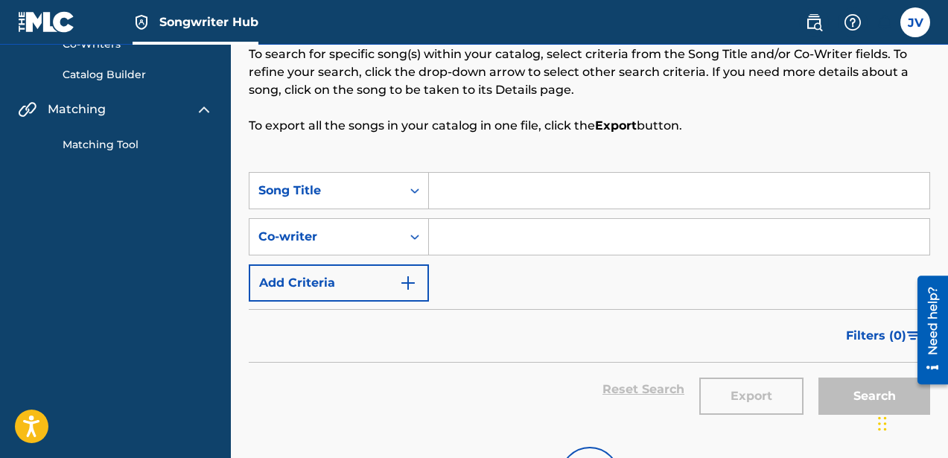
click at [495, 195] on input "Search Form" at bounding box center [679, 191] width 501 height 36
click at [451, 235] on input "Search Form" at bounding box center [679, 237] width 501 height 36
click at [460, 182] on input "Search Form" at bounding box center [679, 191] width 501 height 36
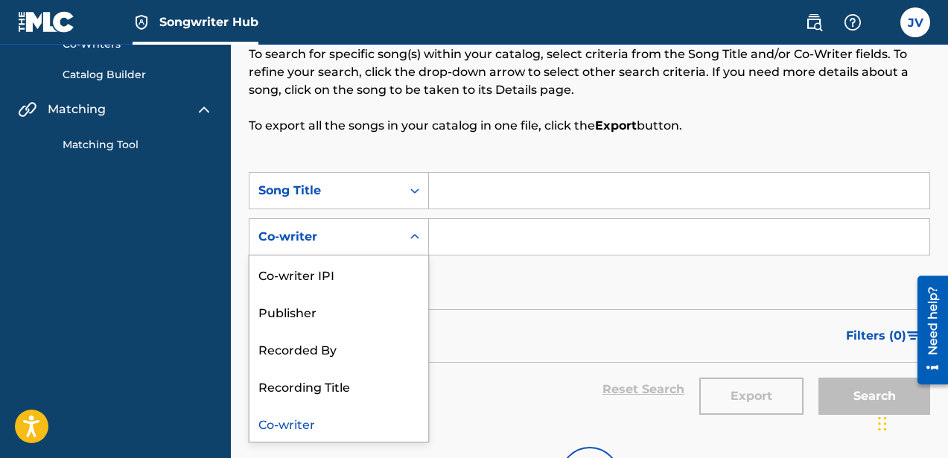
click at [407, 242] on icon "Search Form" at bounding box center [414, 236] width 15 height 15
click at [461, 194] on input "Search Form" at bounding box center [679, 191] width 501 height 36
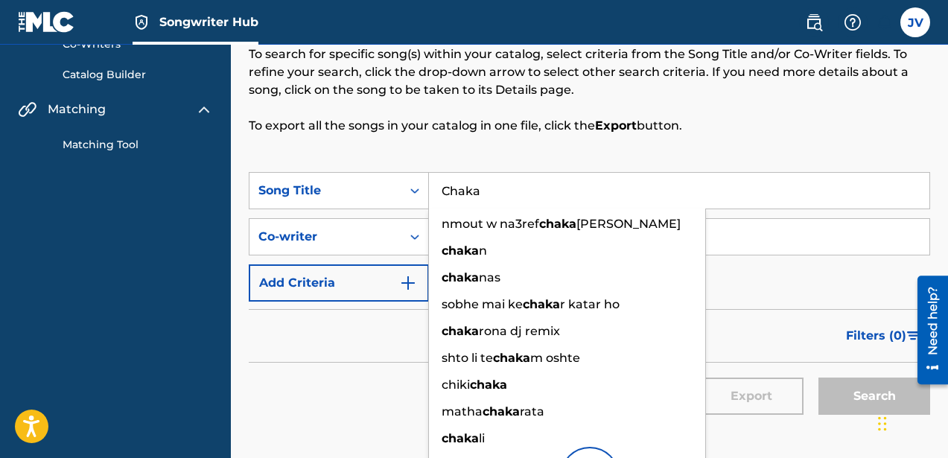
type input "Chaka"
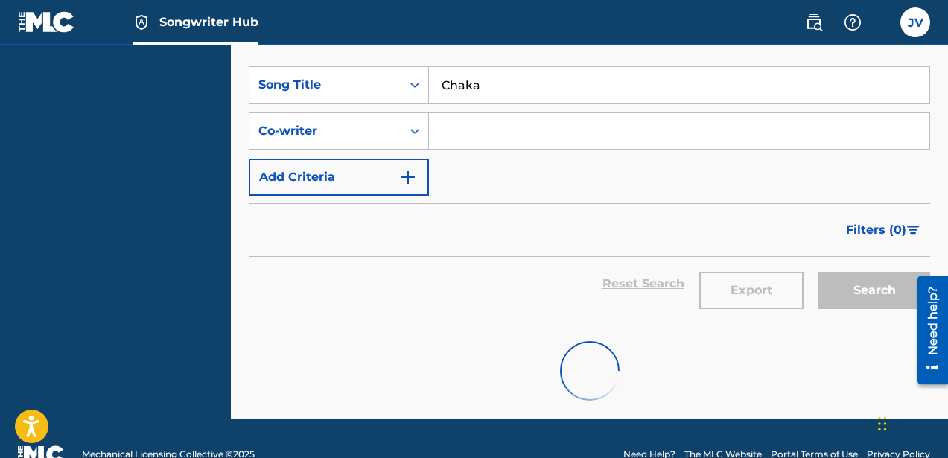
scroll to position [272, 0]
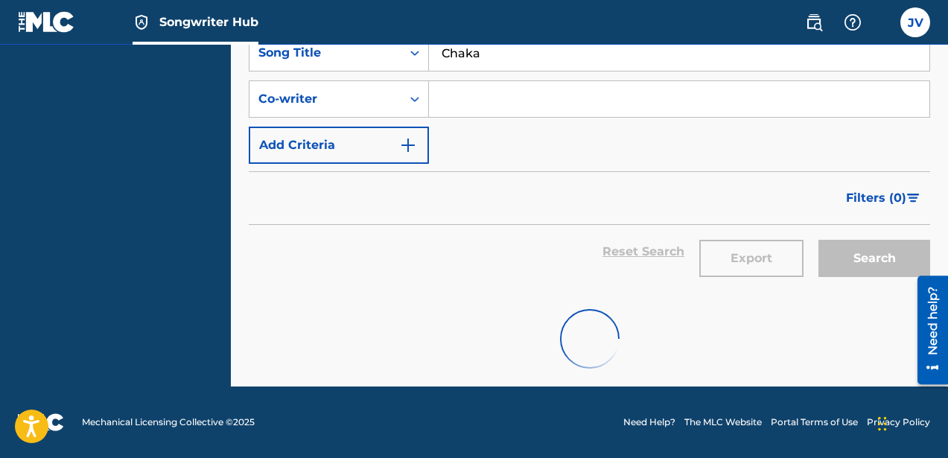
click at [579, 95] on input "Search Form" at bounding box center [679, 99] width 501 height 36
click at [671, 159] on div "SearchWithCriteria9b598512-73e9-4e46-906f-9daddf436a01 Song Title Chaka SearchW…" at bounding box center [589, 99] width 681 height 130
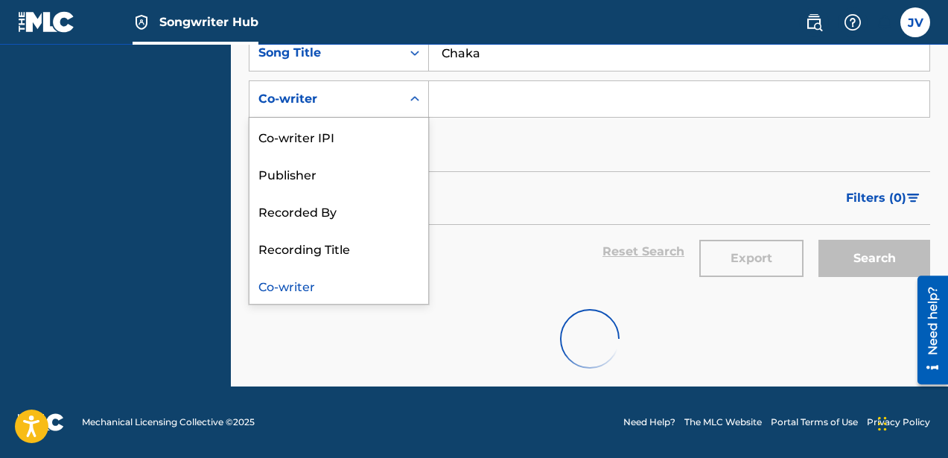
click at [412, 101] on icon "Search Form" at bounding box center [414, 99] width 15 height 15
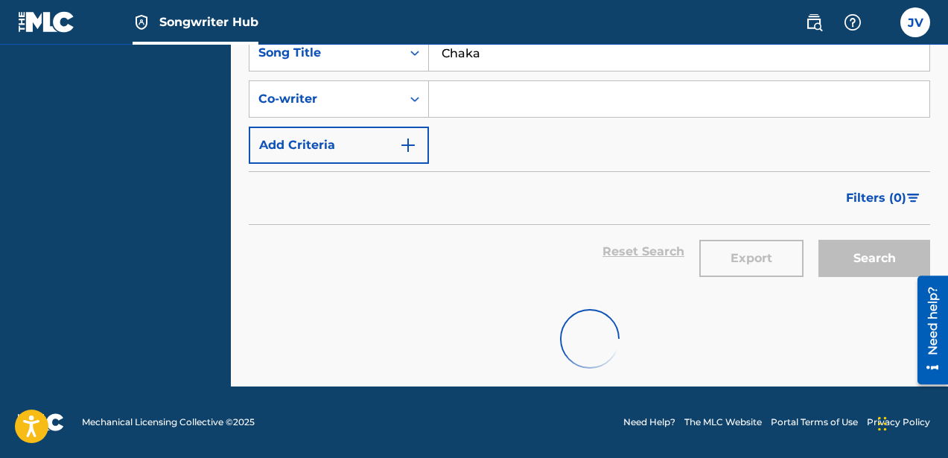
click at [532, 143] on div "SearchWithCriteria9b598512-73e9-4e46-906f-9daddf436a01 Song Title Chaka SearchW…" at bounding box center [589, 99] width 681 height 130
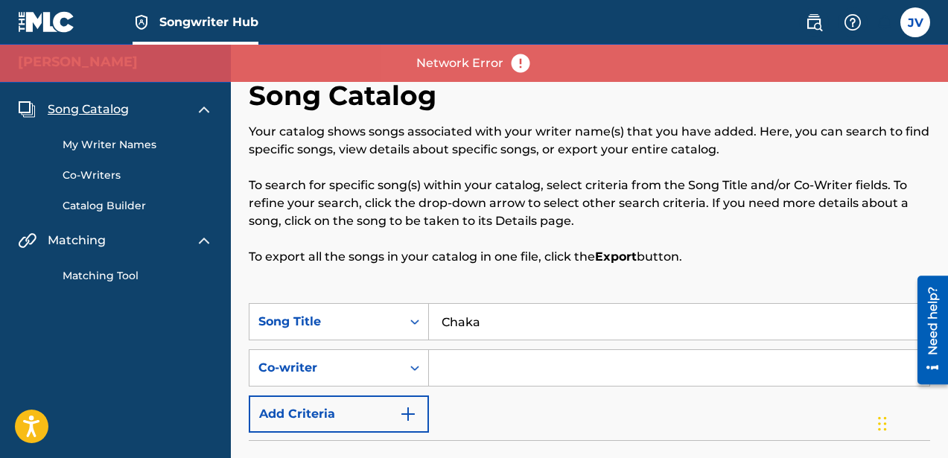
scroll to position [0, 0]
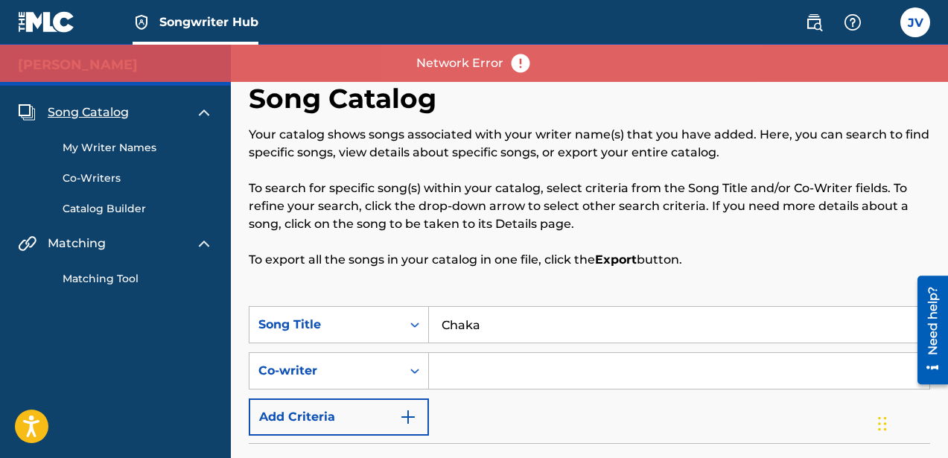
click at [527, 69] on img at bounding box center [520, 63] width 22 height 22
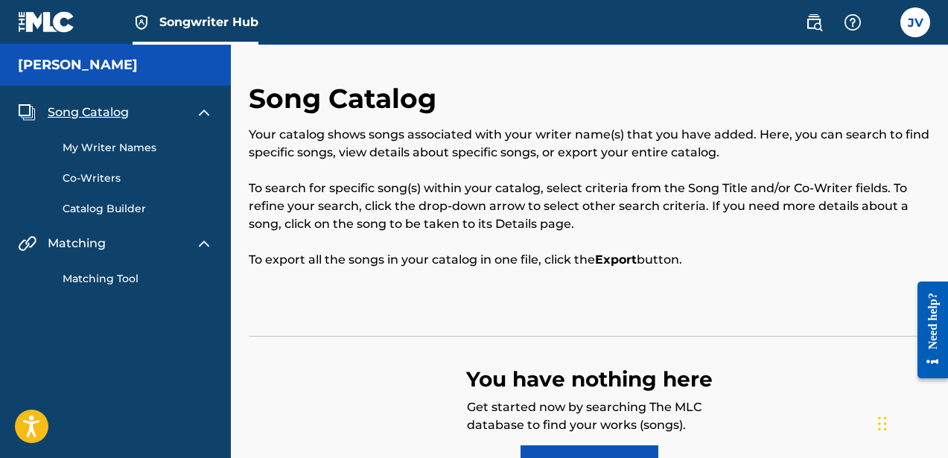
scroll to position [126, 0]
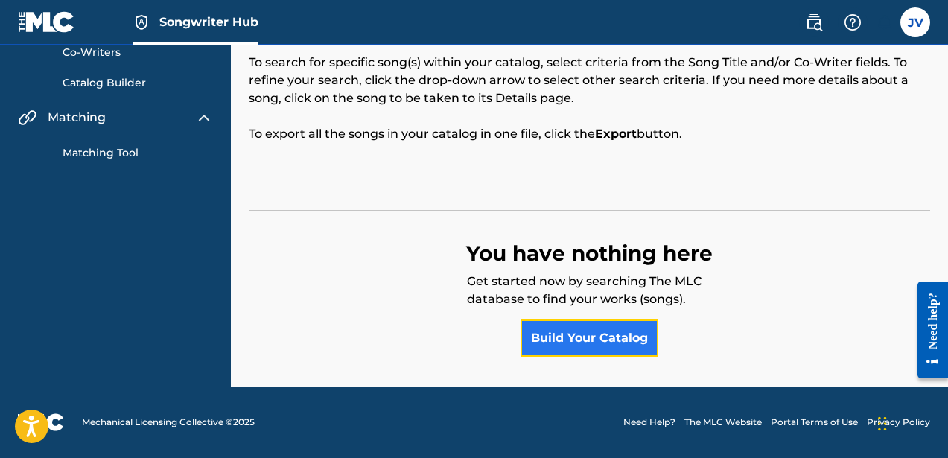
click at [593, 328] on link "Build Your Catalog" at bounding box center [590, 338] width 138 height 37
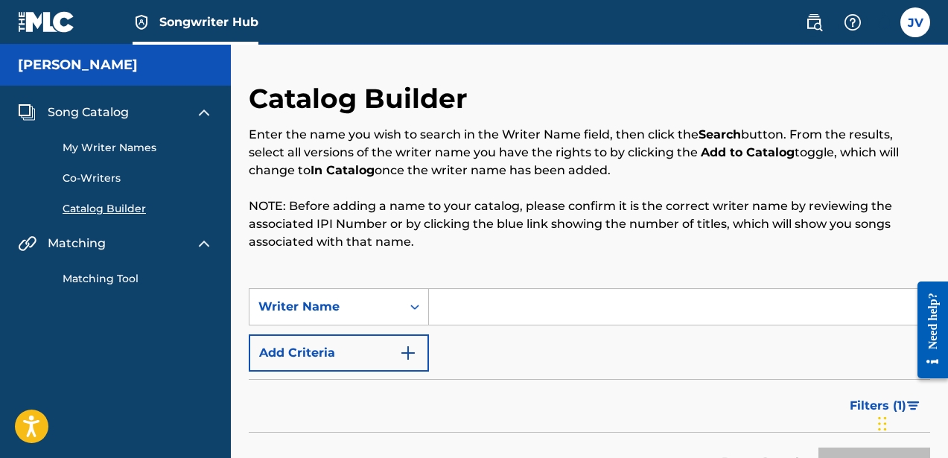
click at [448, 308] on input "Search Form" at bounding box center [679, 307] width 501 height 36
type input "[PERSON_NAME]"
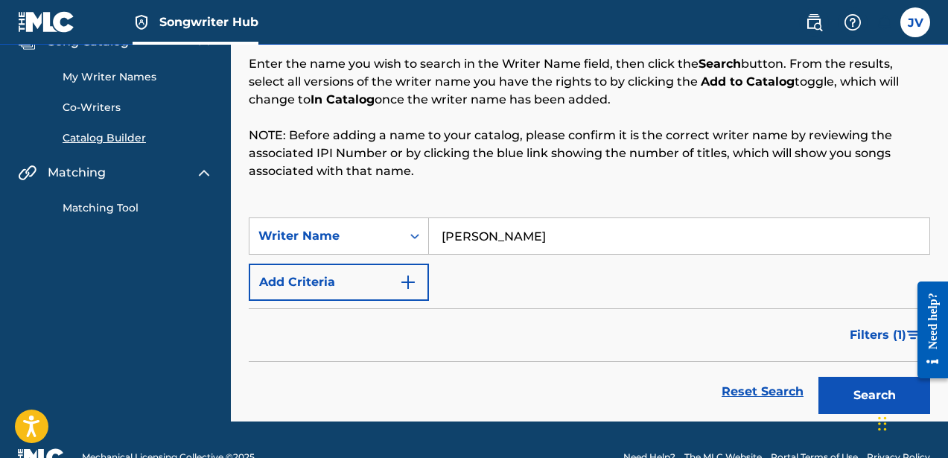
scroll to position [106, 0]
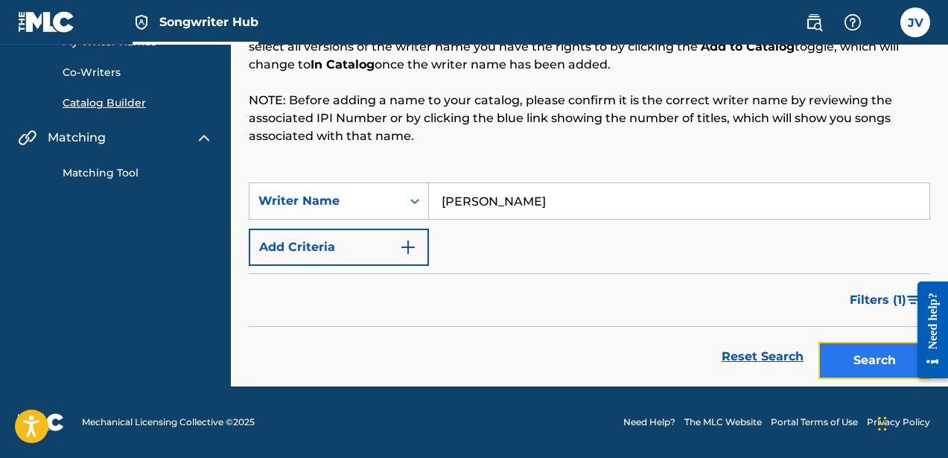
click at [870, 367] on button "Search" at bounding box center [875, 360] width 112 height 37
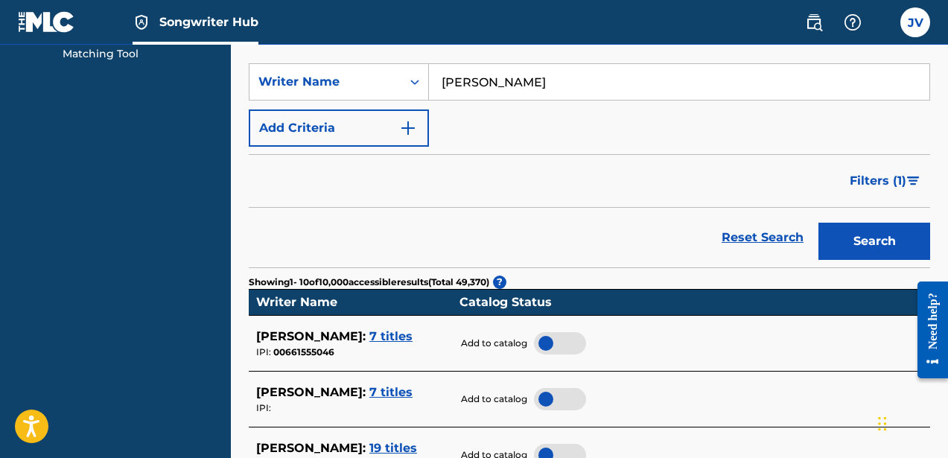
scroll to position [300, 0]
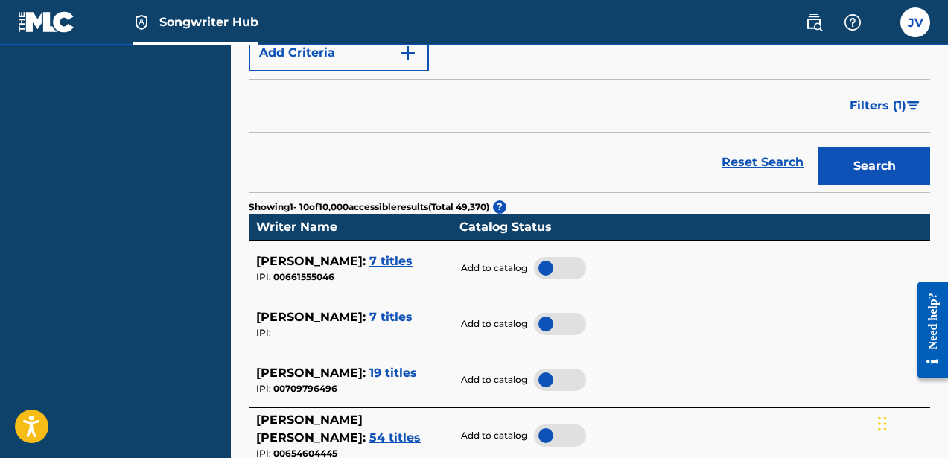
click at [413, 261] on span "7 titles" at bounding box center [390, 261] width 43 height 14
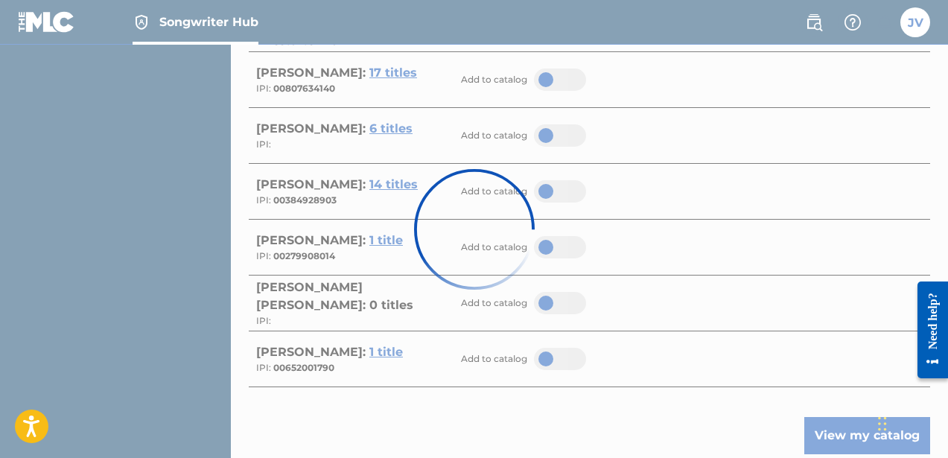
scroll to position [0, 0]
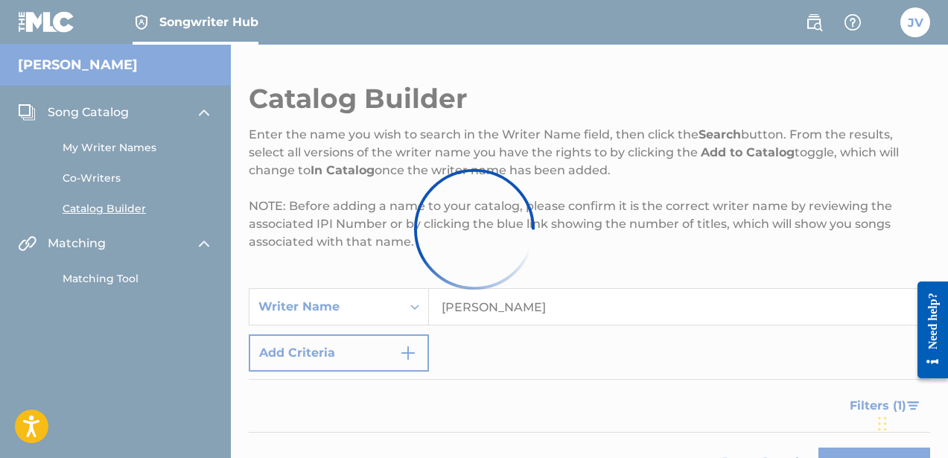
click at [398, 349] on div at bounding box center [474, 229] width 948 height 458
click at [664, 267] on div at bounding box center [474, 229] width 948 height 458
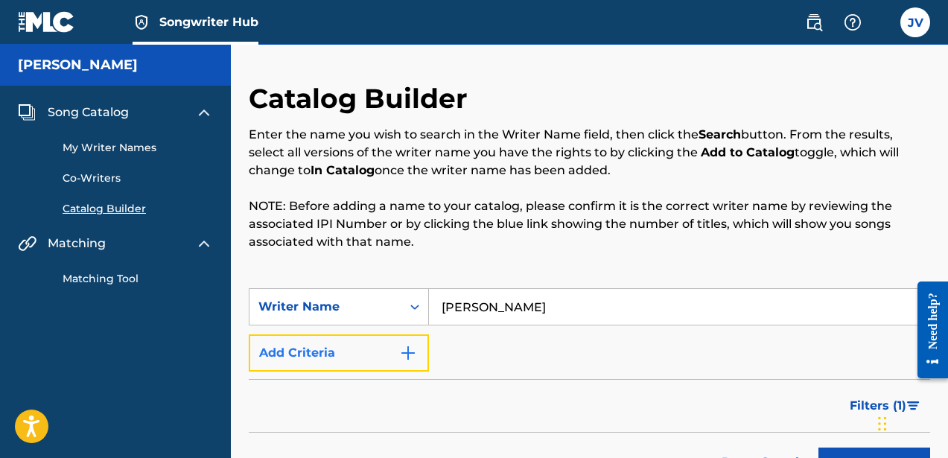
click at [406, 358] on img "Search Form" at bounding box center [408, 353] width 18 height 18
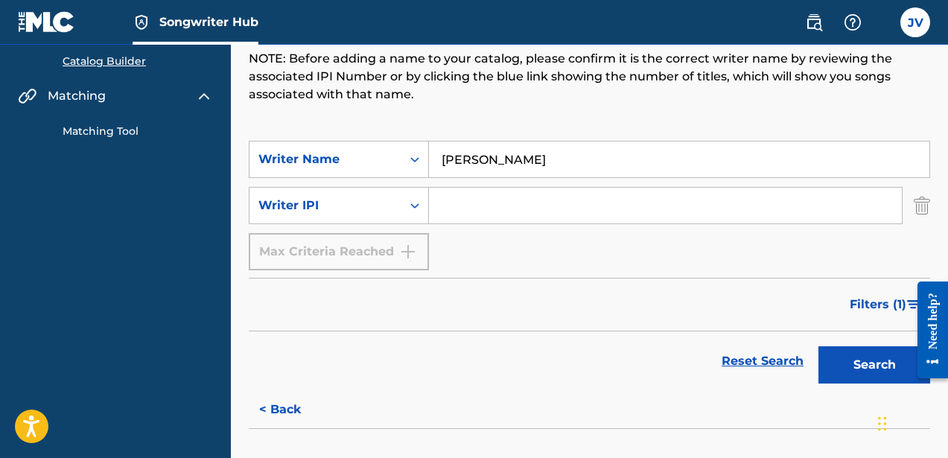
scroll to position [172, 0]
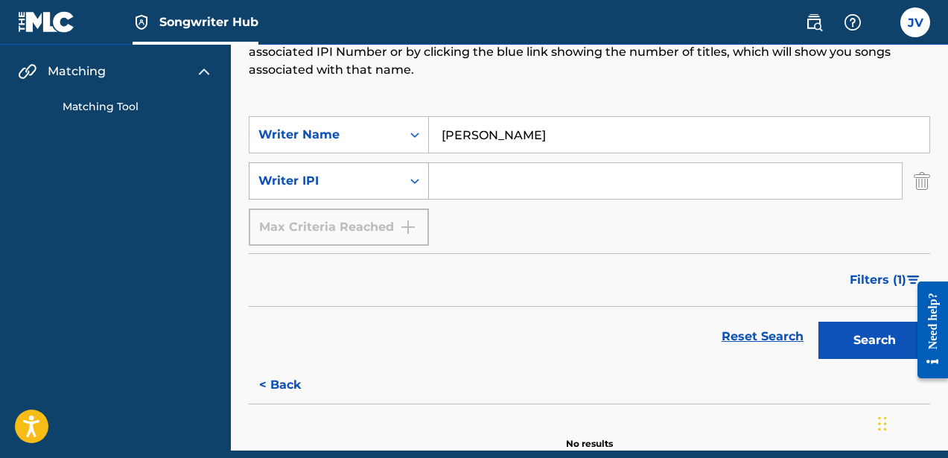
click at [408, 180] on icon "Search Form" at bounding box center [414, 181] width 15 height 15
click at [334, 220] on div "Writer IPI" at bounding box center [339, 218] width 179 height 37
click at [498, 179] on input "Search Form" at bounding box center [665, 181] width 473 height 36
click at [734, 250] on form "SearchWithCriteriab9ae1357-d4a9-49c5-b14c-f6dfed7bb5c2 Writer Name [PERSON_NAME…" at bounding box center [589, 241] width 681 height 250
click at [866, 351] on button "Search" at bounding box center [875, 340] width 112 height 37
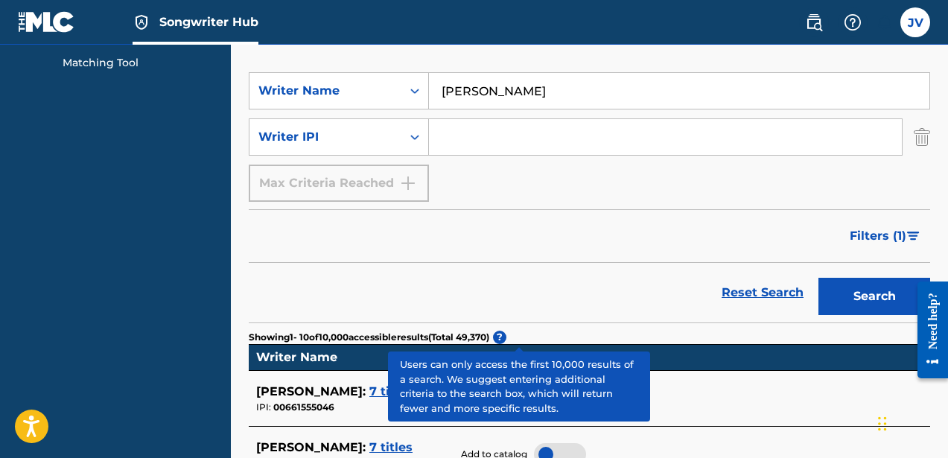
scroll to position [171, 0]
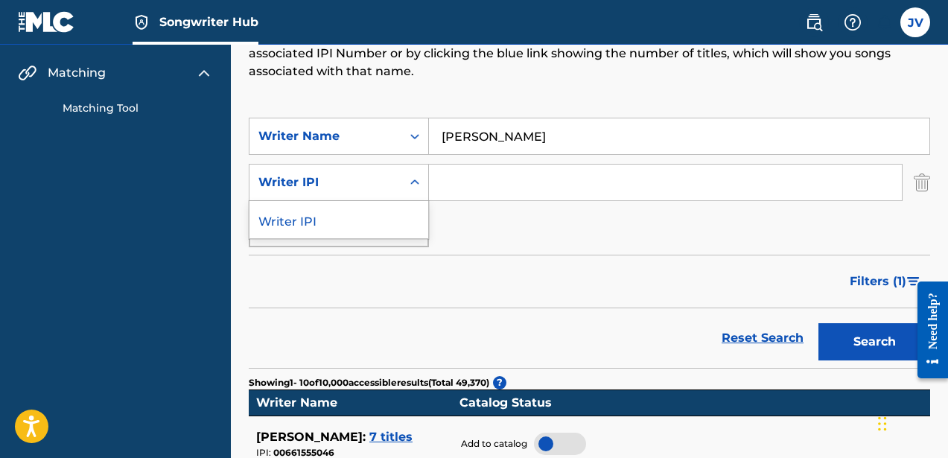
click at [404, 179] on div "Search Form" at bounding box center [414, 182] width 27 height 27
click at [376, 212] on div "Writer IPI" at bounding box center [339, 219] width 179 height 37
click at [479, 170] on input "Search Form" at bounding box center [665, 183] width 473 height 36
click at [482, 185] on input "Search Form" at bounding box center [665, 183] width 473 height 36
paste input "1313315205"
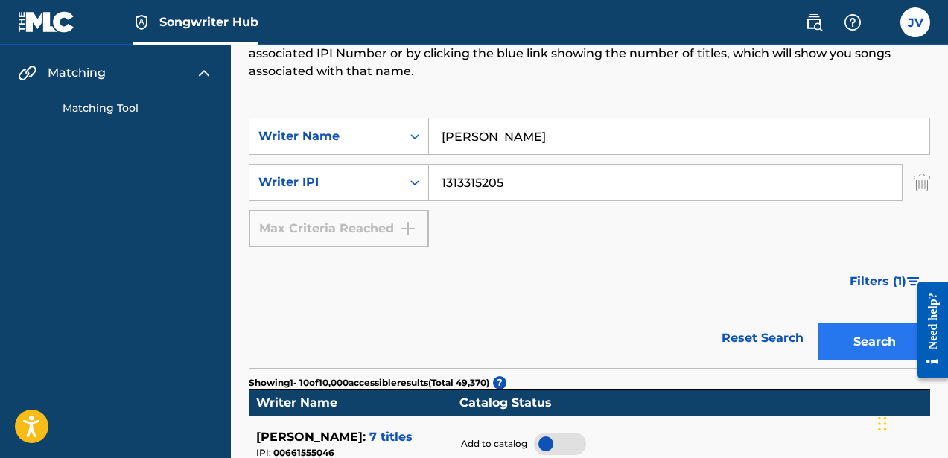
type input "1313315205"
click at [863, 334] on button "Search" at bounding box center [875, 341] width 112 height 37
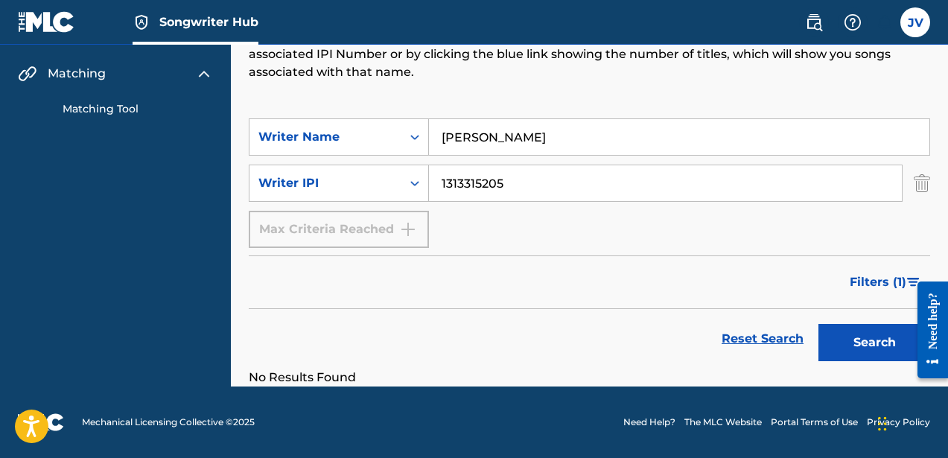
scroll to position [0, 0]
